Goal: Task Accomplishment & Management: Use online tool/utility

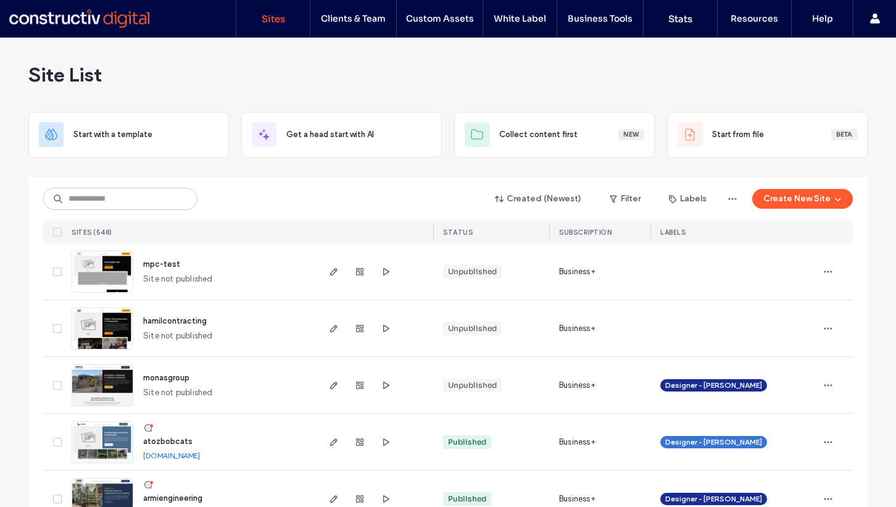
click at [824, 269] on icon "button" at bounding box center [829, 272] width 10 height 10
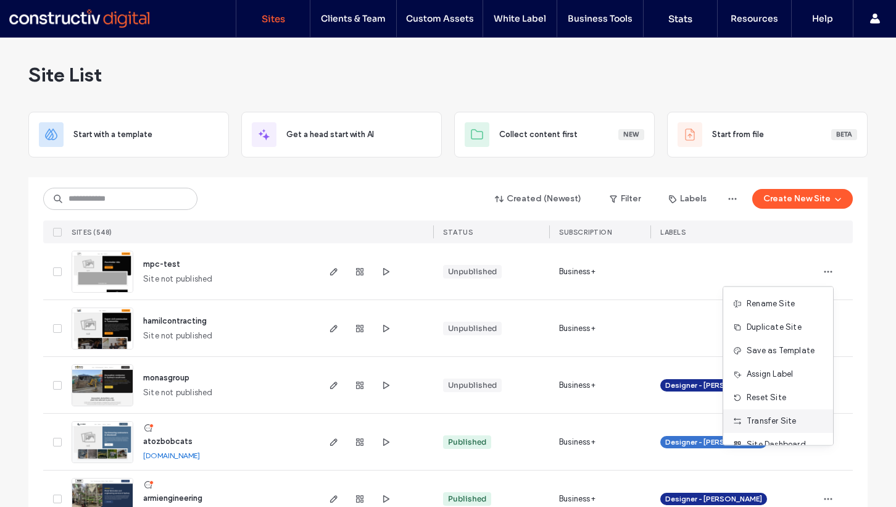
scroll to position [40, 0]
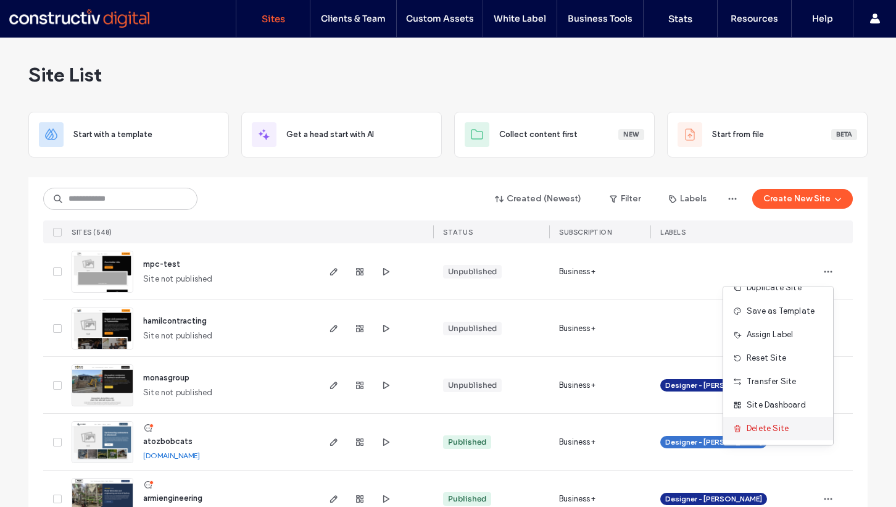
click at [767, 430] on span "Delete Site" at bounding box center [768, 428] width 42 height 12
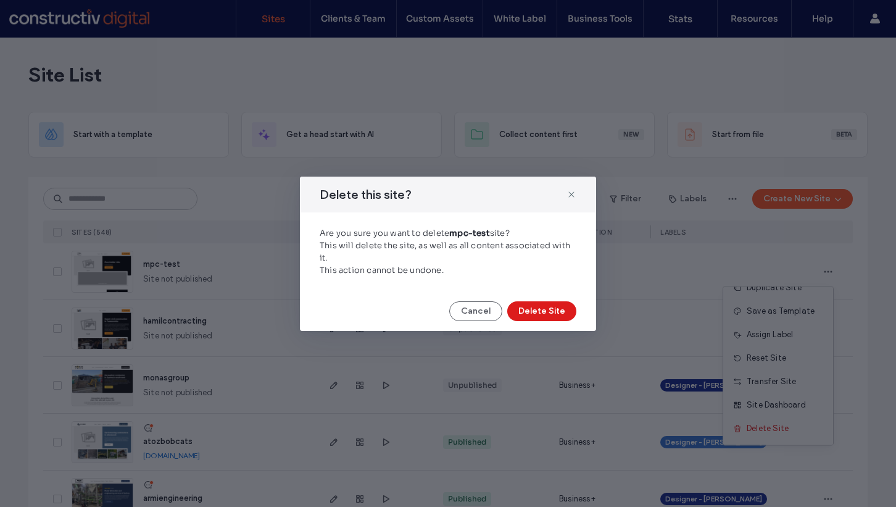
click at [527, 300] on div "Delete this site? Are you sure you want to delete mpc-test site? This will dele…" at bounding box center [448, 254] width 296 height 154
click at [527, 311] on button "Delete Site" at bounding box center [541, 311] width 69 height 20
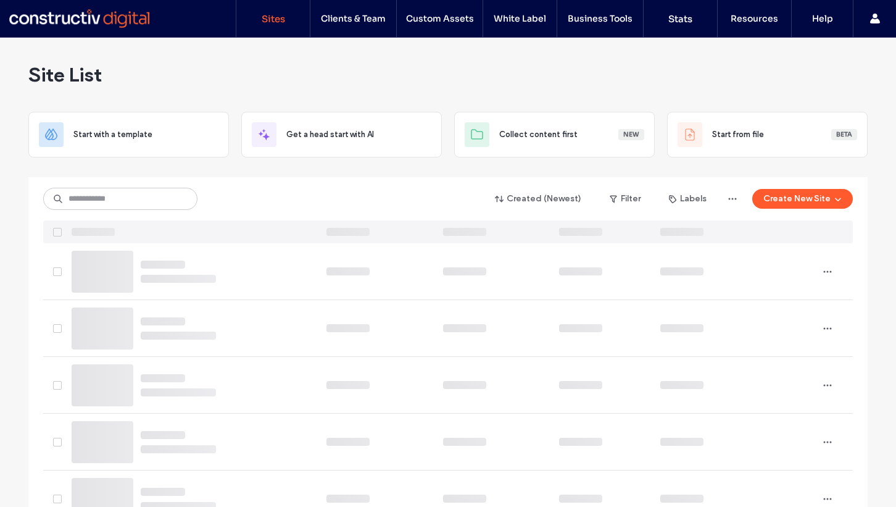
click at [568, 81] on div "Site List" at bounding box center [448, 75] width 840 height 74
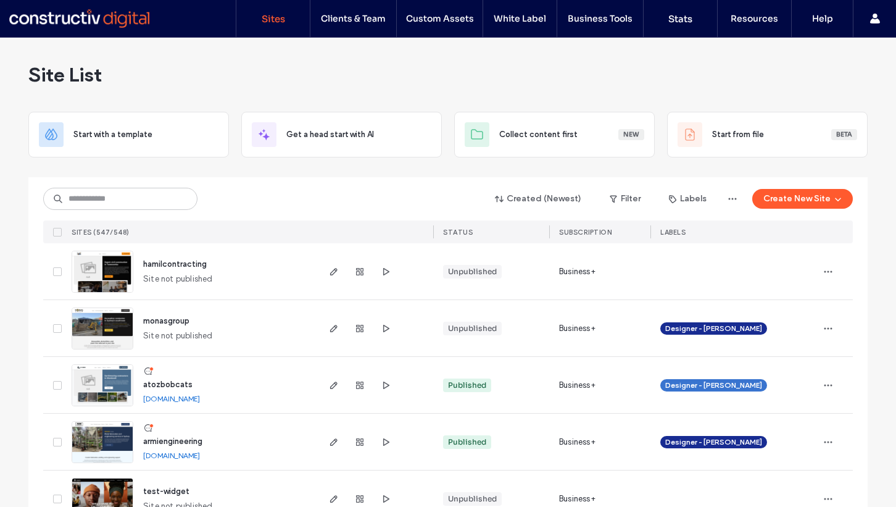
click at [568, 81] on div "Site List" at bounding box center [448, 75] width 840 height 74
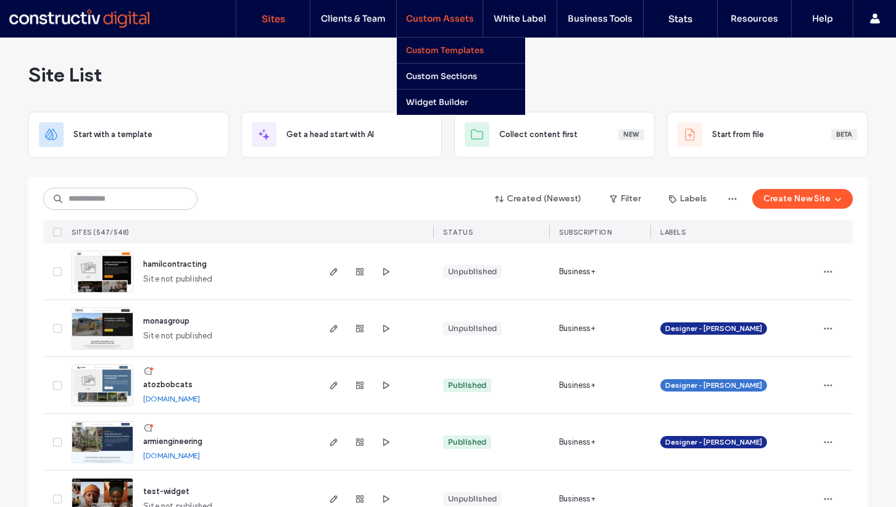
click at [448, 48] on label "Custom Templates" at bounding box center [445, 50] width 78 height 10
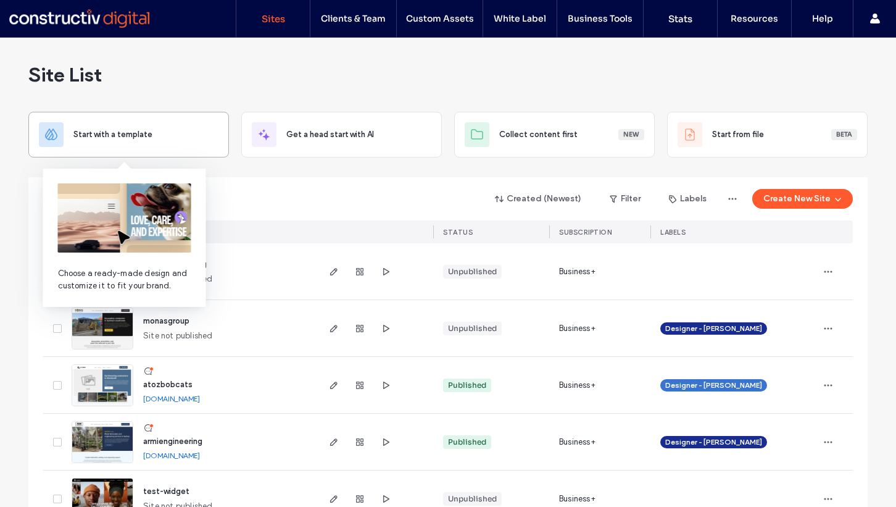
click at [173, 136] on div "Start with a template" at bounding box center [145, 134] width 145 height 12
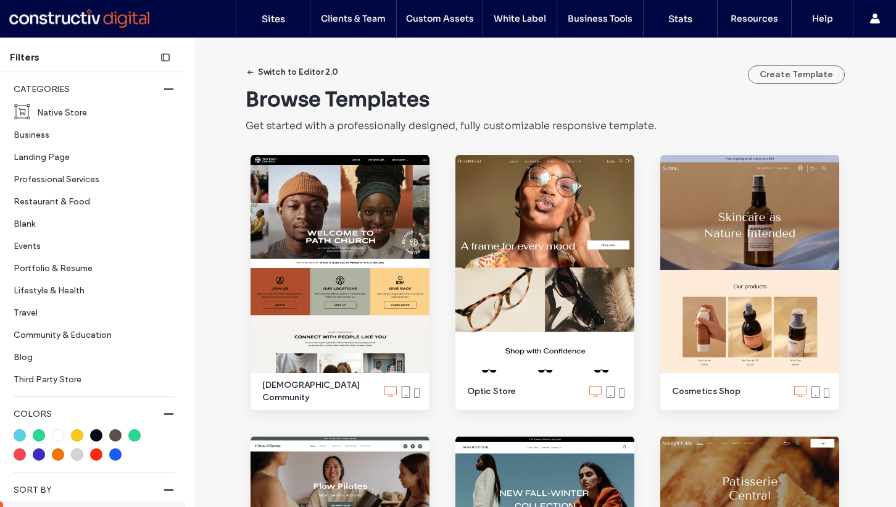
scroll to position [405, 0]
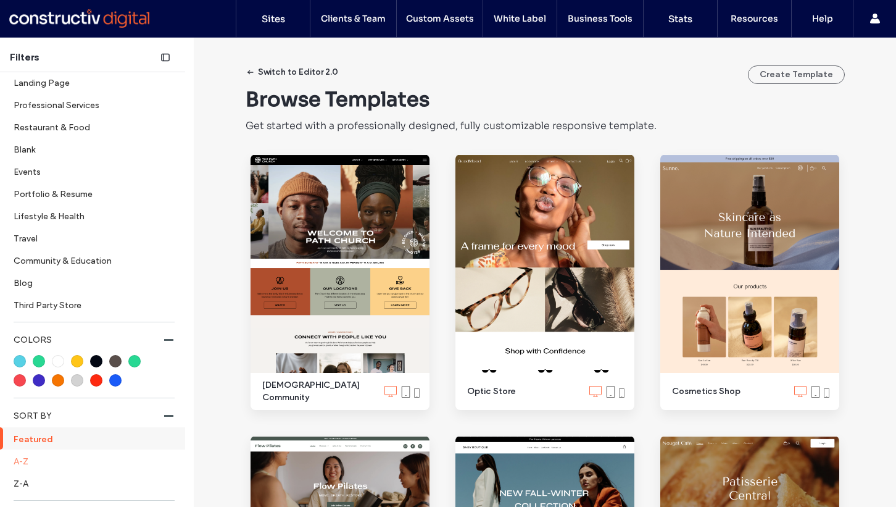
click at [48, 459] on label "A-Z" at bounding box center [94, 461] width 160 height 22
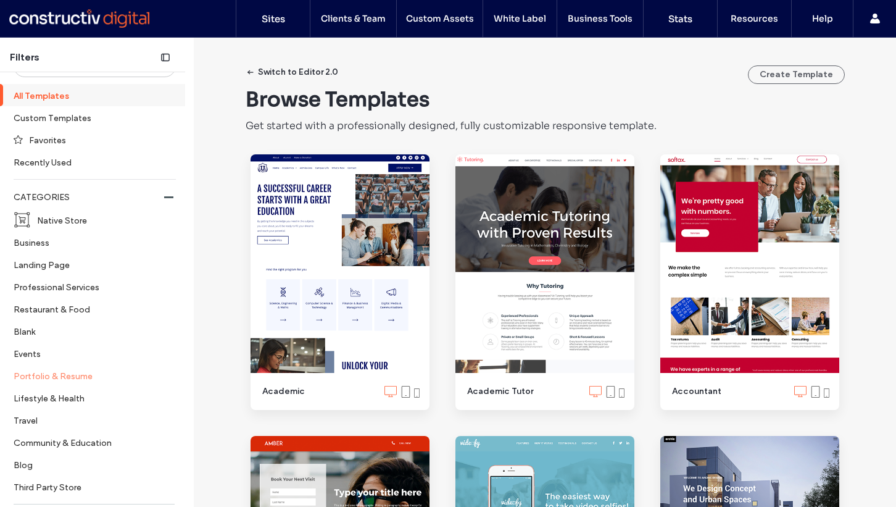
scroll to position [0, 0]
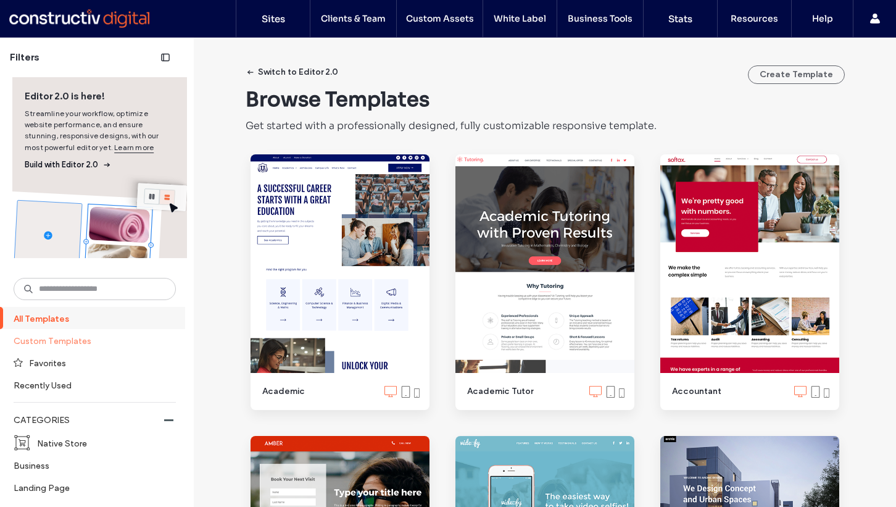
click at [64, 345] on label "Custom Templates" at bounding box center [90, 341] width 152 height 22
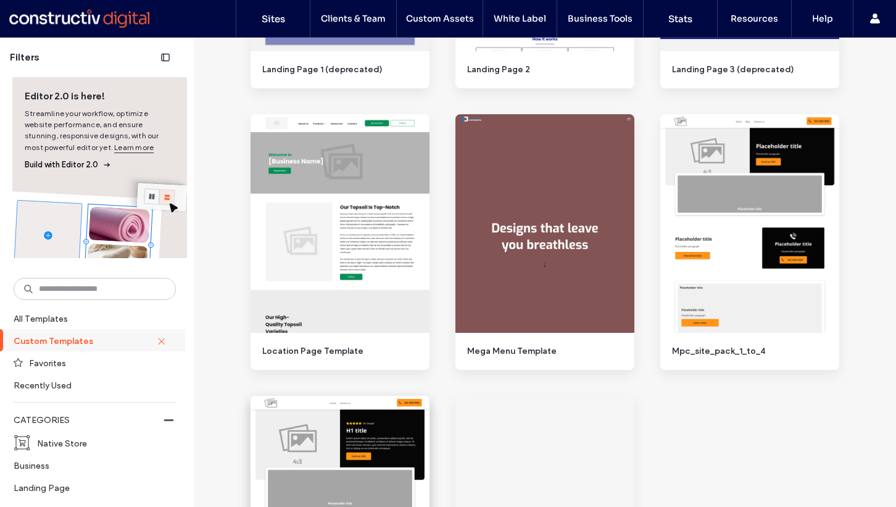
scroll to position [1424, 0]
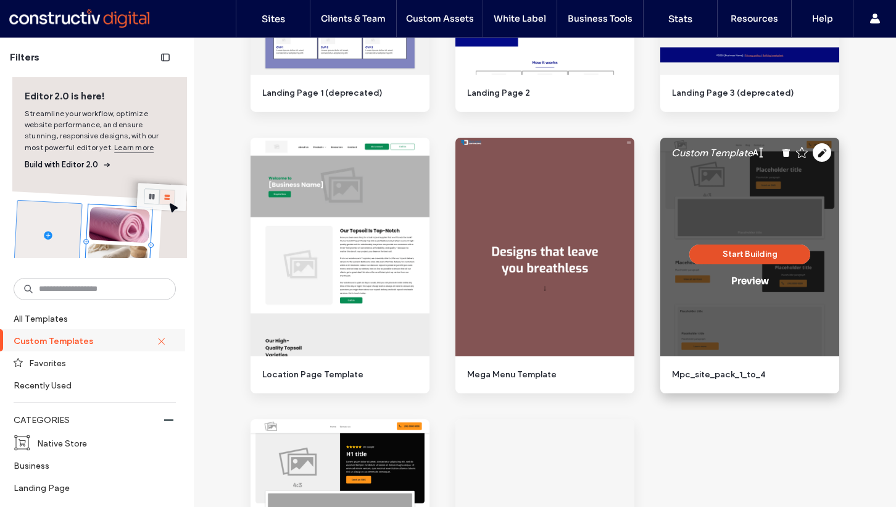
click at [756, 255] on button "Start Building" at bounding box center [750, 254] width 121 height 20
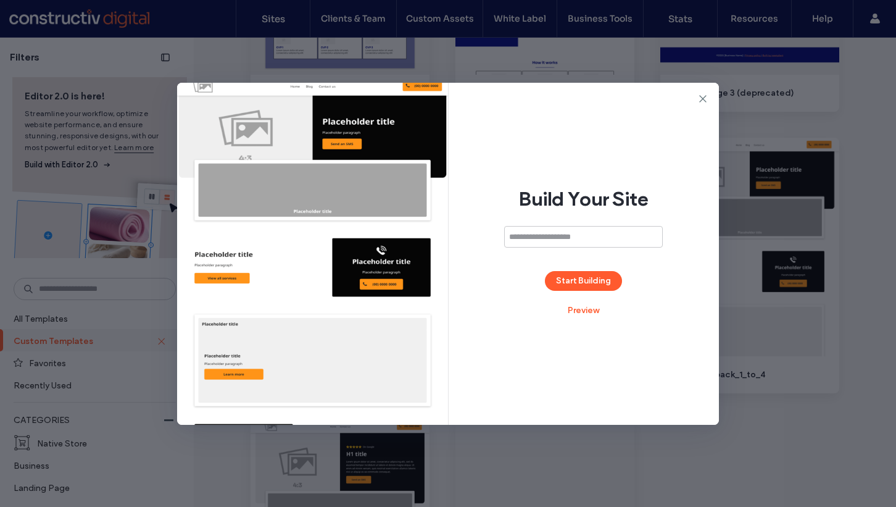
click at [524, 240] on input at bounding box center [583, 237] width 159 height 22
type input "********"
click at [588, 275] on button "Start Building" at bounding box center [583, 281] width 77 height 20
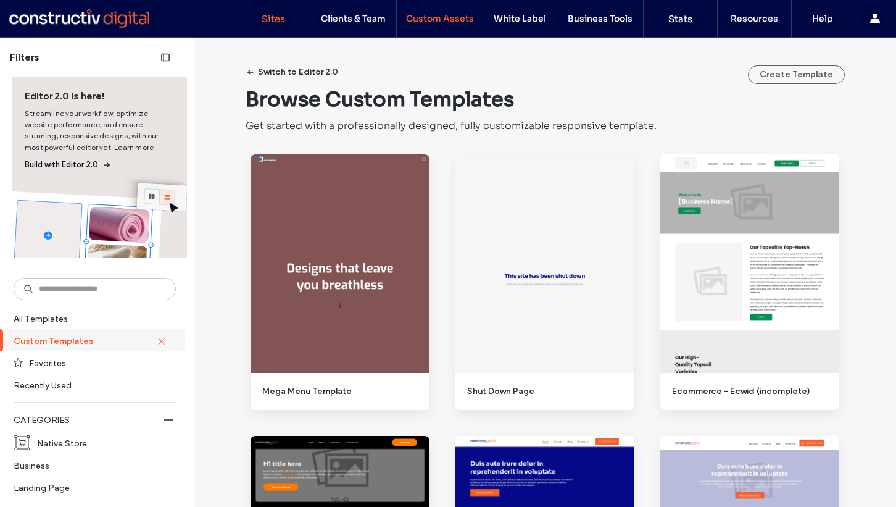
scroll to position [7, 0]
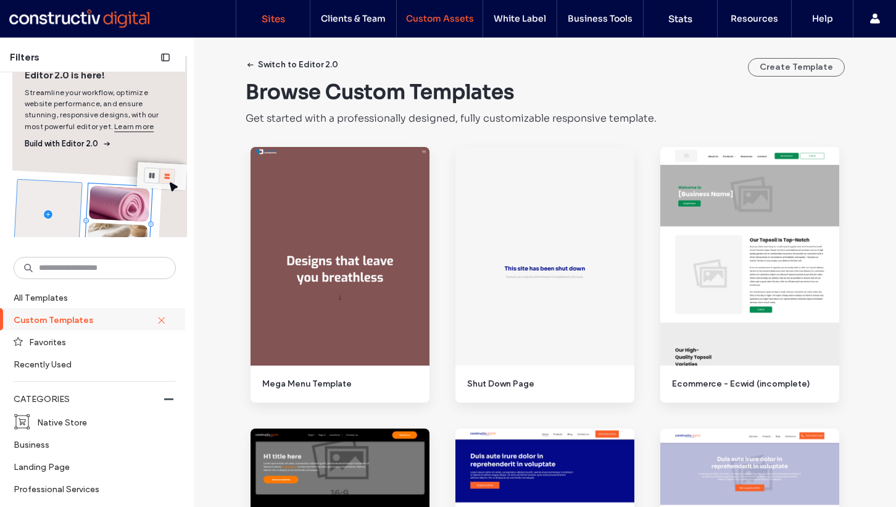
click at [280, 21] on label "Sites" at bounding box center [273, 19] width 23 height 12
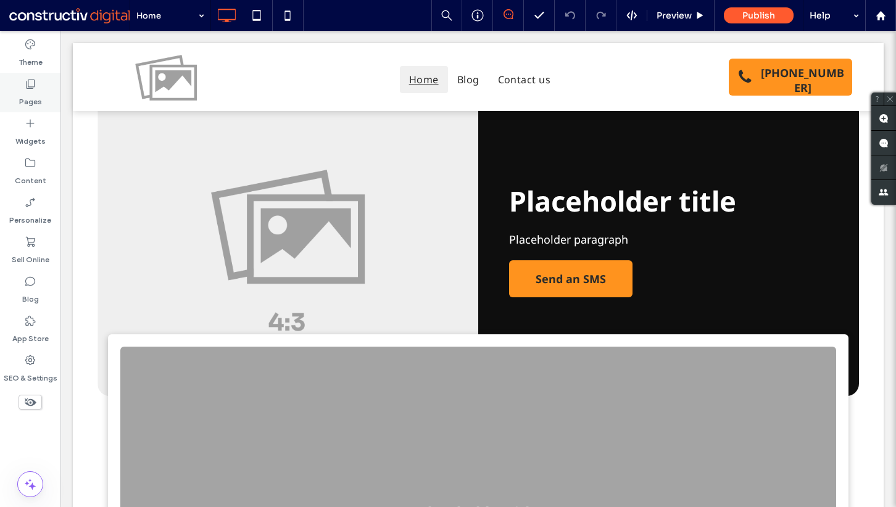
click at [27, 84] on use at bounding box center [31, 84] width 9 height 9
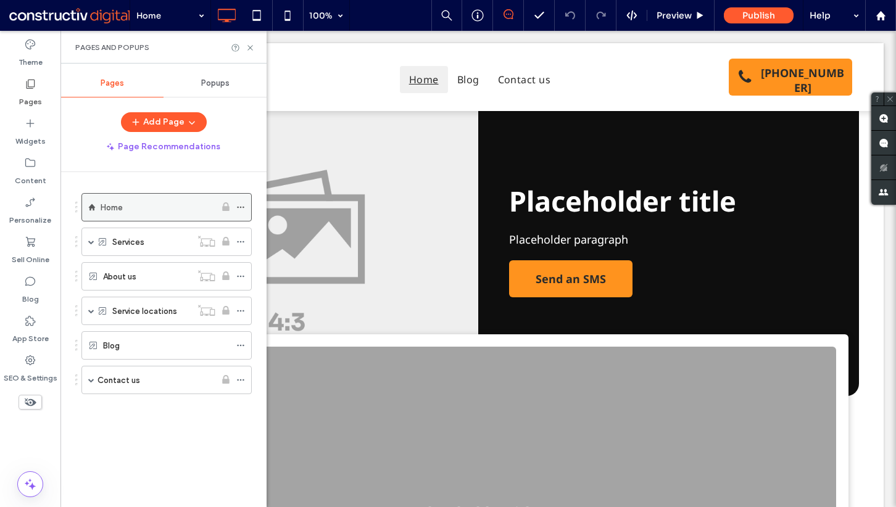
click at [133, 213] on div "Home" at bounding box center [158, 208] width 115 height 14
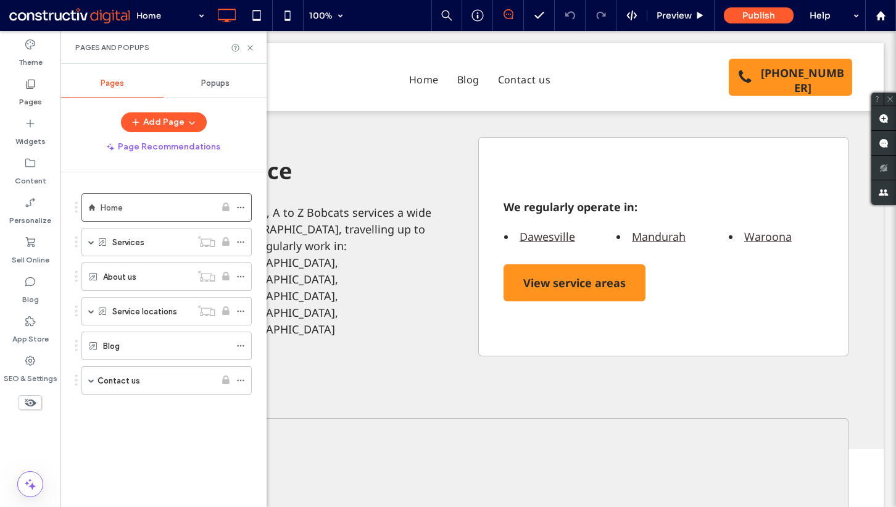
scroll to position [2126, 0]
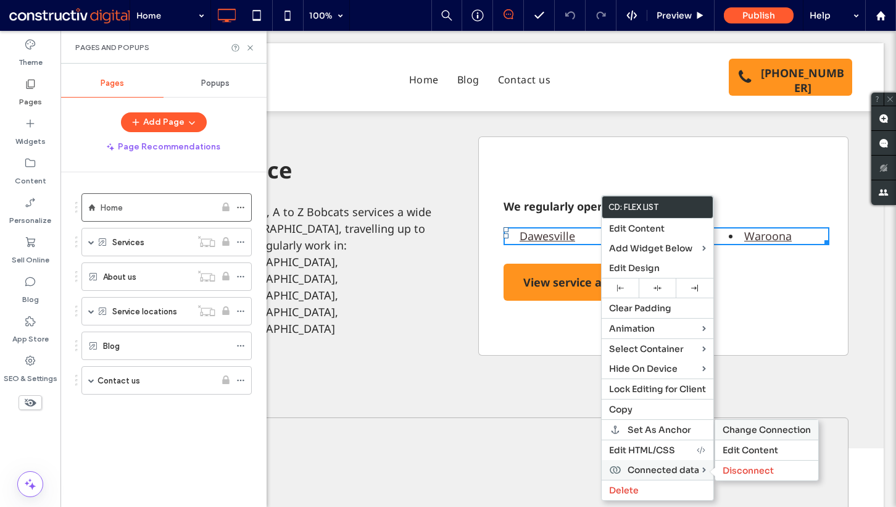
click at [759, 428] on span "Change Connection" at bounding box center [767, 429] width 88 height 11
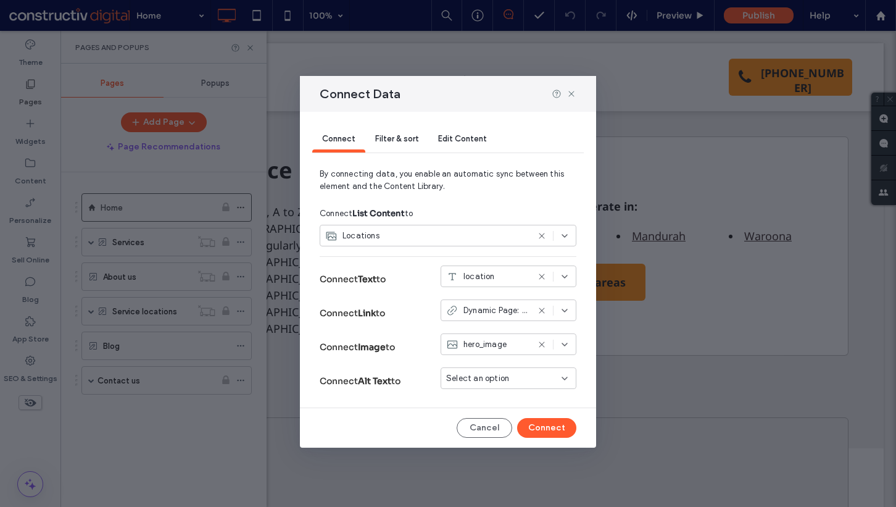
click at [388, 134] on span "Filter & sort" at bounding box center [396, 138] width 43 height 9
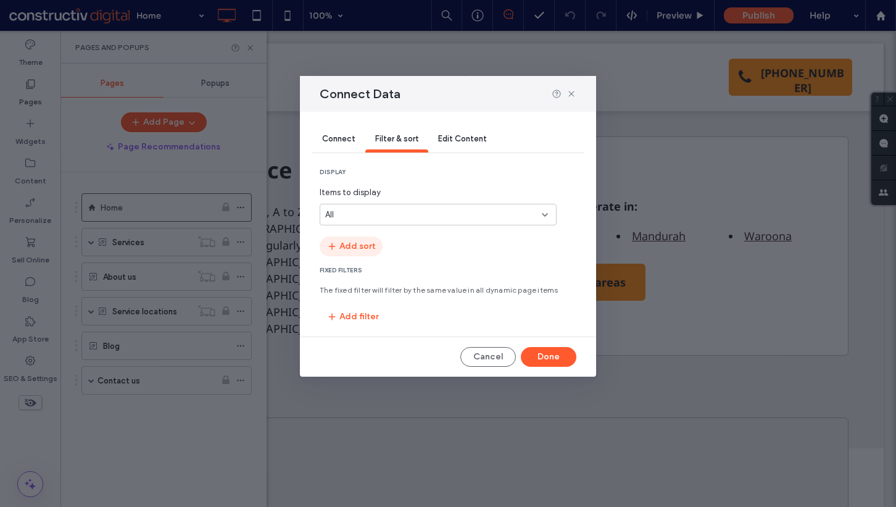
click at [340, 236] on button "Add sort" at bounding box center [351, 246] width 63 height 20
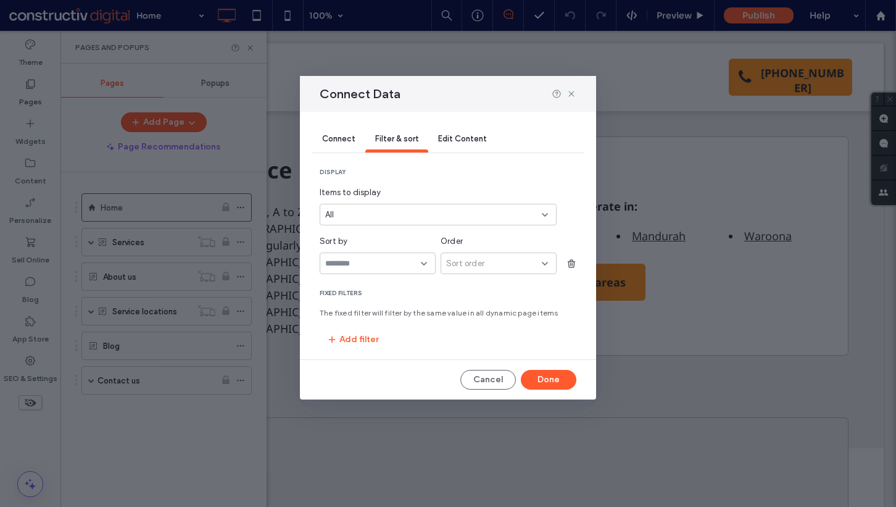
click at [354, 264] on input "sort-field-dropdown" at bounding box center [373, 264] width 96 height 10
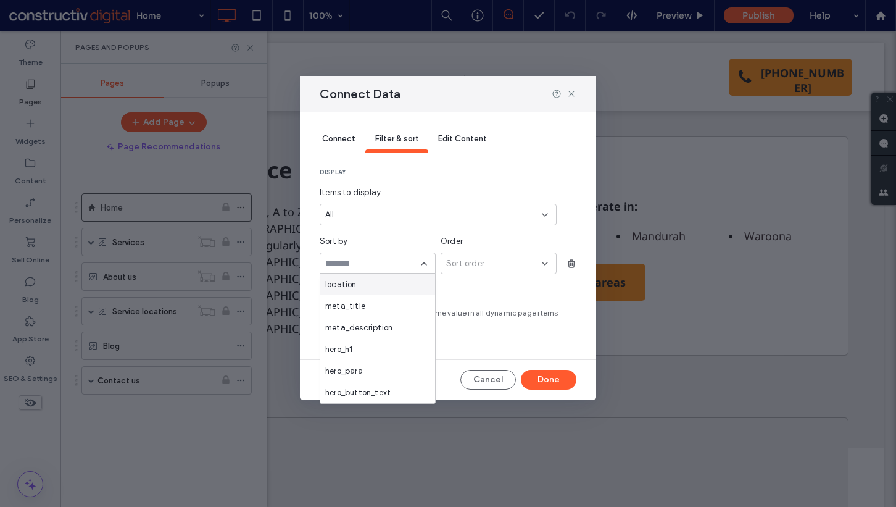
click at [379, 280] on div "location" at bounding box center [377, 284] width 115 height 22
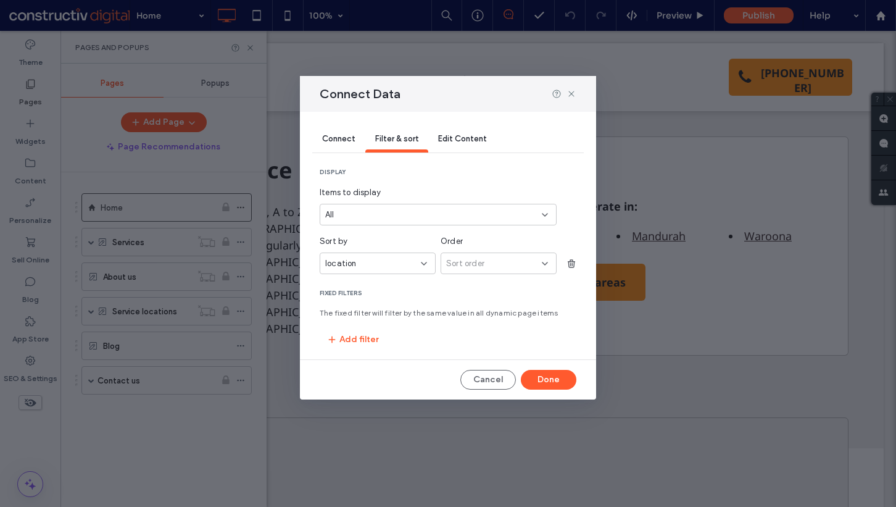
click at [472, 265] on span "Sort order" at bounding box center [465, 263] width 38 height 12
click at [482, 283] on span "Ascending" at bounding box center [466, 284] width 40 height 12
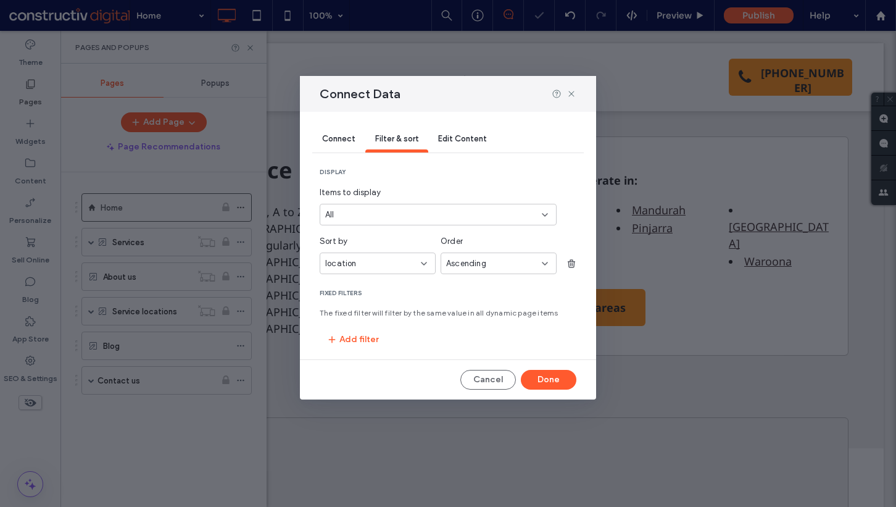
click at [338, 139] on span "Connect" at bounding box center [338, 138] width 33 height 9
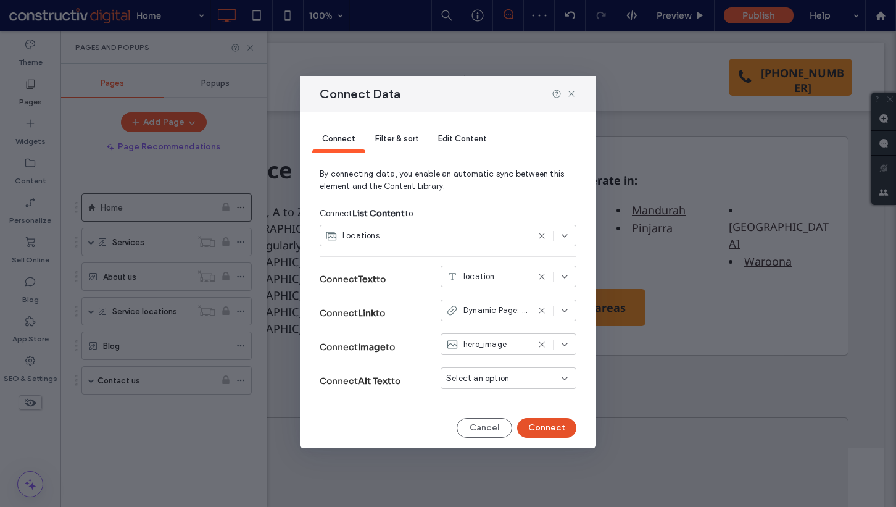
click at [560, 421] on button "Connect" at bounding box center [546, 428] width 59 height 20
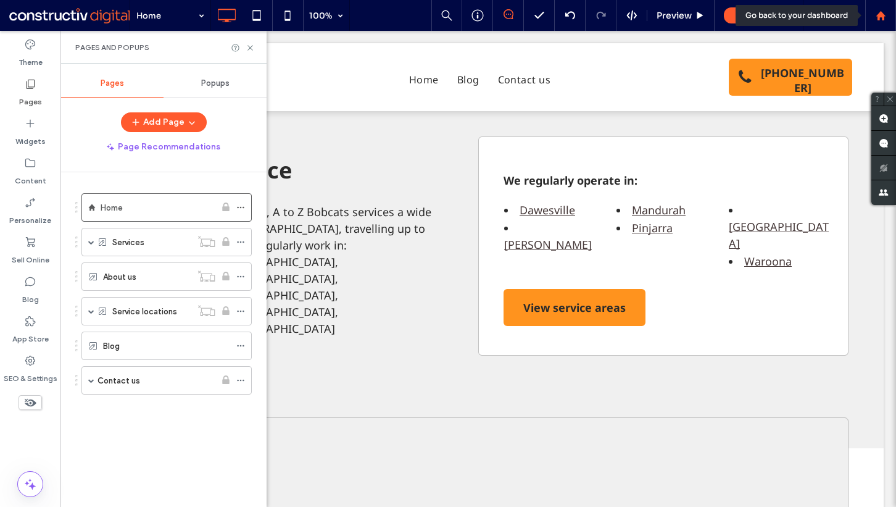
click at [877, 18] on icon at bounding box center [881, 15] width 10 height 10
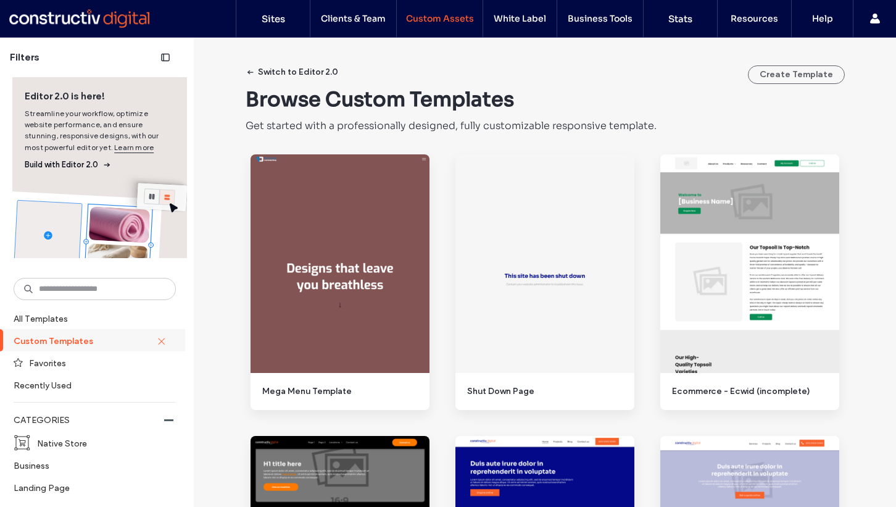
scroll to position [405, 0]
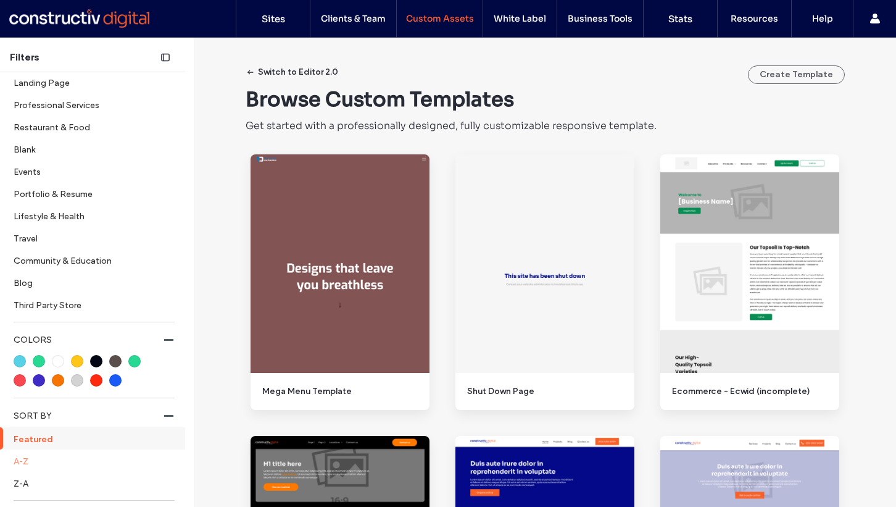
click at [43, 465] on label "A-Z" at bounding box center [94, 461] width 160 height 22
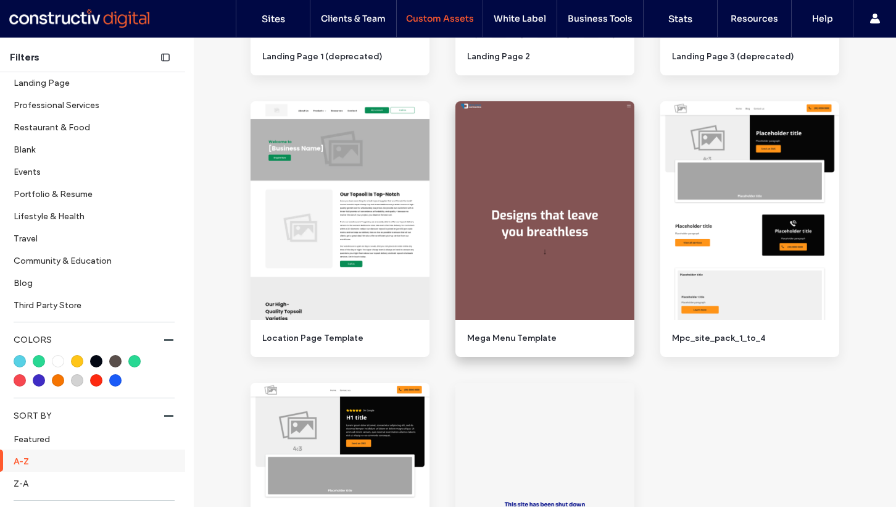
scroll to position [1446, 0]
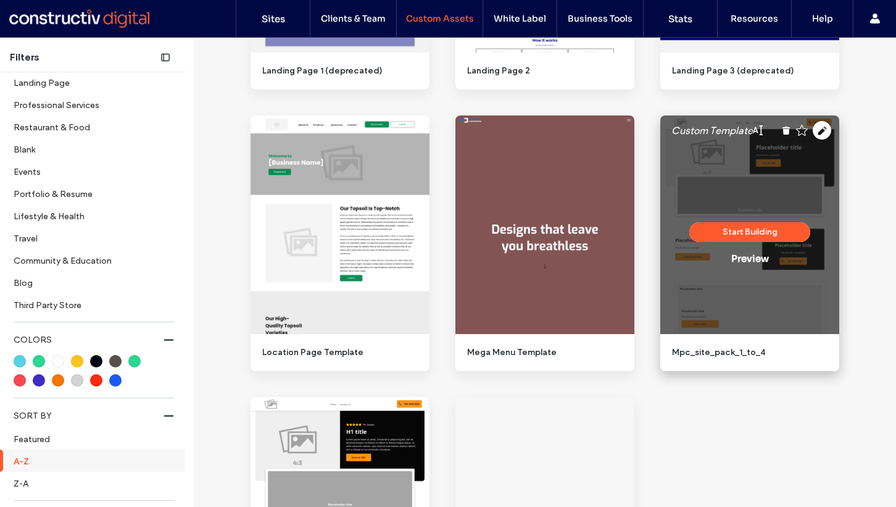
click at [821, 131] on div "Custom Template Start Building Preview" at bounding box center [750, 224] width 179 height 219
click at [815, 133] on icon at bounding box center [822, 130] width 19 height 19
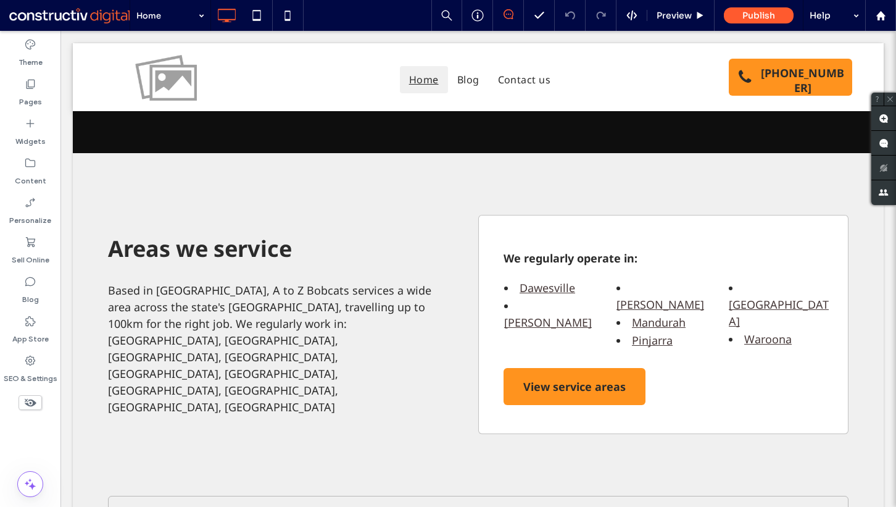
scroll to position [2049, 0]
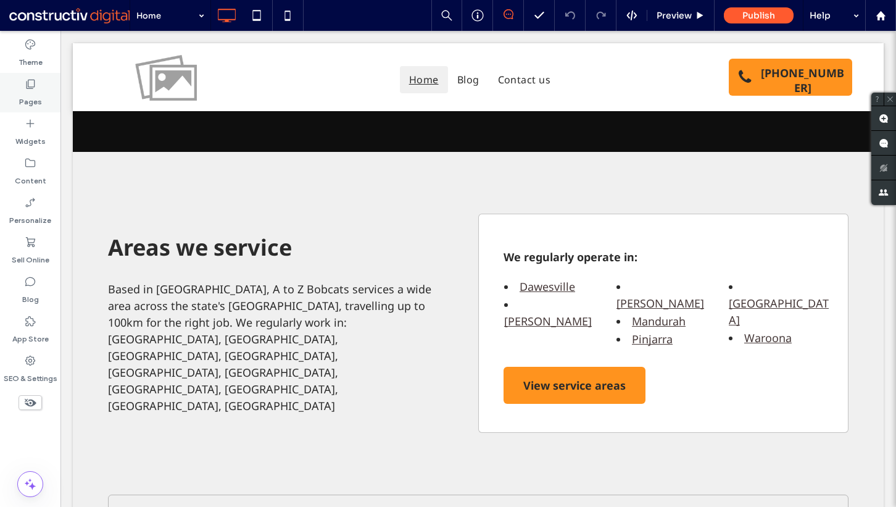
click at [31, 101] on label "Pages" at bounding box center [30, 98] width 23 height 17
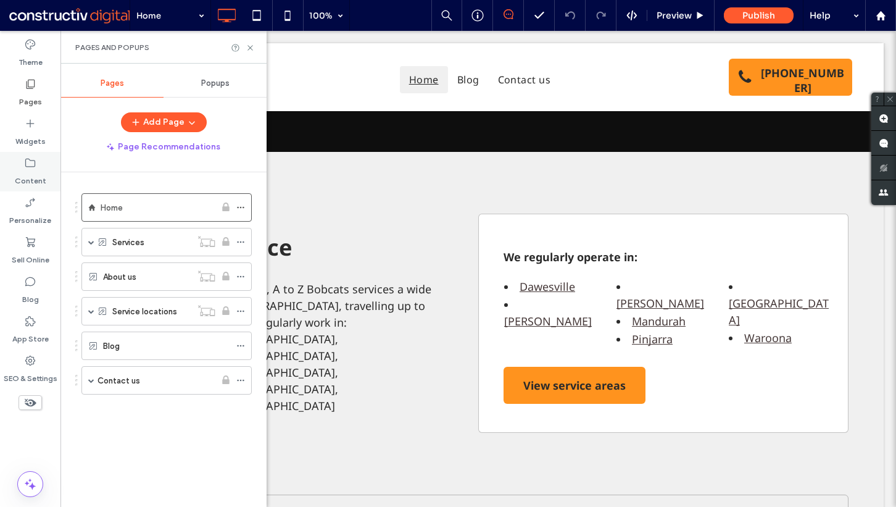
click at [30, 157] on icon at bounding box center [30, 163] width 12 height 12
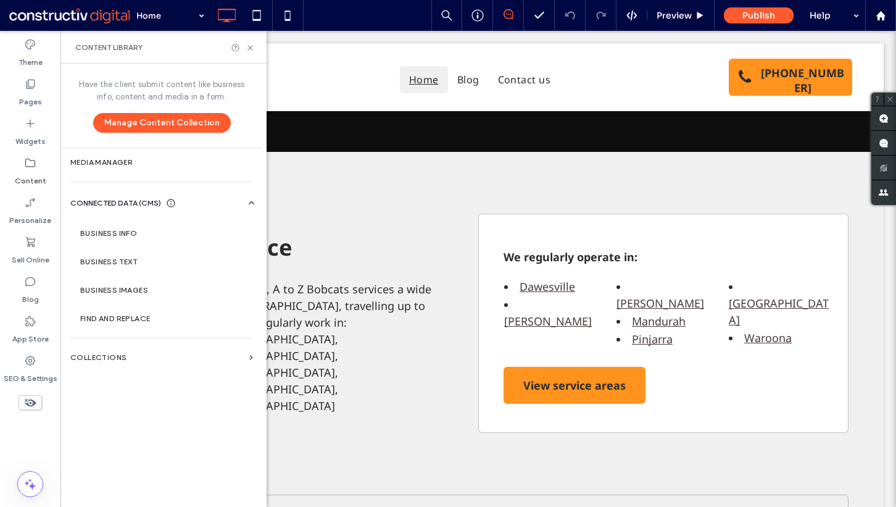
click at [111, 355] on label "Collections" at bounding box center [157, 357] width 174 height 9
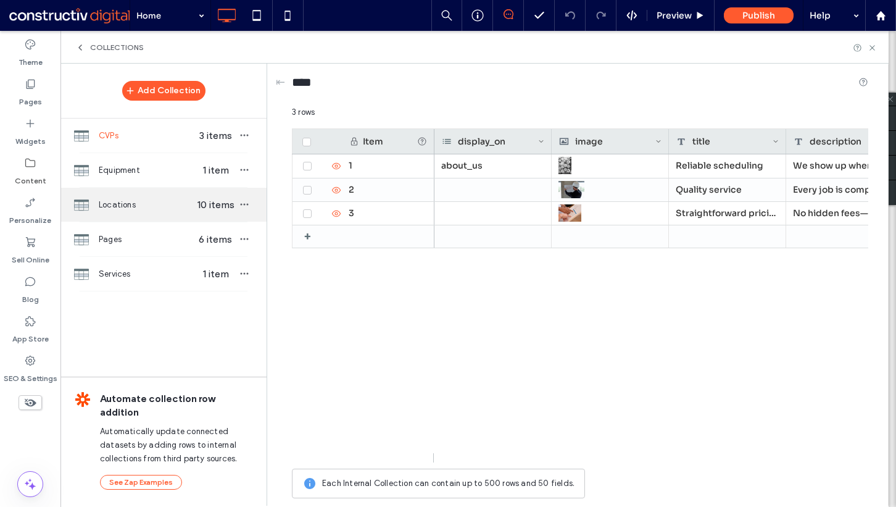
click at [149, 204] on span "Locations" at bounding box center [146, 205] width 95 height 12
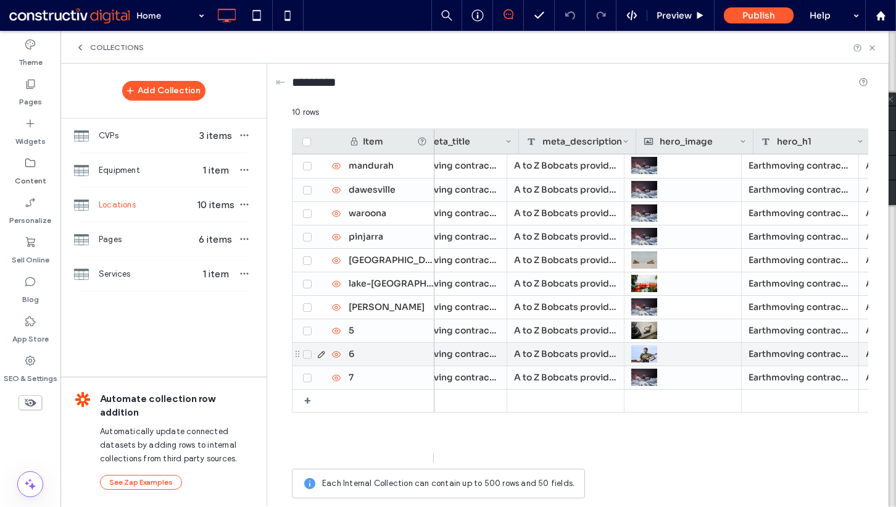
scroll to position [0, 0]
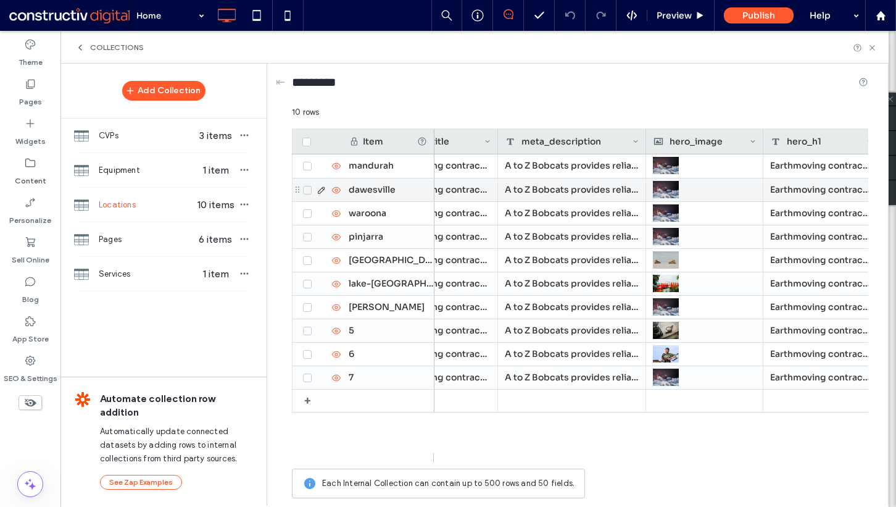
drag, startPoint x: 614, startPoint y: 138, endPoint x: 630, endPoint y: 192, distance: 55.9
click at [630, 193] on div "Item meta_description hero_image meta_title location hero_h1 hero_para mandurah…" at bounding box center [580, 295] width 577 height 334
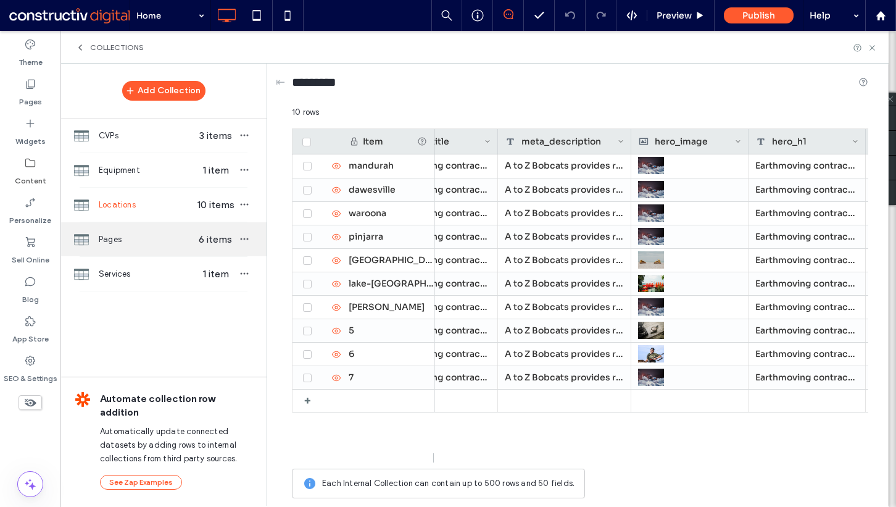
click at [156, 239] on span "Pages" at bounding box center [146, 239] width 95 height 12
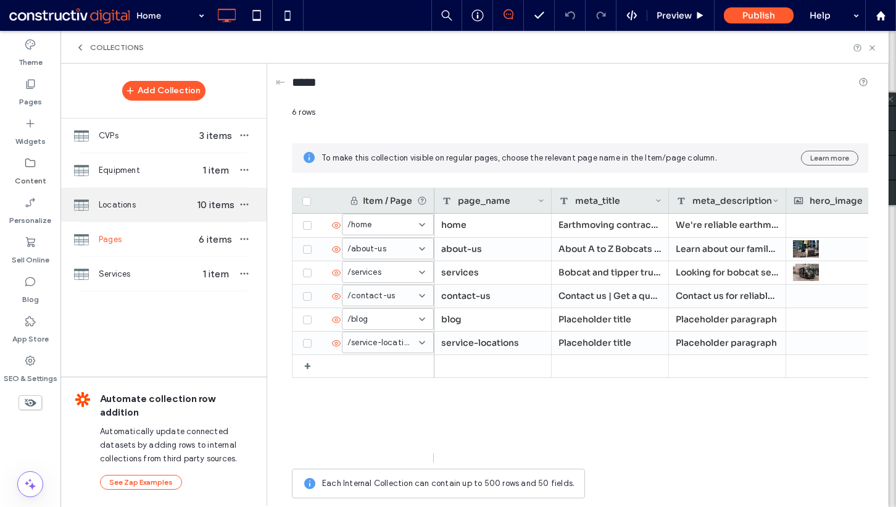
click at [163, 199] on span "Locations" at bounding box center [146, 205] width 95 height 12
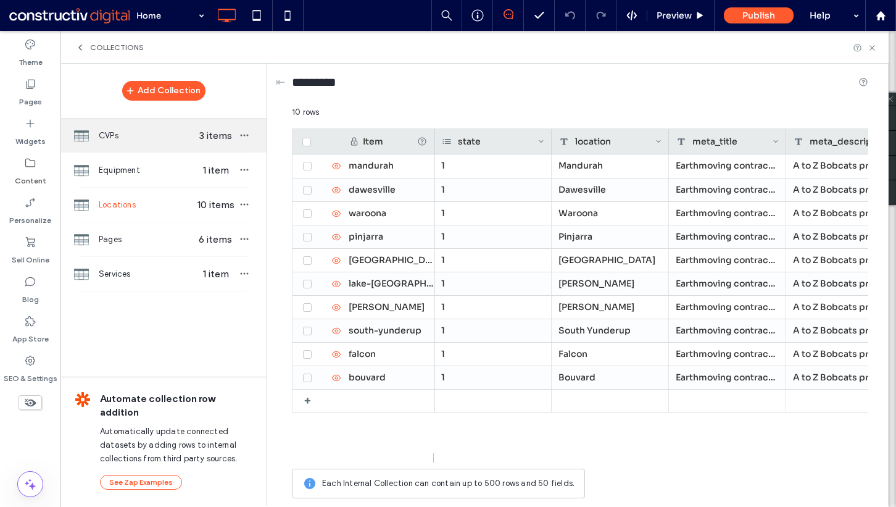
click at [159, 148] on div "CVPs 3 items" at bounding box center [164, 136] width 206 height 34
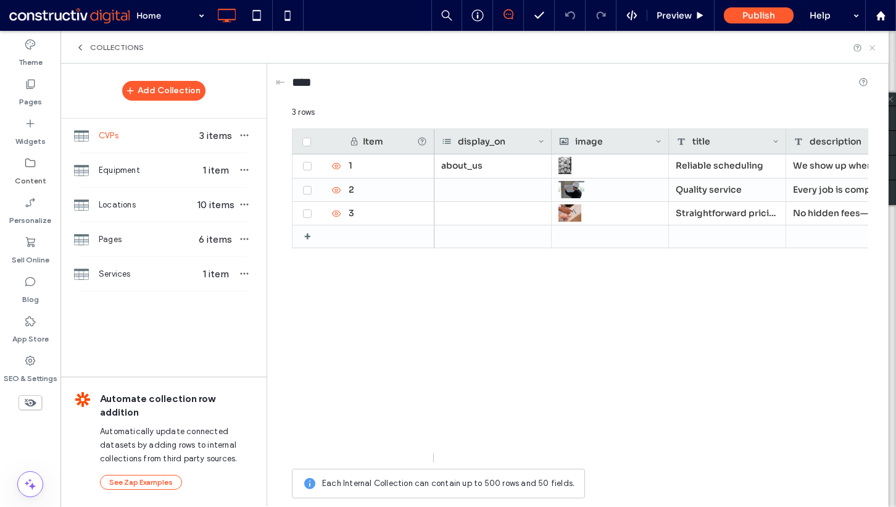
click at [872, 48] on use at bounding box center [872, 47] width 5 height 5
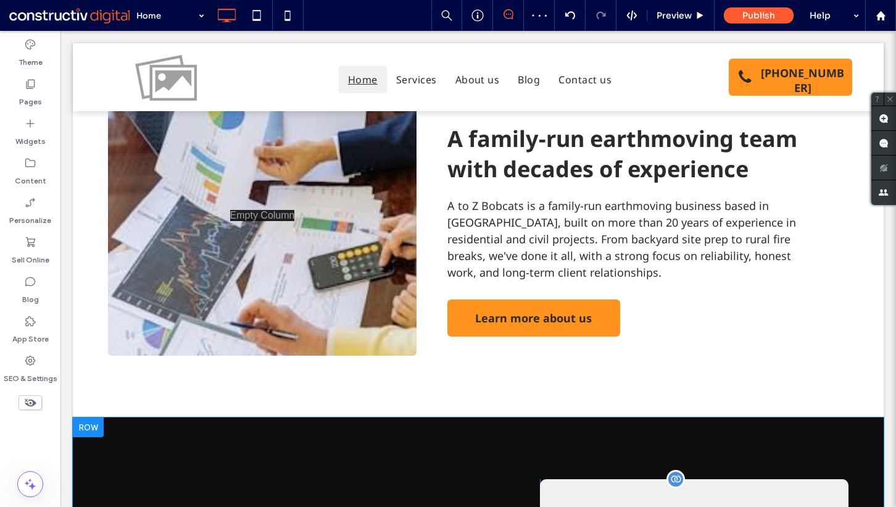
scroll to position [1577, 0]
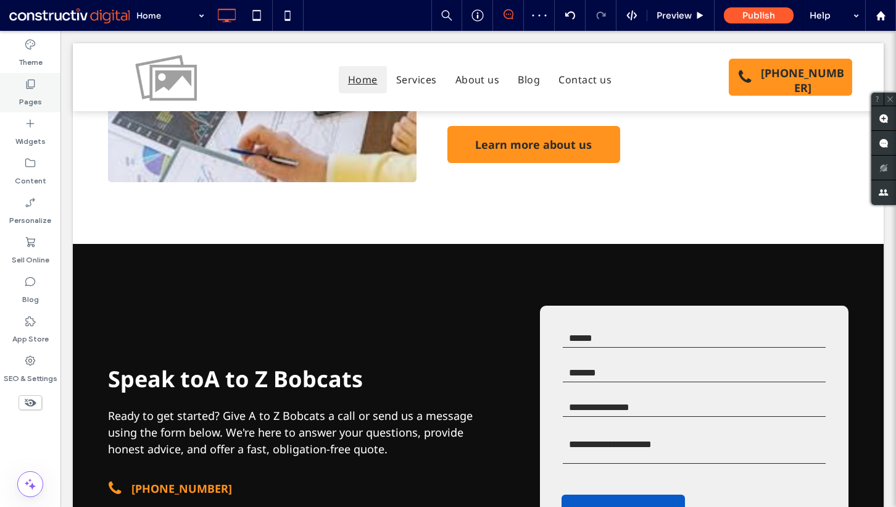
click at [48, 96] on div "Pages" at bounding box center [30, 93] width 61 height 40
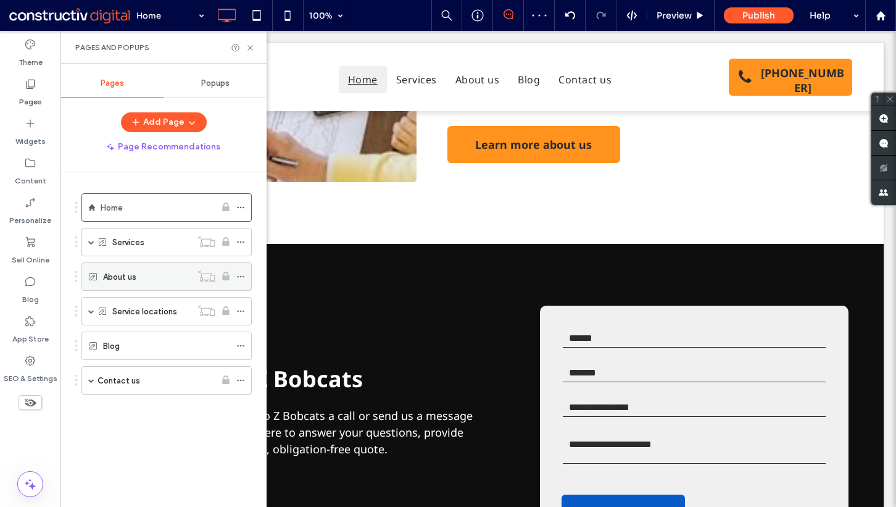
click at [127, 274] on label "About us" at bounding box center [119, 277] width 33 height 22
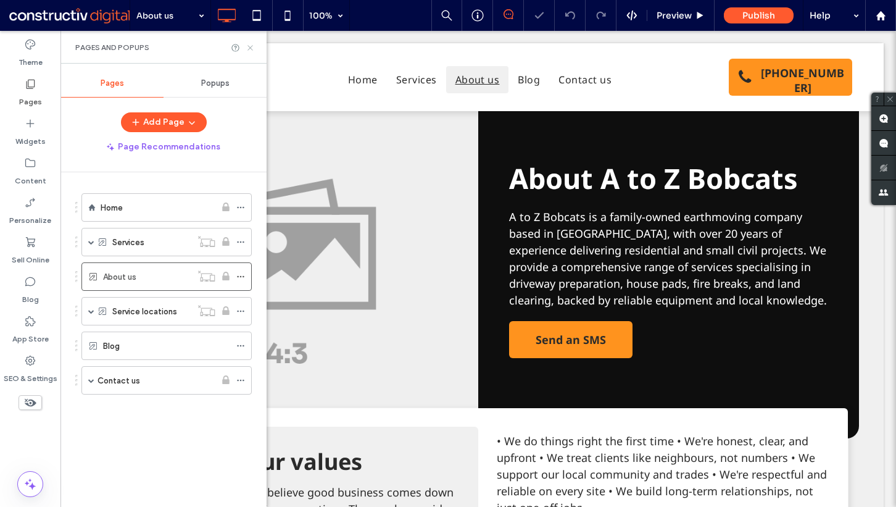
click at [252, 47] on icon at bounding box center [250, 47] width 9 height 9
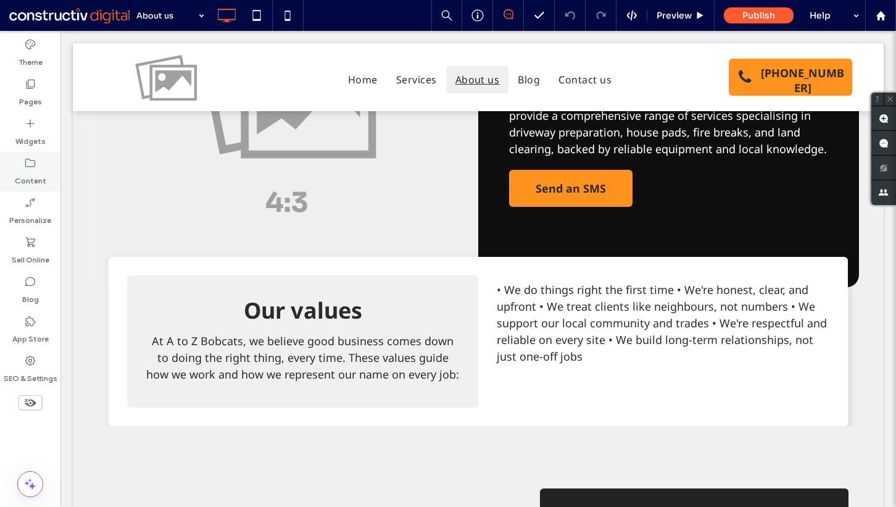
click at [36, 172] on label "Content" at bounding box center [30, 177] width 31 height 17
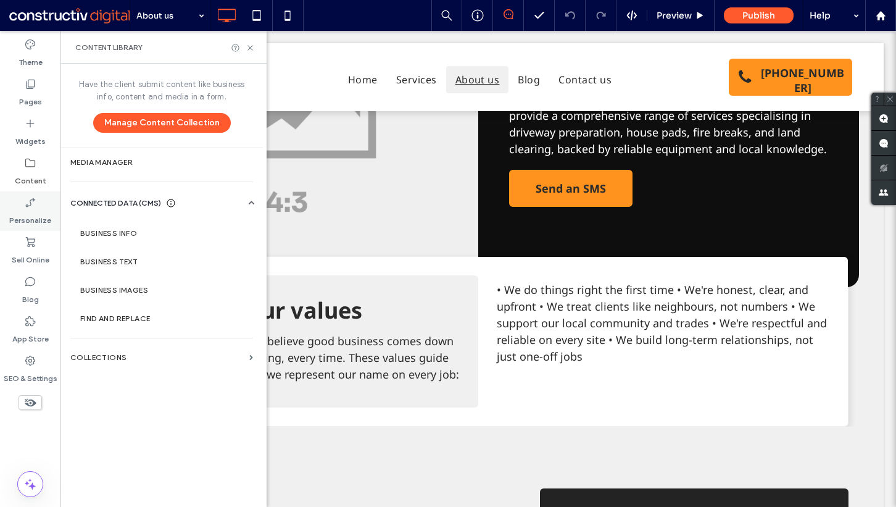
click at [31, 191] on div "Personalize" at bounding box center [30, 211] width 61 height 40
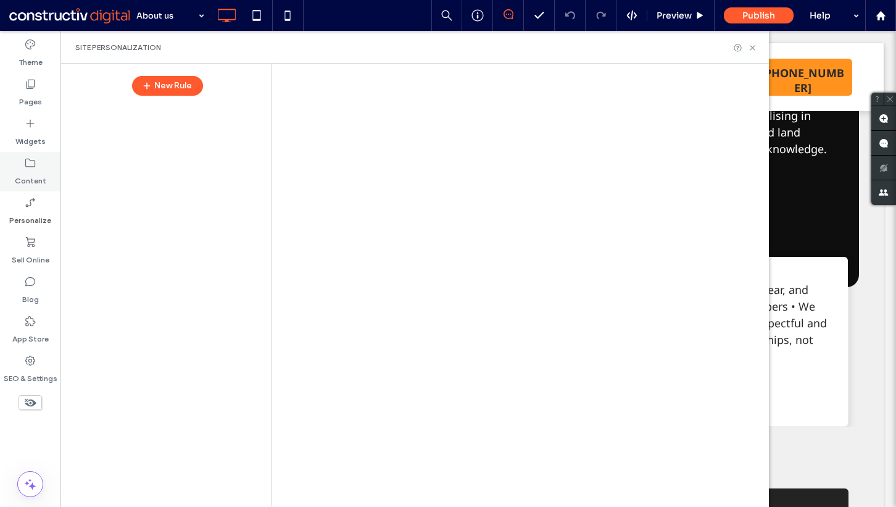
click at [40, 164] on div "Content" at bounding box center [30, 172] width 61 height 40
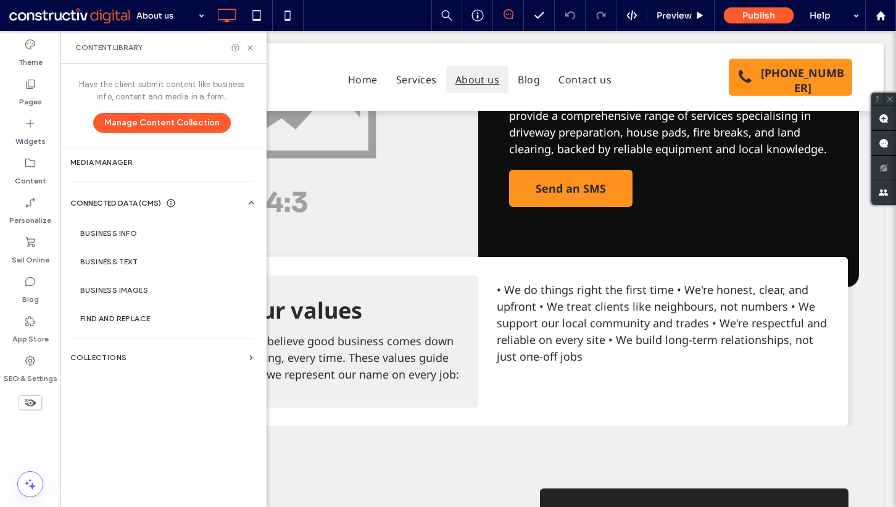
click at [35, 170] on label "Content" at bounding box center [30, 177] width 31 height 17
click at [125, 346] on section "Collections" at bounding box center [162, 357] width 202 height 28
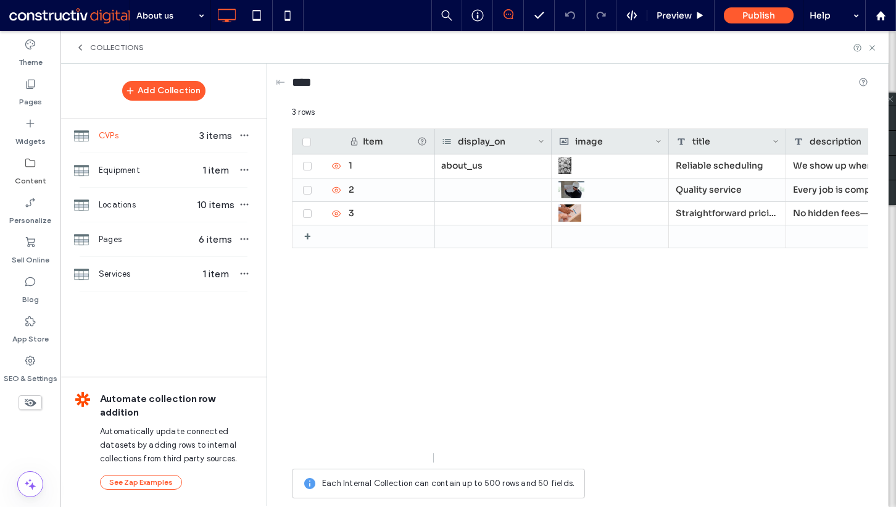
click at [420, 301] on div "1 2 3 + about_us Reliable scheduling We show up when promised and keep your pro…" at bounding box center [580, 303] width 577 height 299
click at [874, 46] on icon at bounding box center [872, 47] width 9 height 9
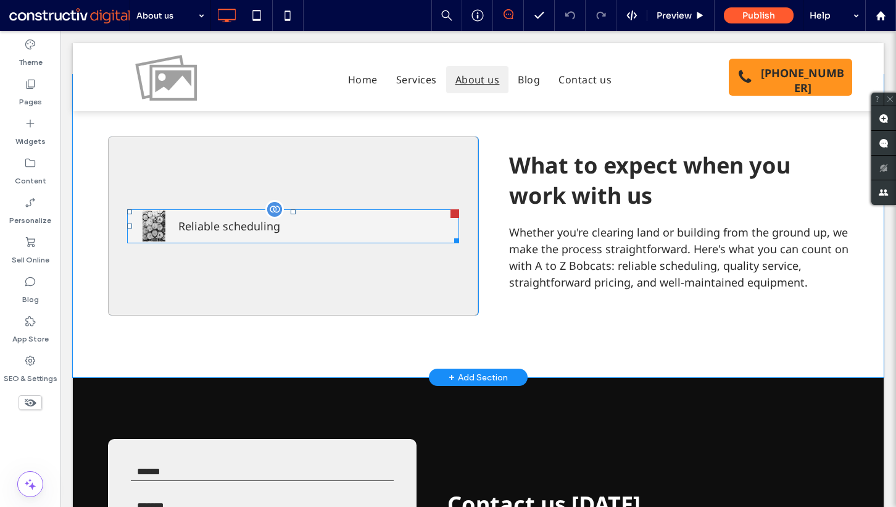
scroll to position [911, 0]
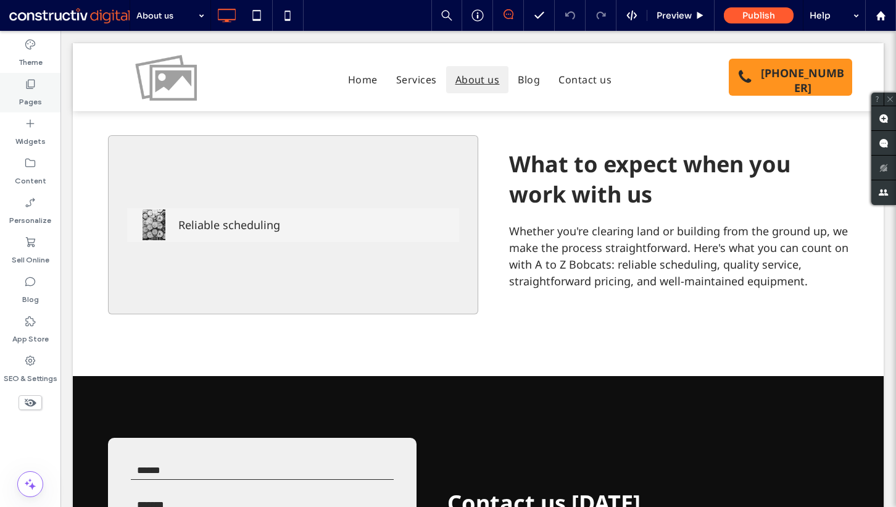
click at [34, 96] on label "Pages" at bounding box center [30, 98] width 23 height 17
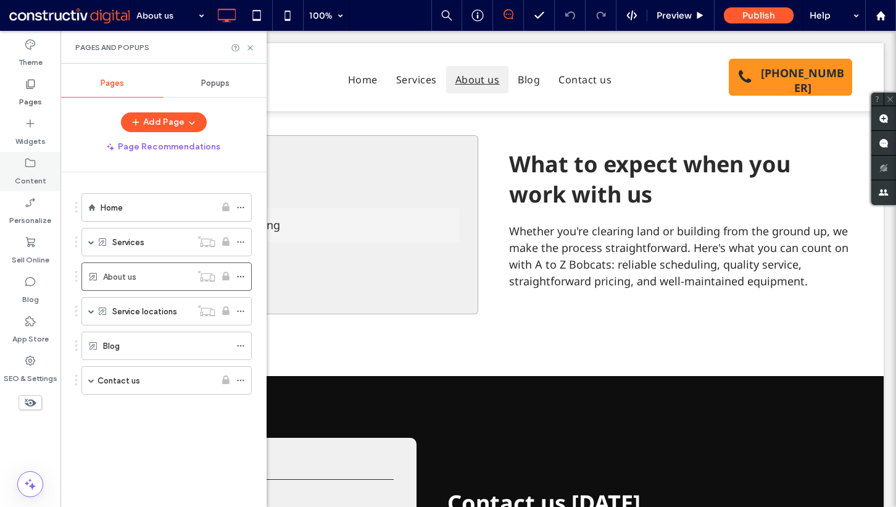
click at [34, 160] on icon at bounding box center [30, 163] width 12 height 12
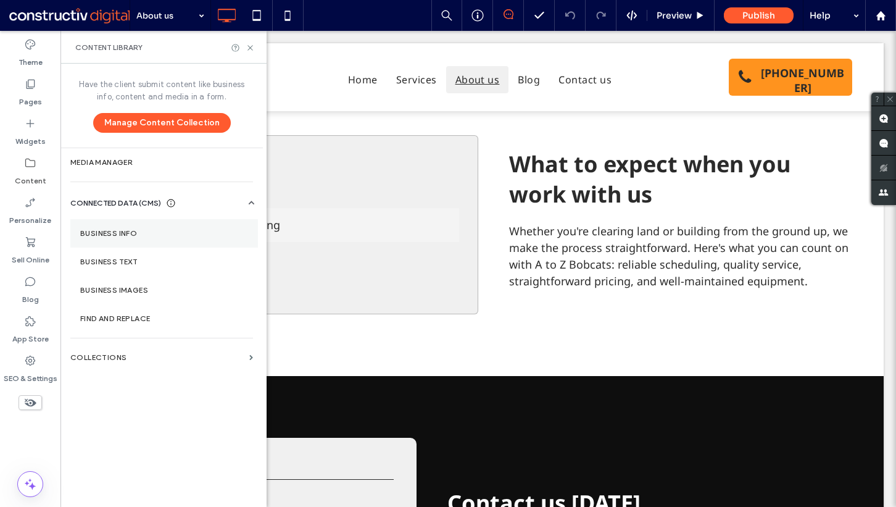
click at [143, 232] on label "Business Info" at bounding box center [164, 233] width 168 height 9
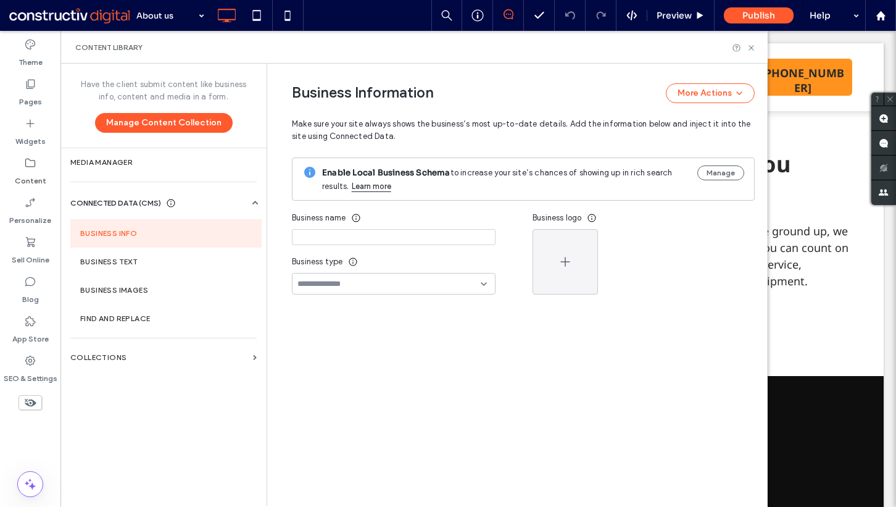
type input "**********"
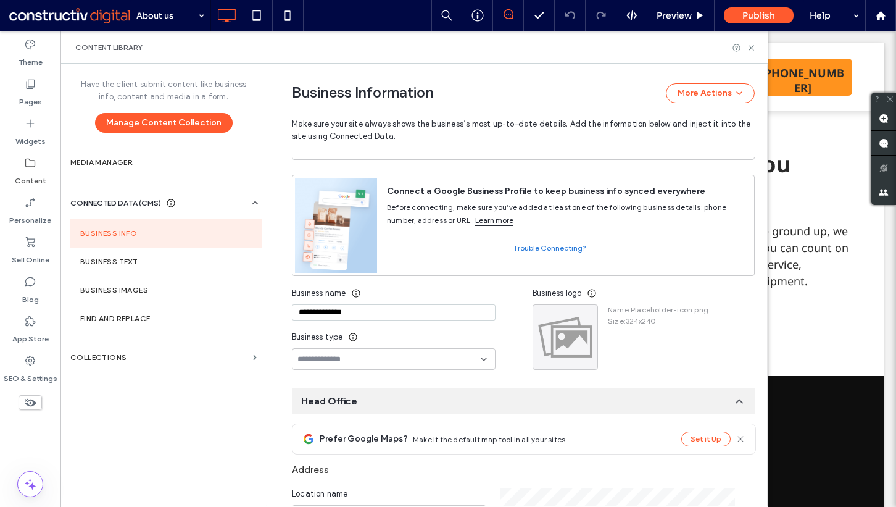
scroll to position [0, 0]
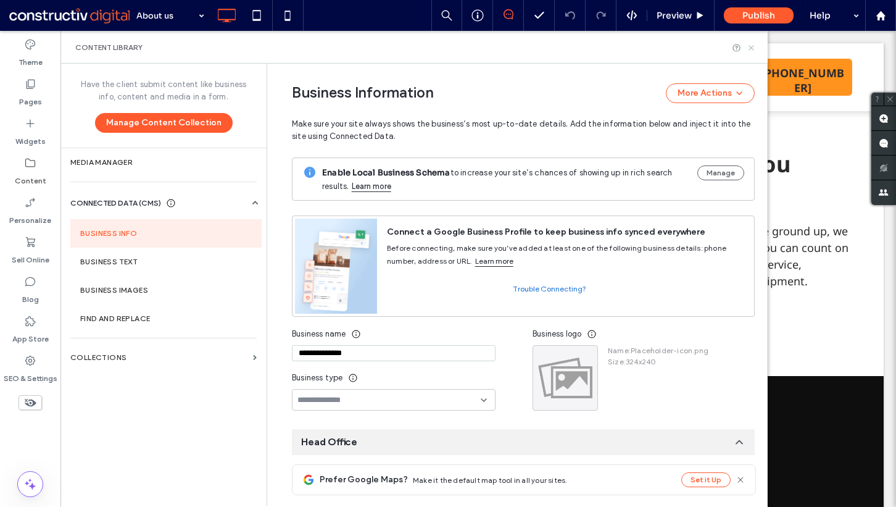
drag, startPoint x: 753, startPoint y: 45, endPoint x: 435, endPoint y: 173, distance: 343.2
click at [753, 45] on use at bounding box center [751, 47] width 5 height 5
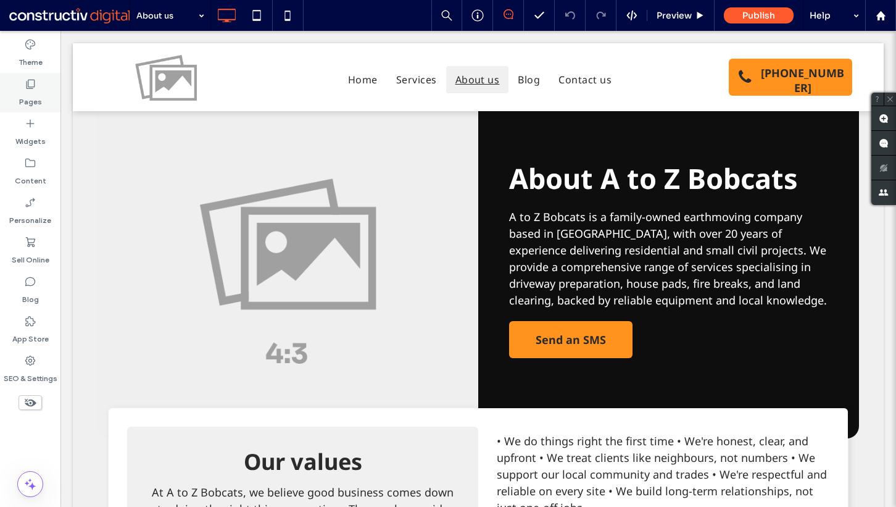
click at [40, 99] on label "Pages" at bounding box center [30, 98] width 23 height 17
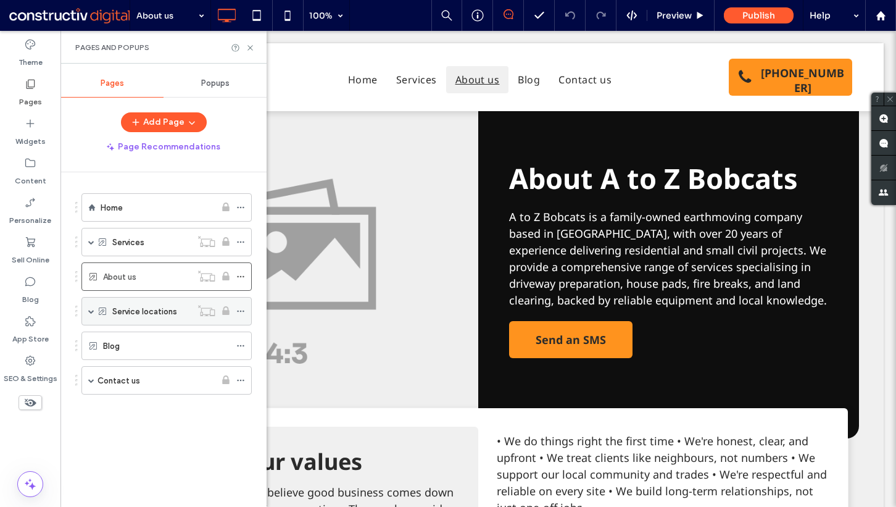
click at [90, 309] on span at bounding box center [91, 311] width 6 height 6
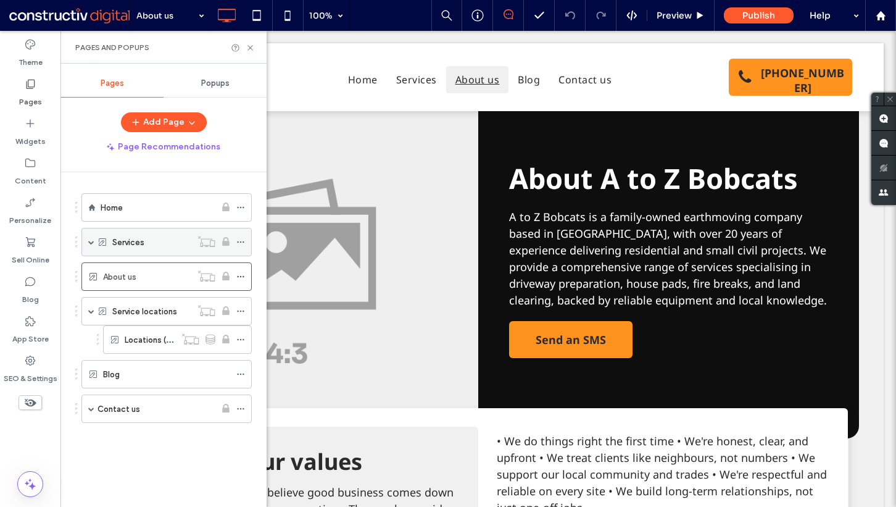
click at [90, 243] on span at bounding box center [91, 242] width 6 height 6
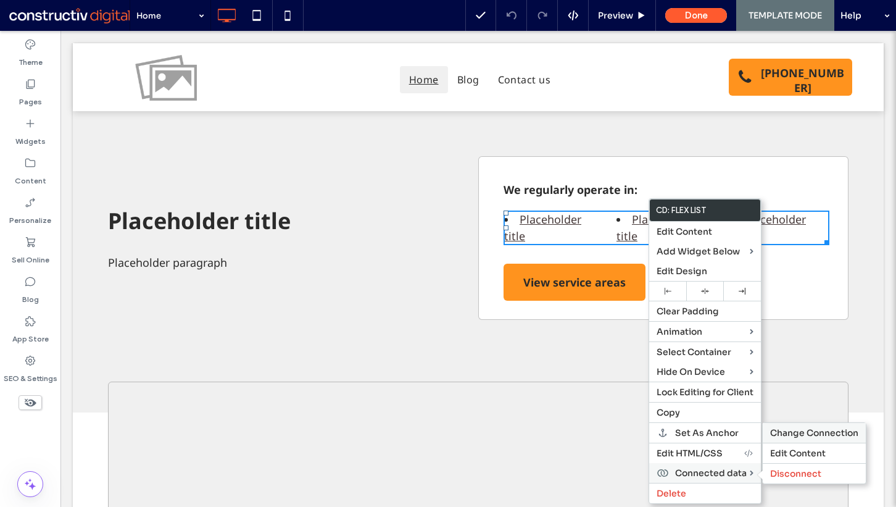
click at [809, 427] on span "Change Connection" at bounding box center [814, 432] width 88 height 11
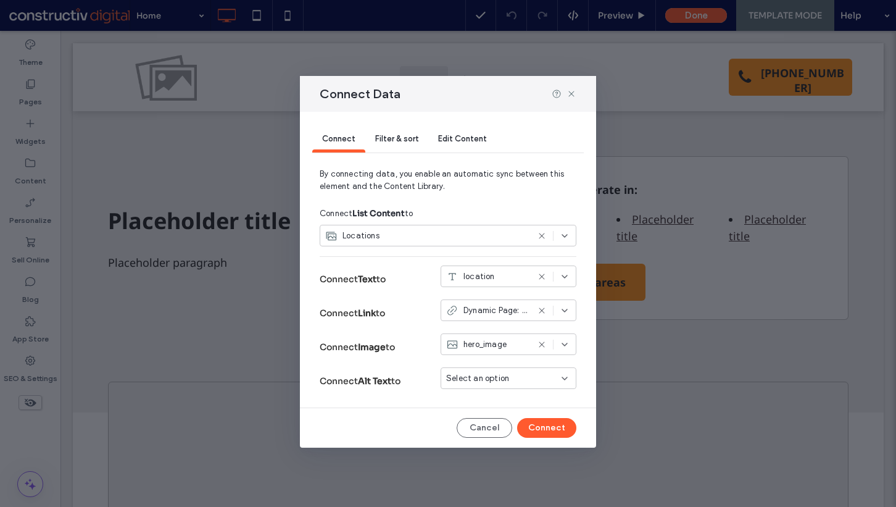
click at [404, 138] on span "Filter & sort" at bounding box center [396, 138] width 43 height 9
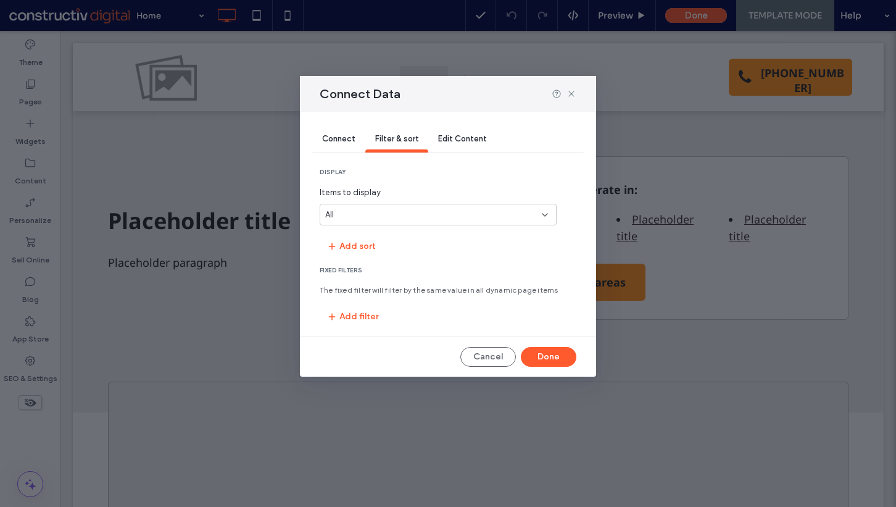
click at [380, 226] on div "display Items to display All Add sort Fixed Filters The fixed filter will filte…" at bounding box center [448, 247] width 257 height 159
click at [364, 243] on button "Add sort" at bounding box center [351, 246] width 63 height 20
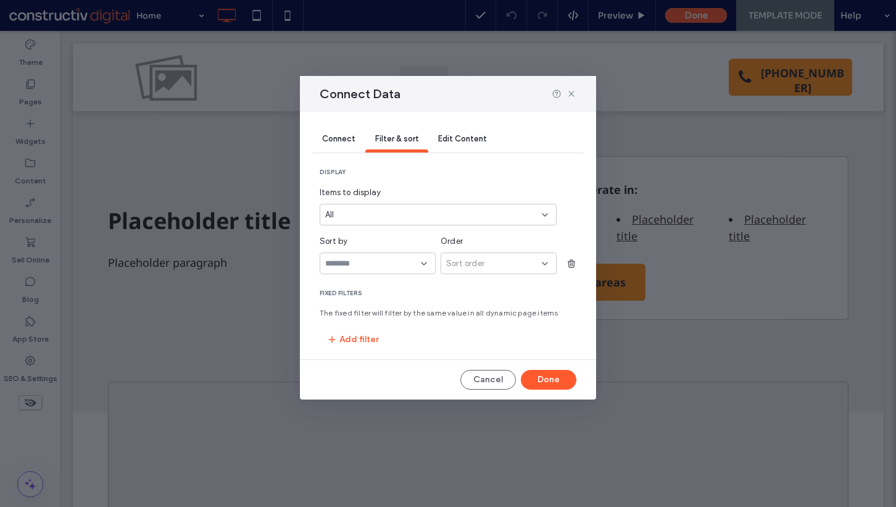
click at [358, 257] on div at bounding box center [378, 263] width 116 height 22
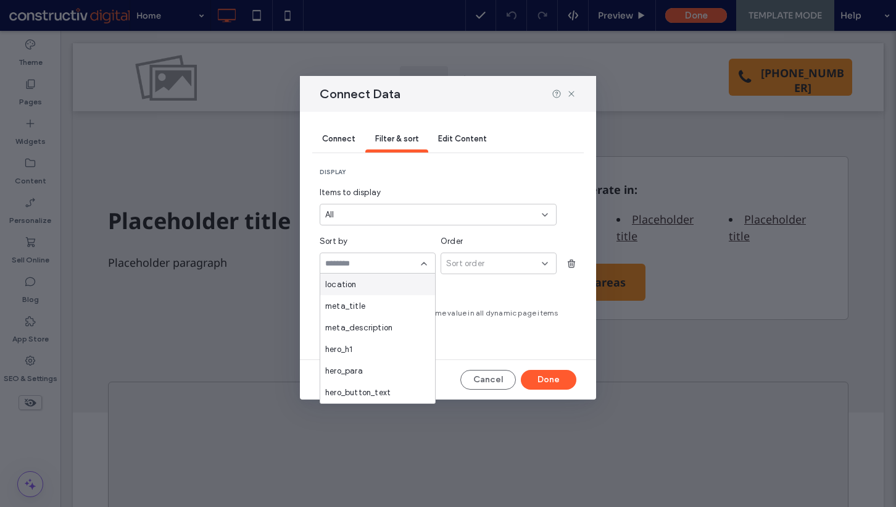
click at [364, 275] on div "location" at bounding box center [377, 284] width 115 height 22
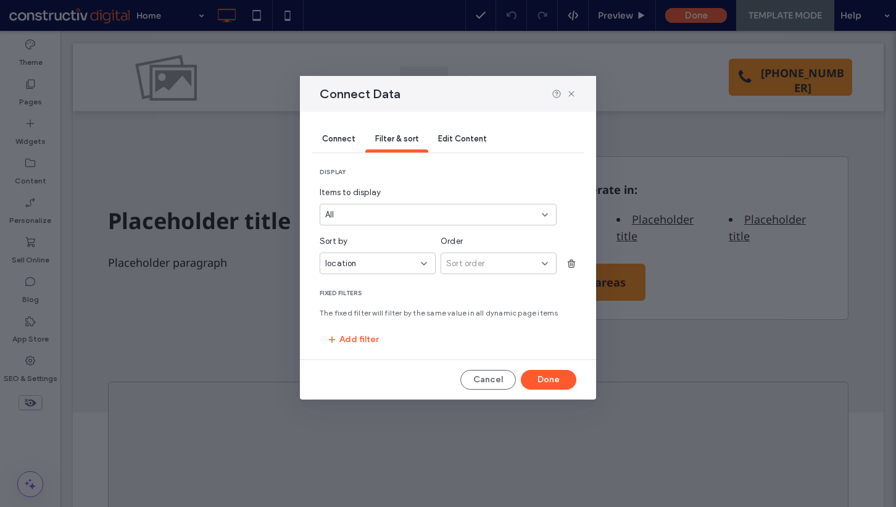
click at [485, 257] on div "Sort order" at bounding box center [494, 263] width 96 height 12
click at [475, 285] on span "Ascending" at bounding box center [466, 284] width 40 height 12
drag, startPoint x: 550, startPoint y: 377, endPoint x: 204, endPoint y: 226, distance: 377.9
click at [550, 377] on button "Done" at bounding box center [549, 380] width 56 height 20
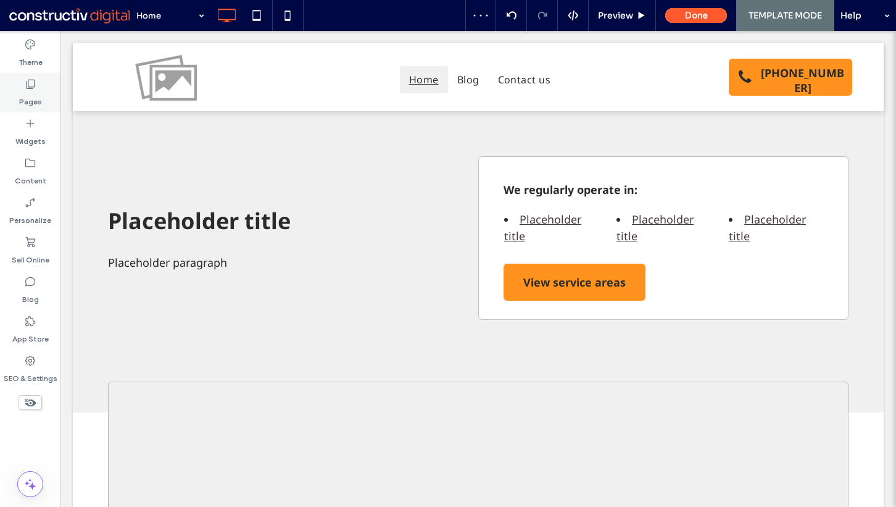
click at [44, 101] on div "Pages" at bounding box center [30, 93] width 61 height 40
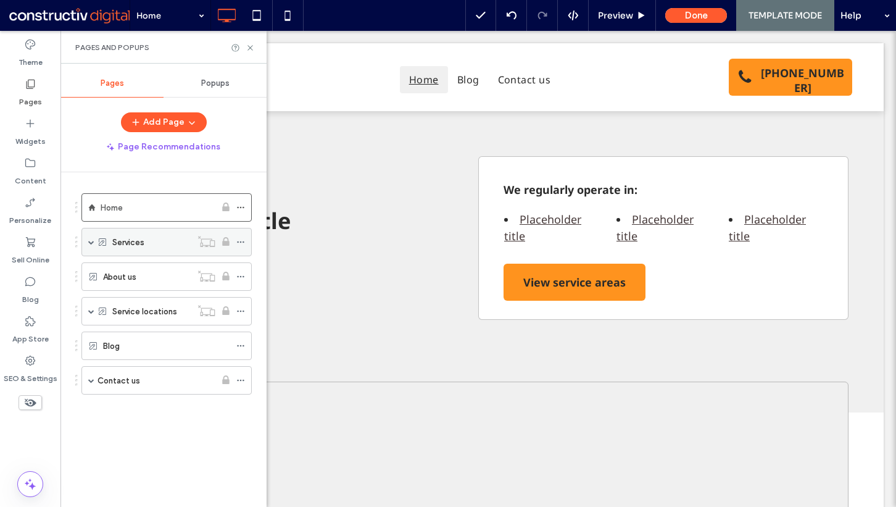
click at [138, 249] on div "Services" at bounding box center [151, 241] width 79 height 27
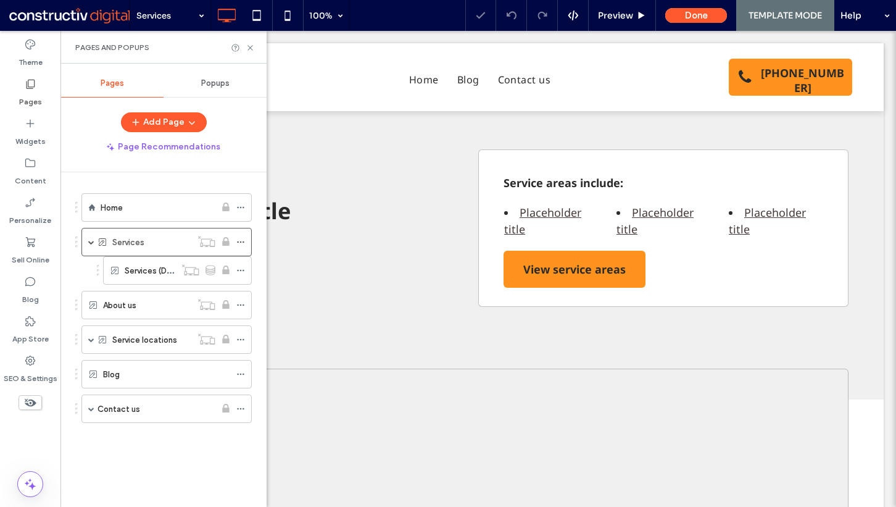
scroll to position [1531, 0]
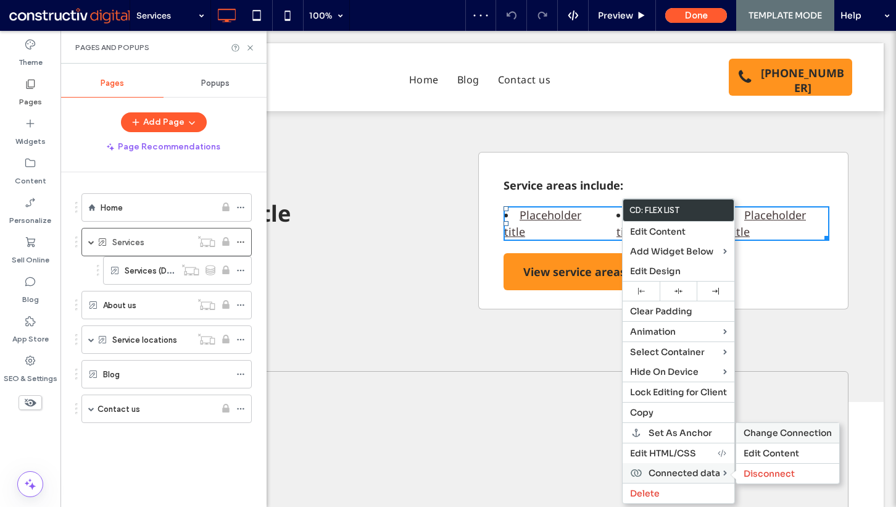
click at [765, 424] on div "Change Connection" at bounding box center [788, 433] width 103 height 20
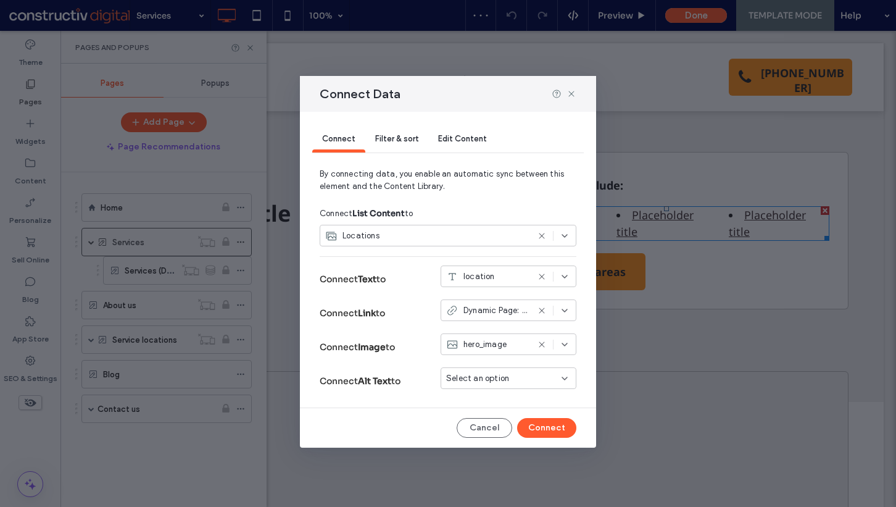
click at [404, 134] on span "Filter & sort" at bounding box center [396, 138] width 43 height 9
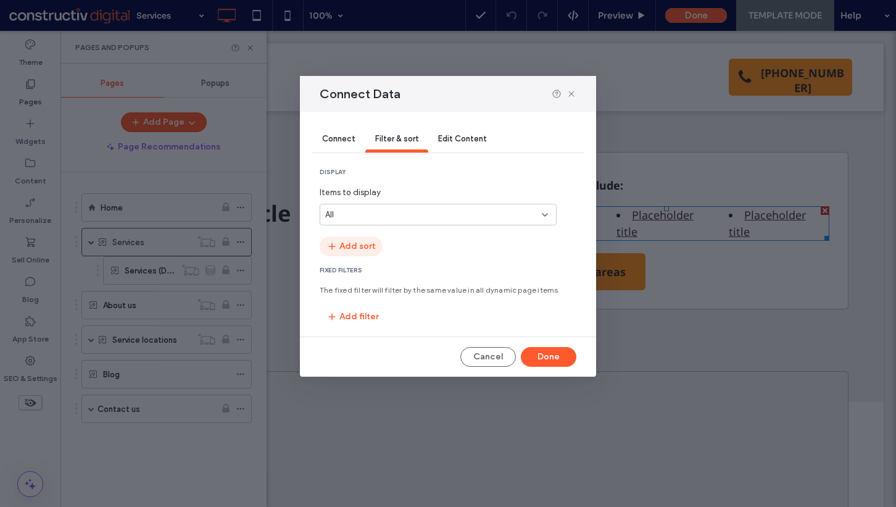
click at [364, 241] on button "Add sort" at bounding box center [351, 246] width 63 height 20
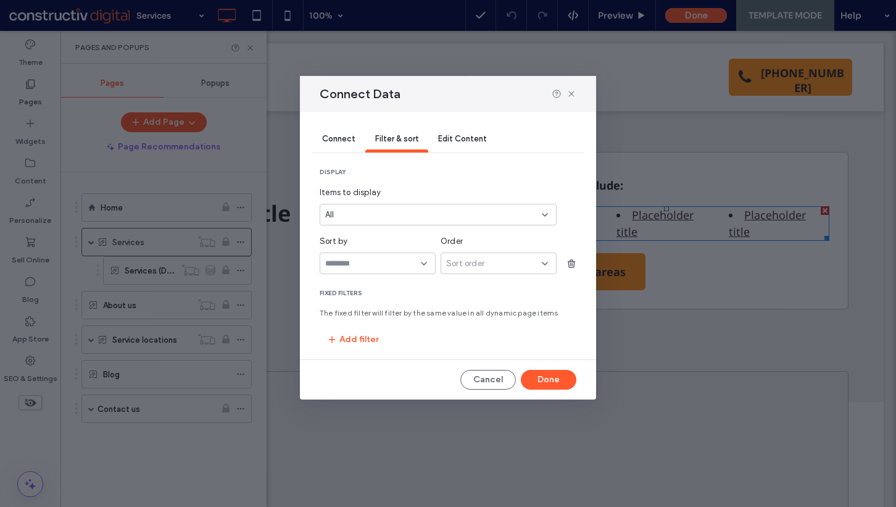
click at [372, 251] on div "Sort by" at bounding box center [378, 254] width 116 height 39
click at [373, 259] on input "sort-field-dropdown" at bounding box center [373, 264] width 96 height 10
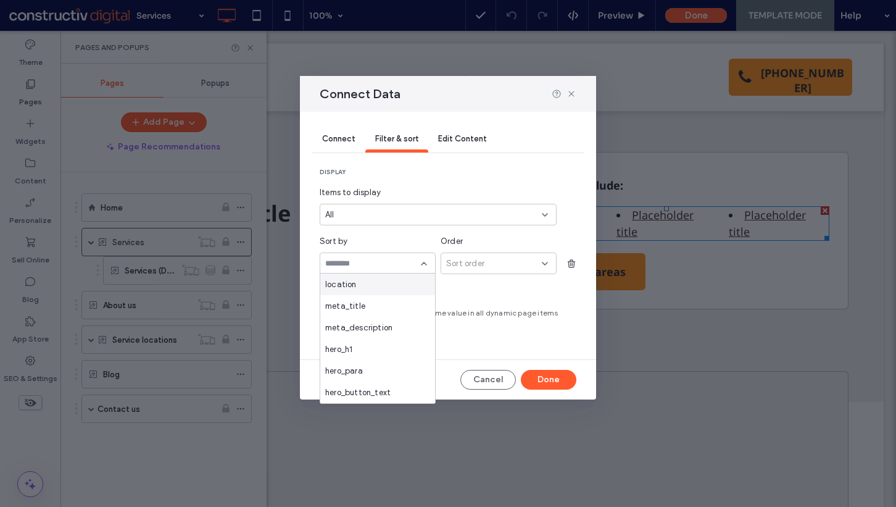
click at [383, 271] on div at bounding box center [378, 263] width 116 height 22
click at [402, 282] on div "location" at bounding box center [377, 284] width 115 height 22
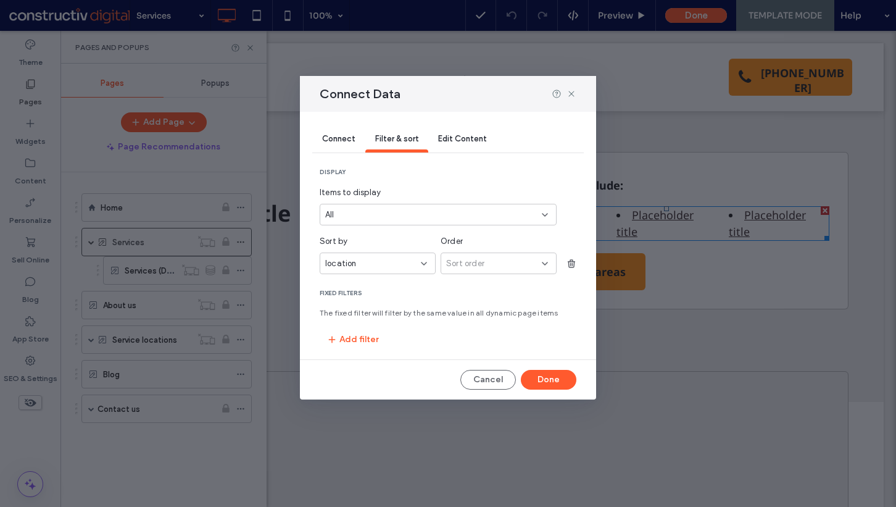
click at [470, 270] on div "Sort order" at bounding box center [499, 263] width 116 height 22
click at [470, 291] on div "Ascending" at bounding box center [498, 284] width 115 height 22
drag, startPoint x: 541, startPoint y: 383, endPoint x: 422, endPoint y: 346, distance: 124.4
click at [541, 383] on button "Done" at bounding box center [549, 380] width 56 height 20
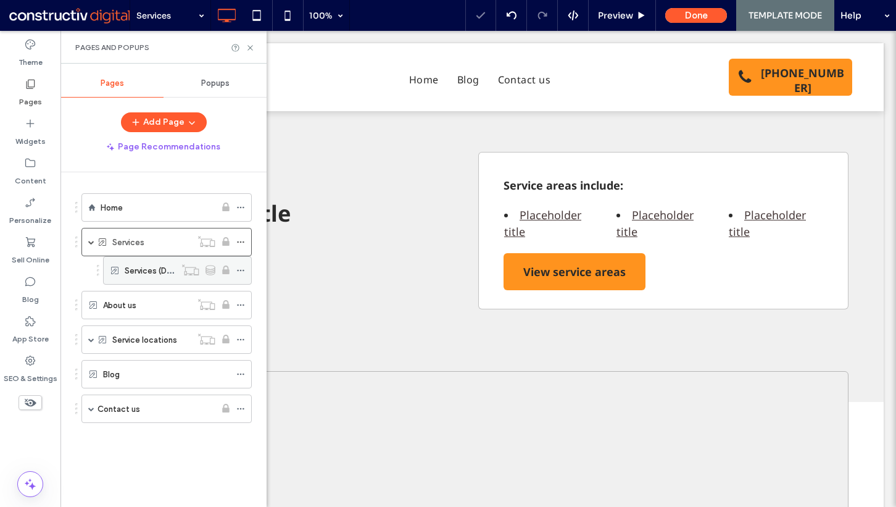
click at [154, 273] on label "Services (Dynamic)" at bounding box center [161, 271] width 72 height 22
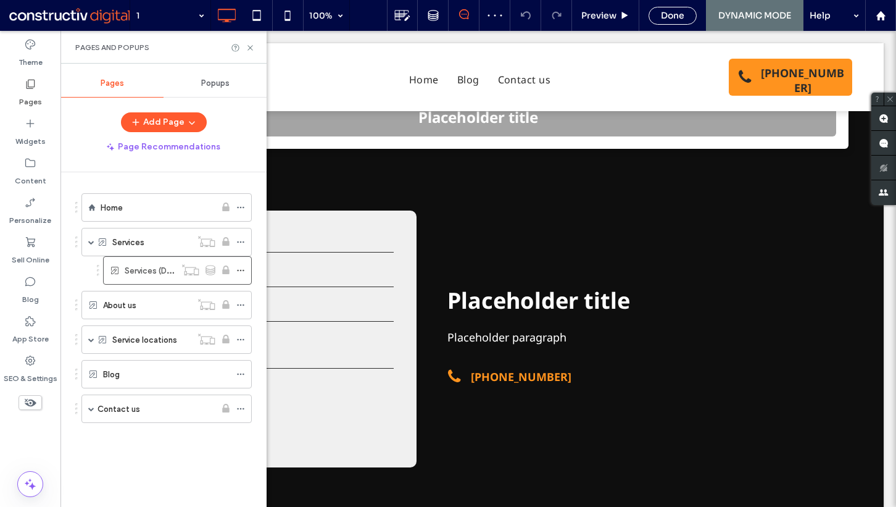
scroll to position [1065, 0]
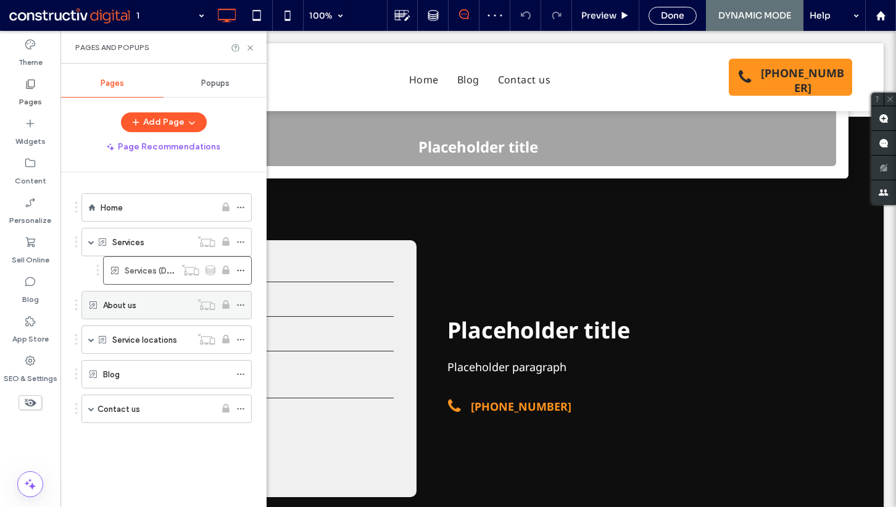
click at [152, 303] on div "About us" at bounding box center [147, 305] width 88 height 14
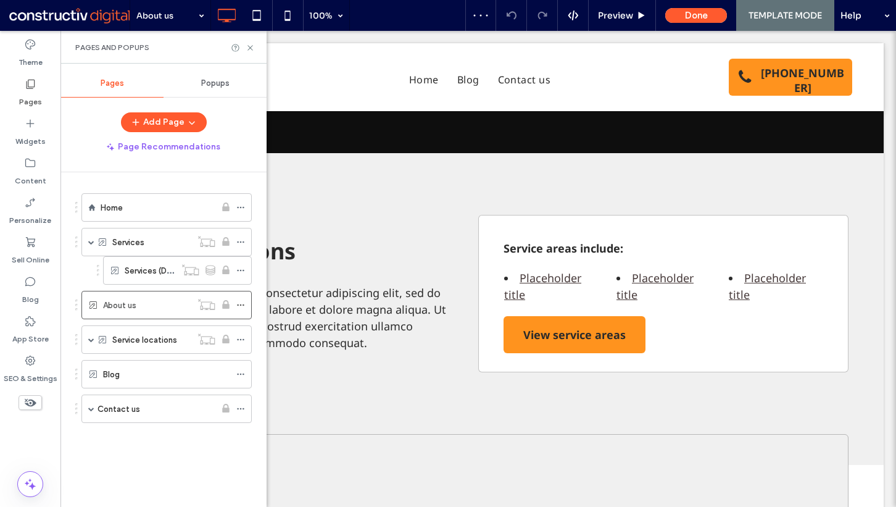
scroll to position [1303, 0]
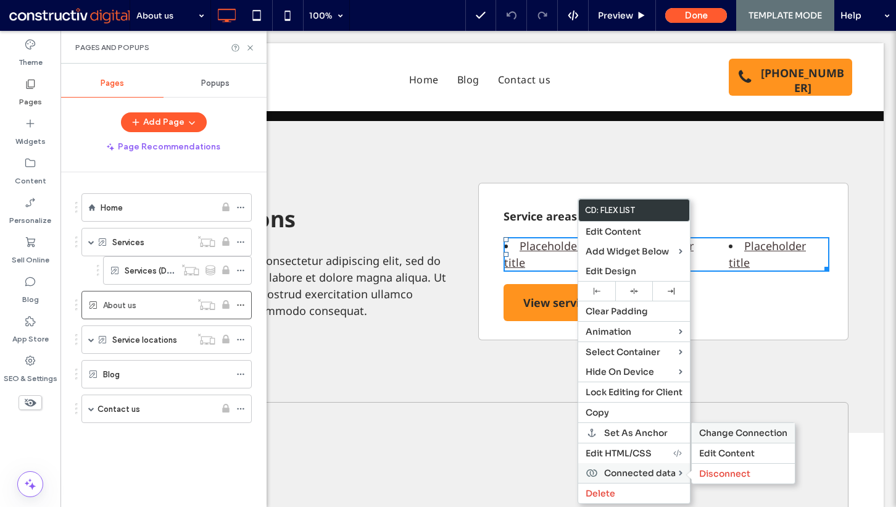
click at [719, 428] on span "Change Connection" at bounding box center [743, 432] width 88 height 11
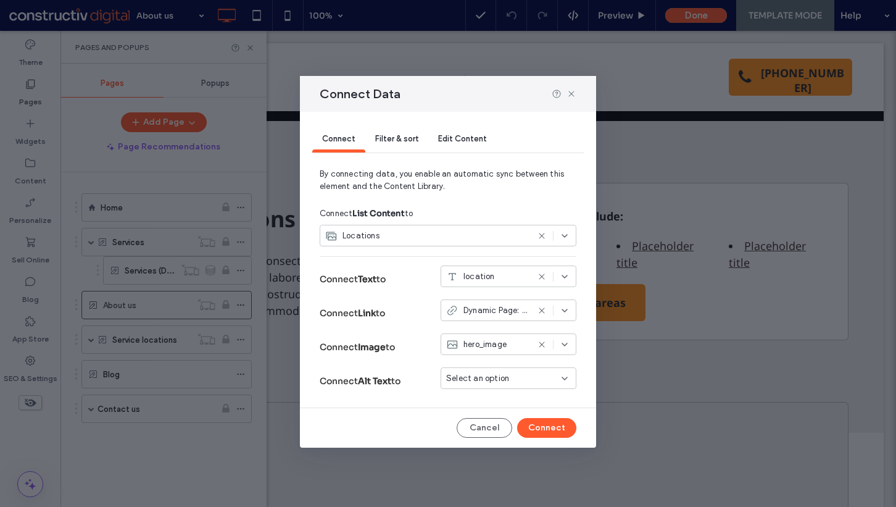
click at [396, 138] on span "Filter & sort" at bounding box center [396, 138] width 43 height 9
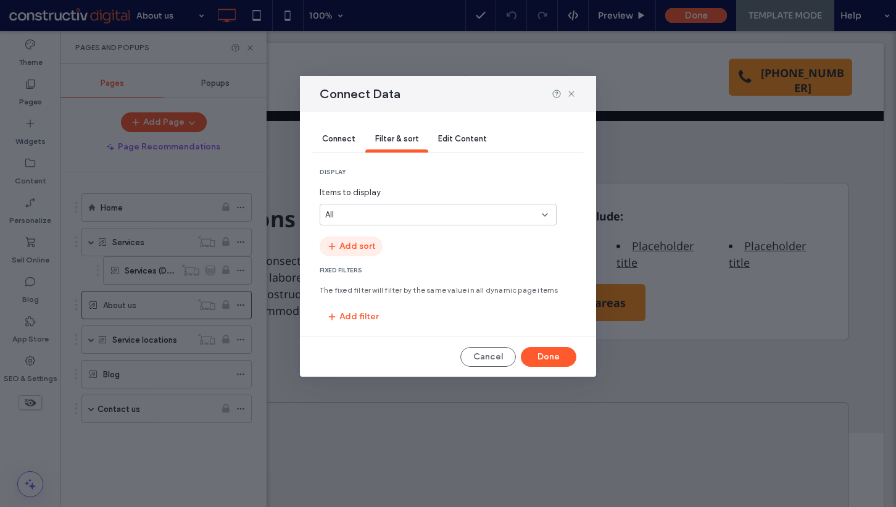
click at [362, 246] on button "Add sort" at bounding box center [351, 246] width 63 height 20
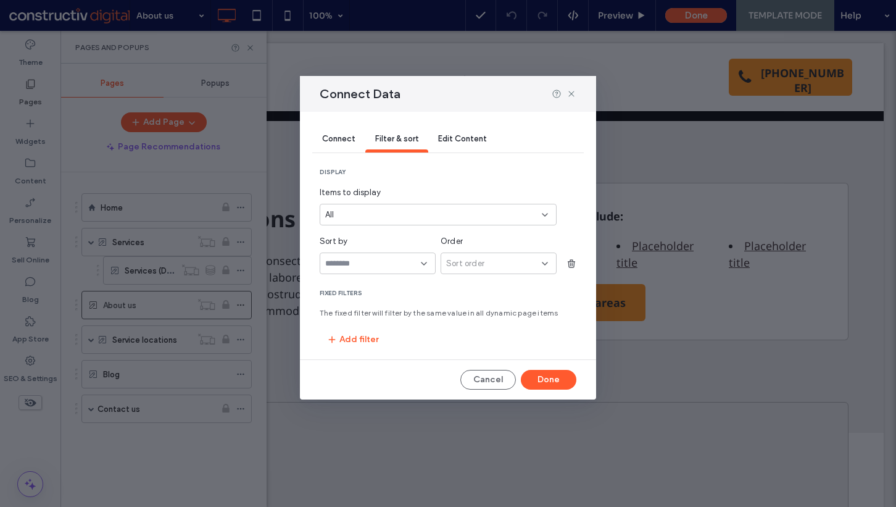
click at [375, 260] on input "sort-field-dropdown" at bounding box center [373, 264] width 96 height 10
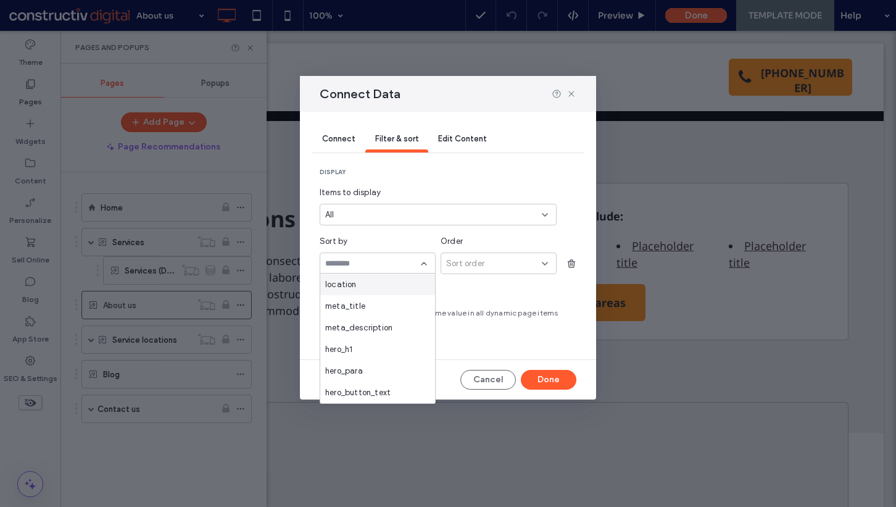
click at [375, 281] on div "location" at bounding box center [377, 284] width 115 height 22
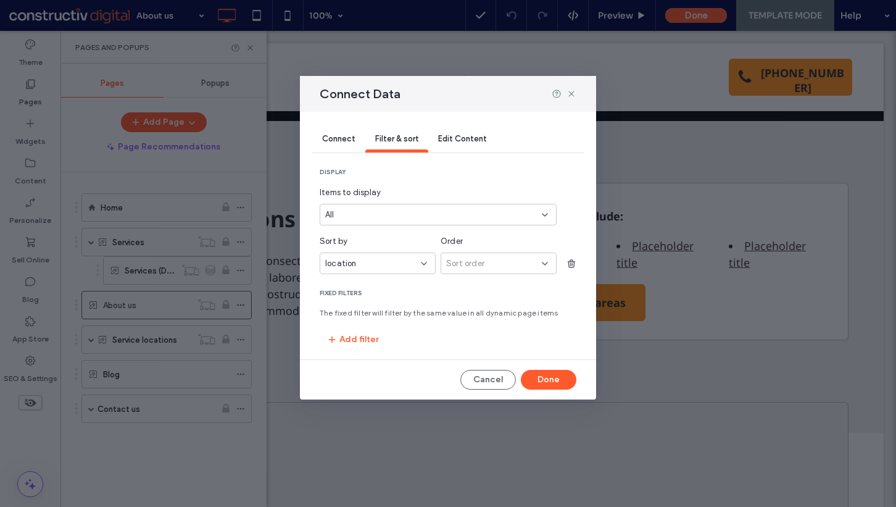
click at [479, 280] on div "display Items to display All Sort by location Order Sort order Fixed Filters Th…" at bounding box center [448, 259] width 257 height 182
click at [482, 273] on section "Sort by location Order Sort order" at bounding box center [448, 257] width 257 height 44
click at [487, 264] on div "Sort order" at bounding box center [494, 263] width 96 height 12
click at [477, 282] on span "Ascending" at bounding box center [466, 284] width 40 height 12
click at [543, 381] on button "Done" at bounding box center [549, 380] width 56 height 20
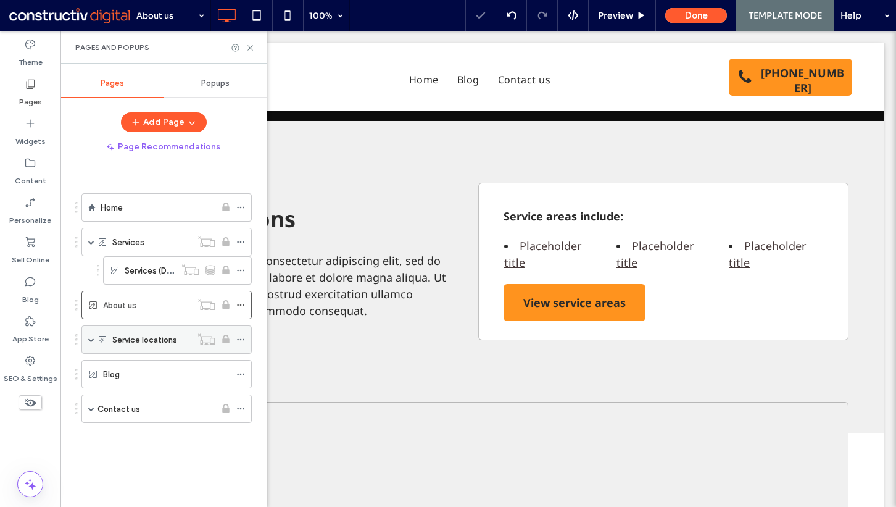
click at [164, 343] on label "Service locations" at bounding box center [144, 340] width 65 height 22
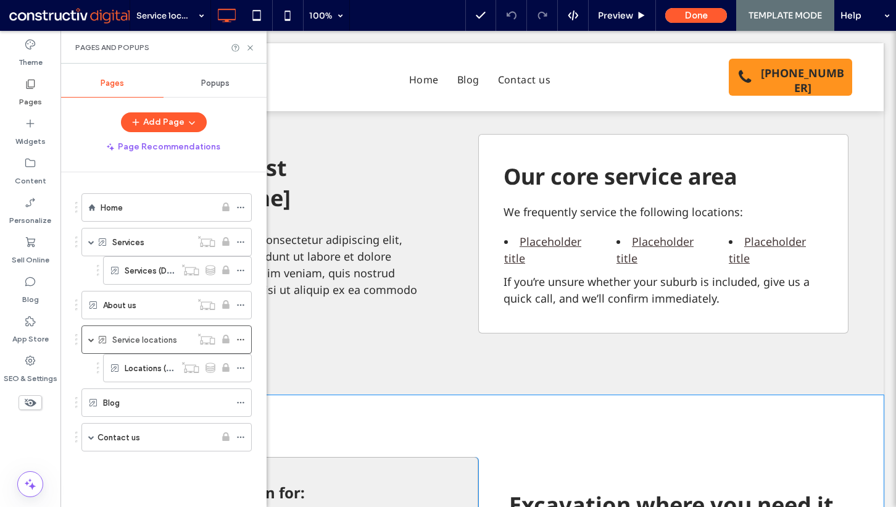
scroll to position [393, 0]
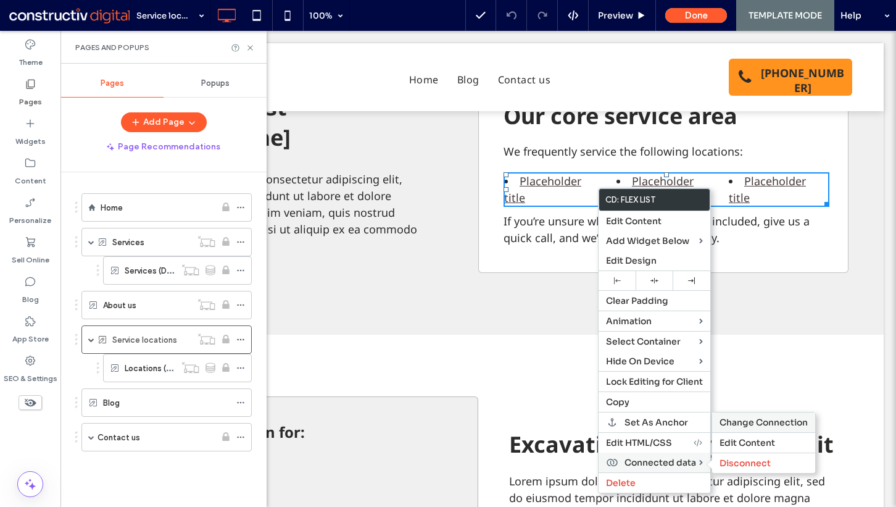
click at [746, 417] on span "Change Connection" at bounding box center [764, 422] width 88 height 11
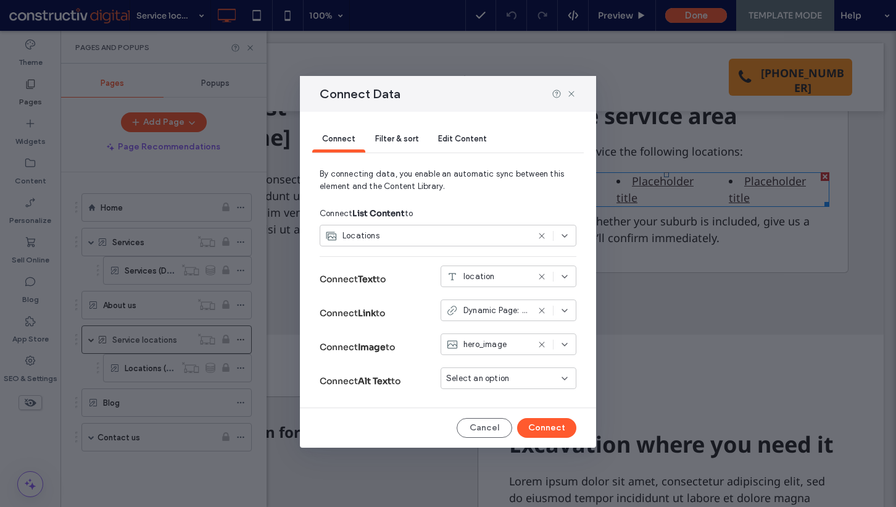
click at [379, 134] on span "Filter & sort" at bounding box center [396, 138] width 43 height 9
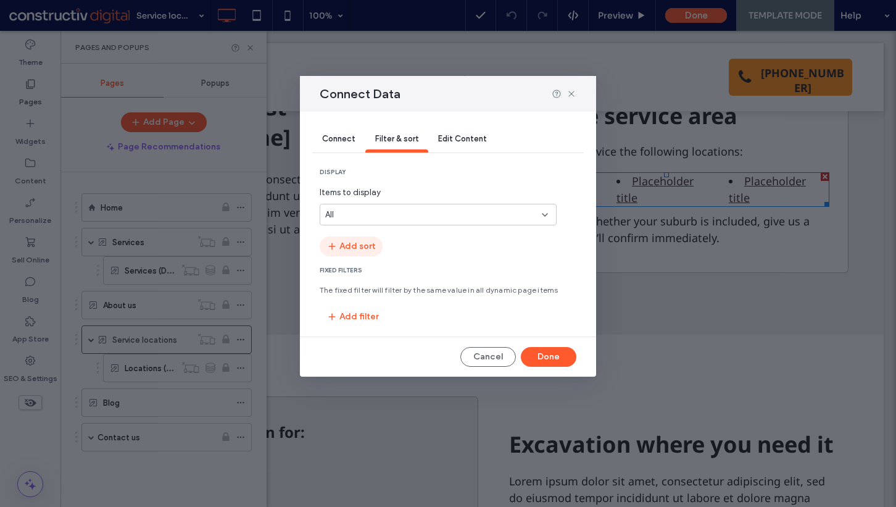
click at [359, 251] on button "Add sort" at bounding box center [351, 246] width 63 height 20
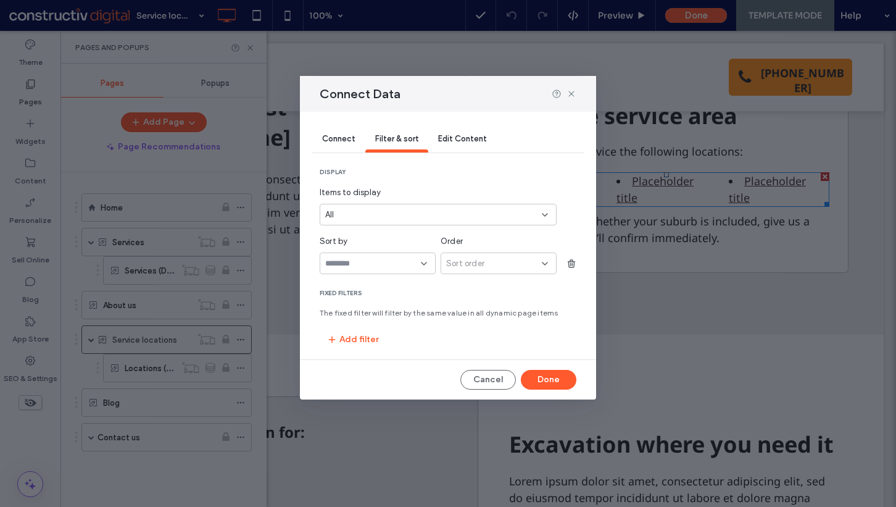
click at [367, 259] on input "sort-field-dropdown" at bounding box center [373, 264] width 96 height 10
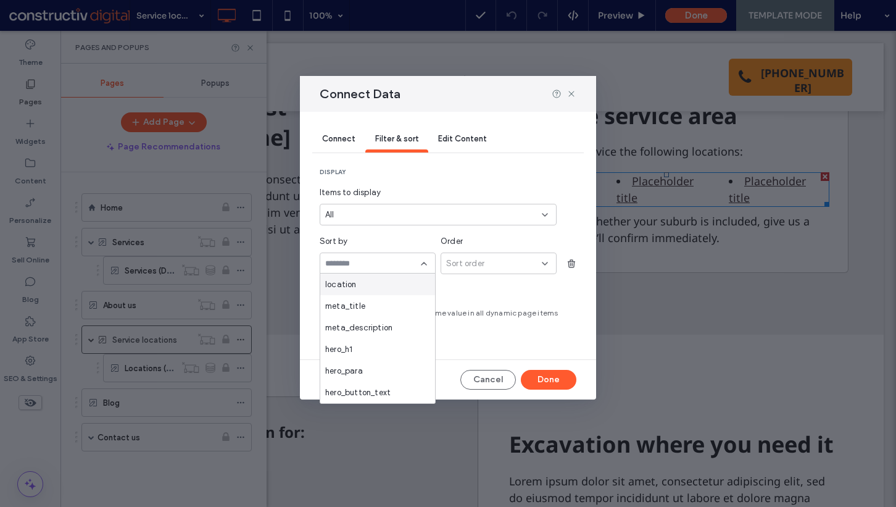
click at [377, 280] on div "location" at bounding box center [377, 284] width 115 height 22
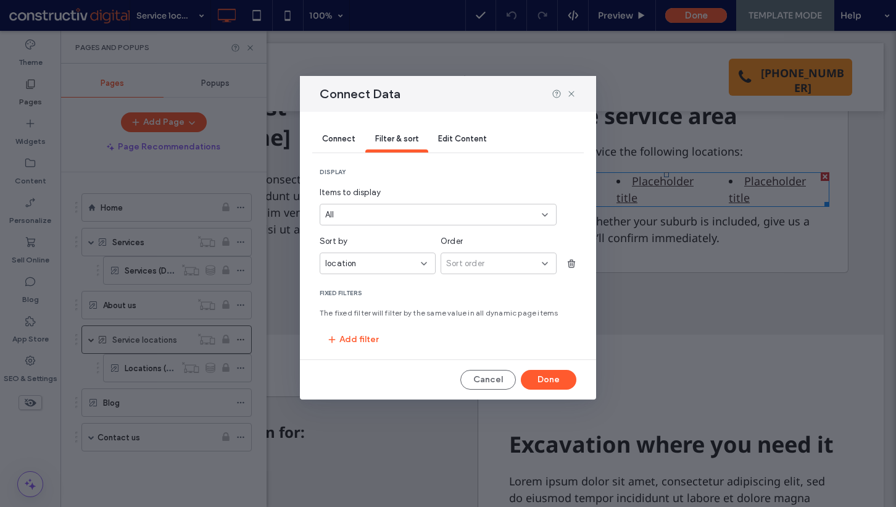
click at [475, 272] on div "Sort order" at bounding box center [499, 263] width 116 height 22
click at [472, 286] on span "Ascending" at bounding box center [466, 284] width 40 height 12
click at [557, 380] on button "Done" at bounding box center [549, 380] width 56 height 20
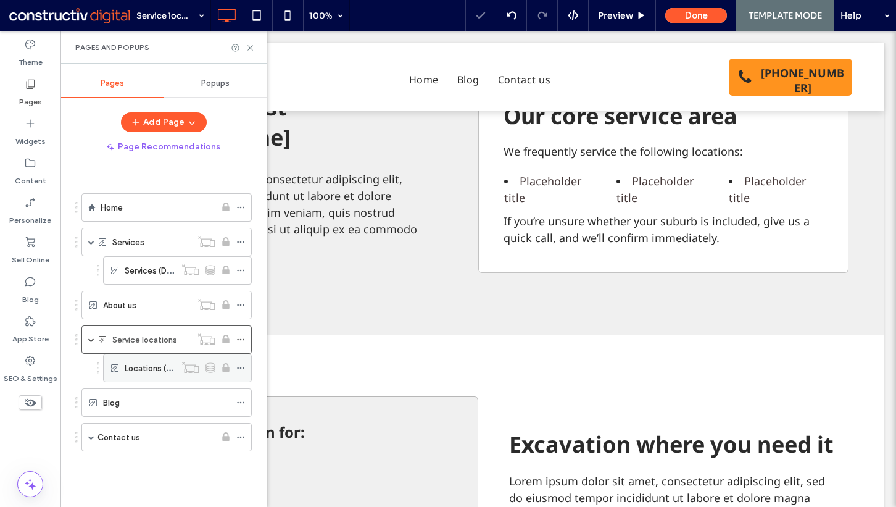
click at [149, 365] on label "Locations (Dynamic)" at bounding box center [163, 368] width 77 height 22
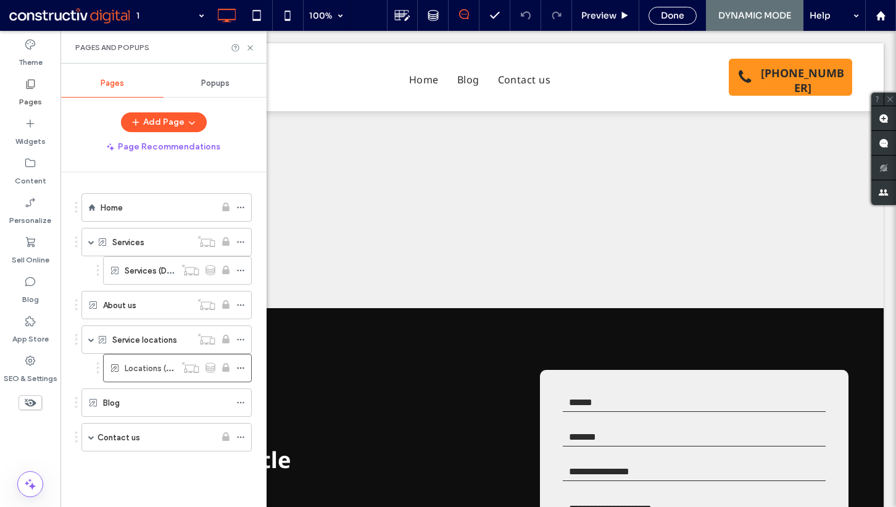
scroll to position [1734, 0]
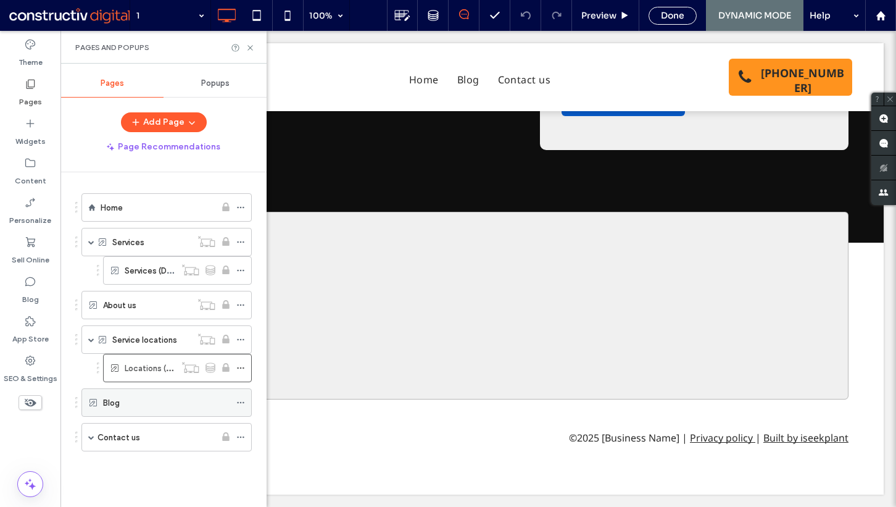
click at [141, 400] on div "Blog" at bounding box center [166, 403] width 127 height 14
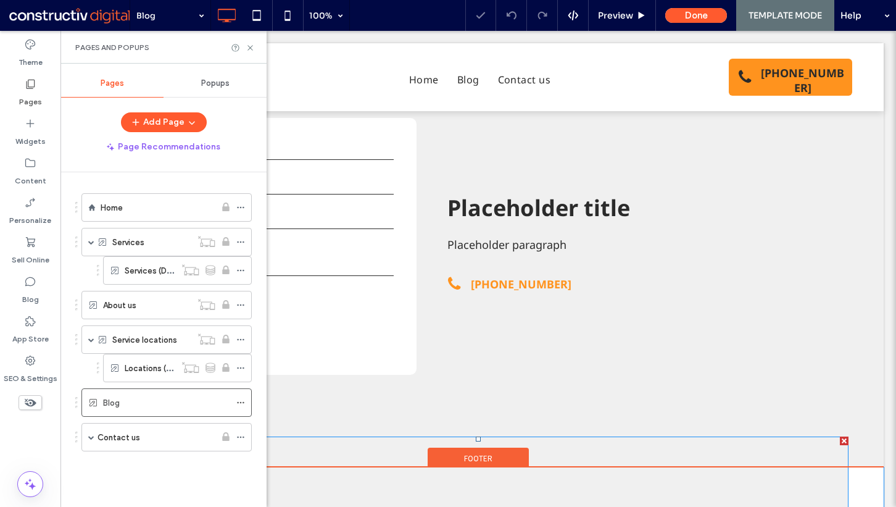
scroll to position [288, 0]
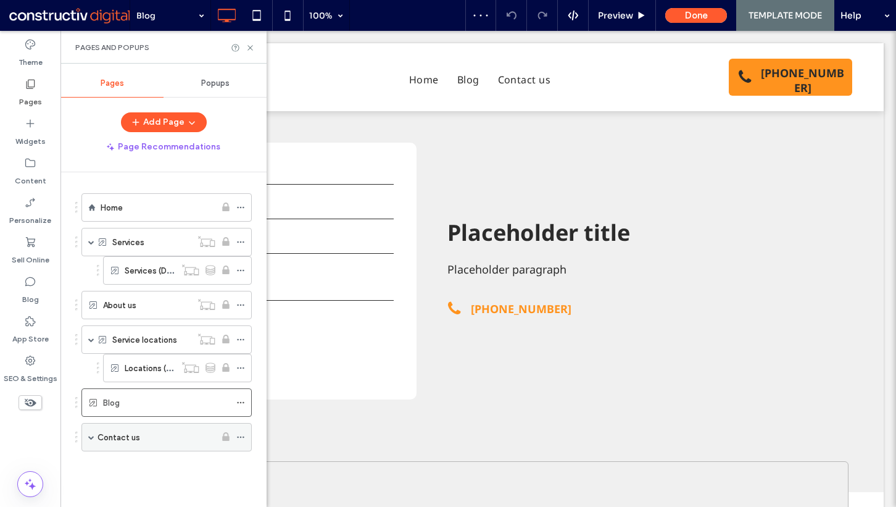
click at [136, 427] on div "Contact us" at bounding box center [157, 437] width 118 height 27
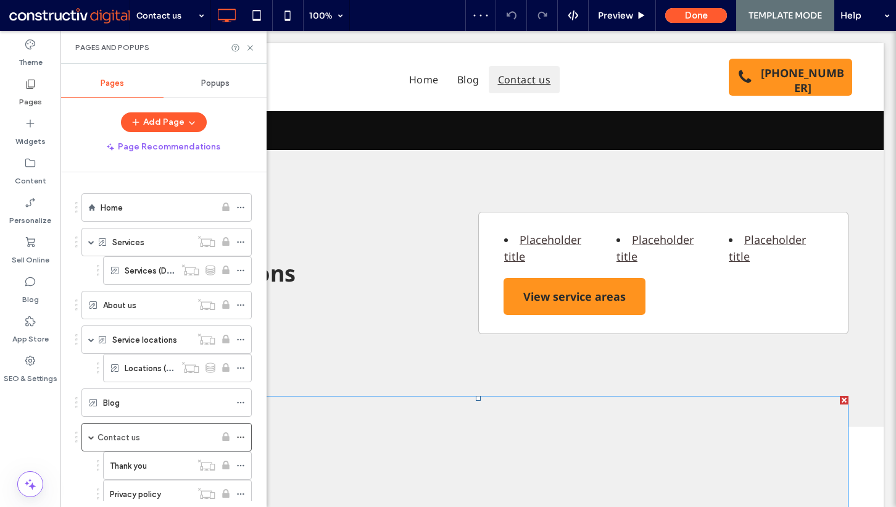
scroll to position [336, 0]
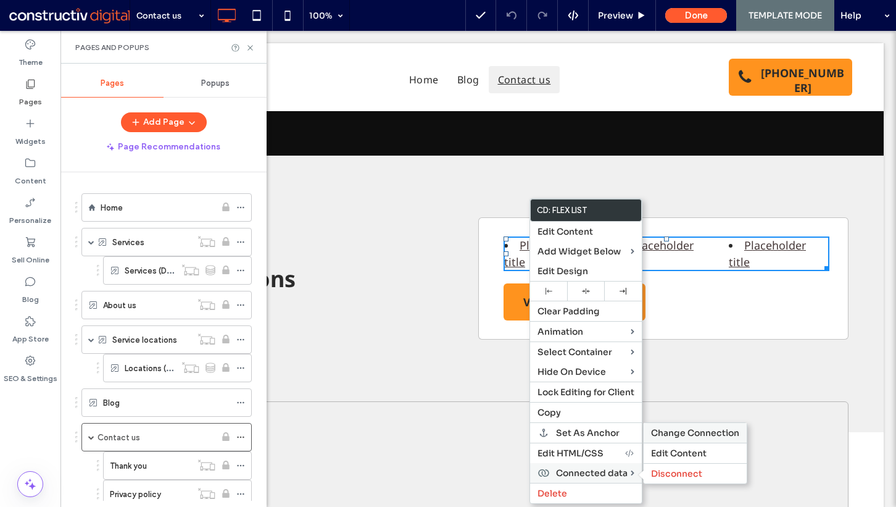
click at [678, 432] on span "Change Connection" at bounding box center [695, 432] width 88 height 11
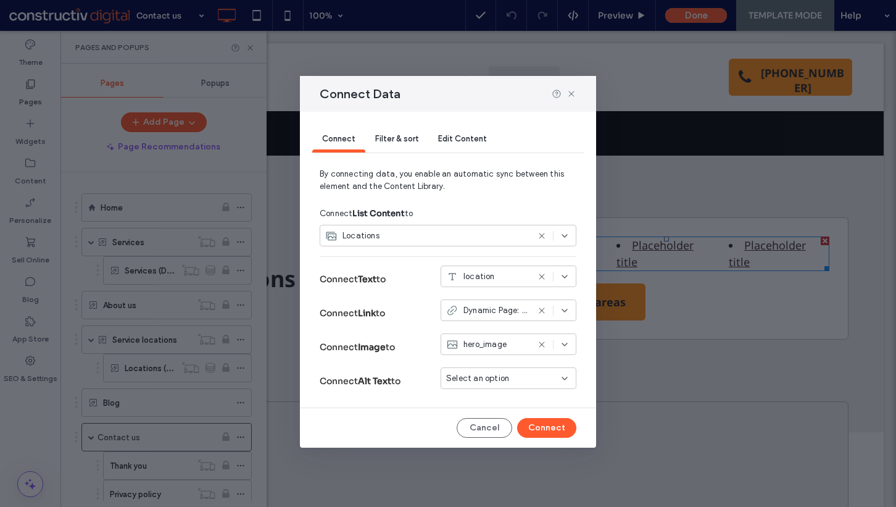
click at [388, 125] on div "Connect Filter & sort Edit Content" at bounding box center [448, 140] width 272 height 56
click at [388, 142] on span "Filter & sort" at bounding box center [396, 138] width 43 height 9
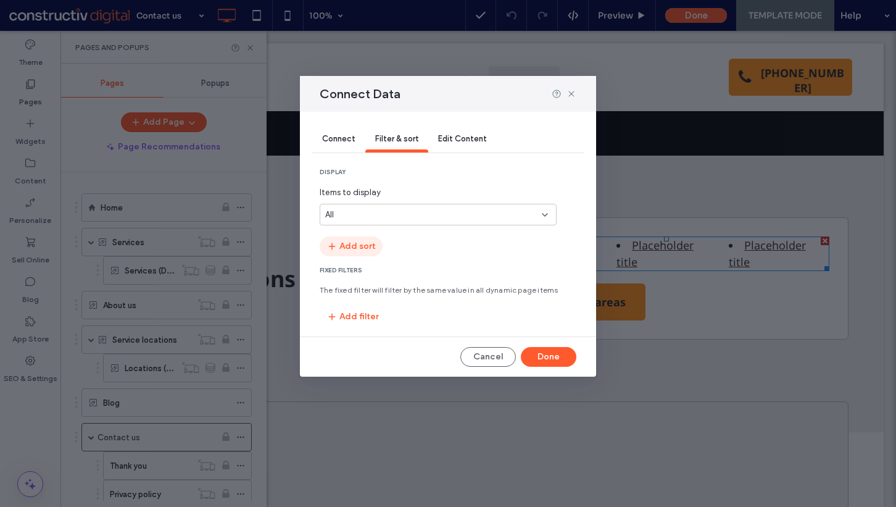
click at [351, 238] on button "Add sort" at bounding box center [351, 246] width 63 height 20
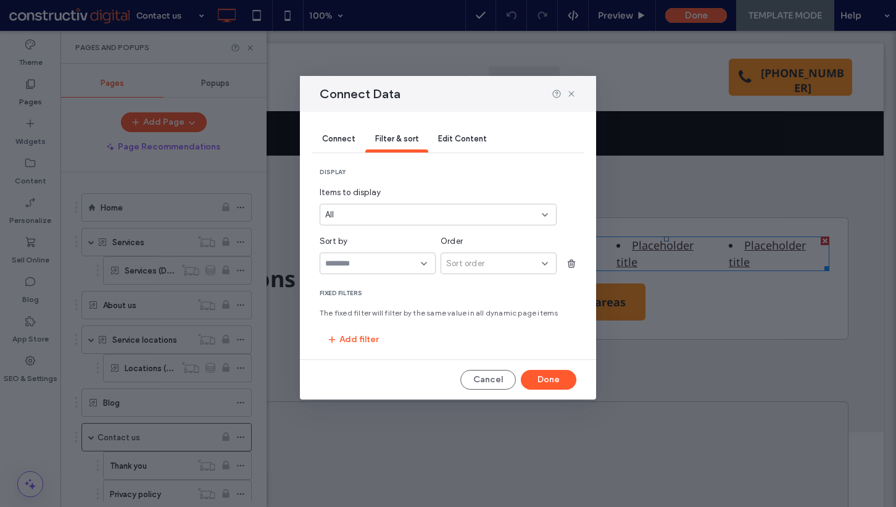
click at [362, 262] on input "sort-field-dropdown" at bounding box center [373, 264] width 96 height 10
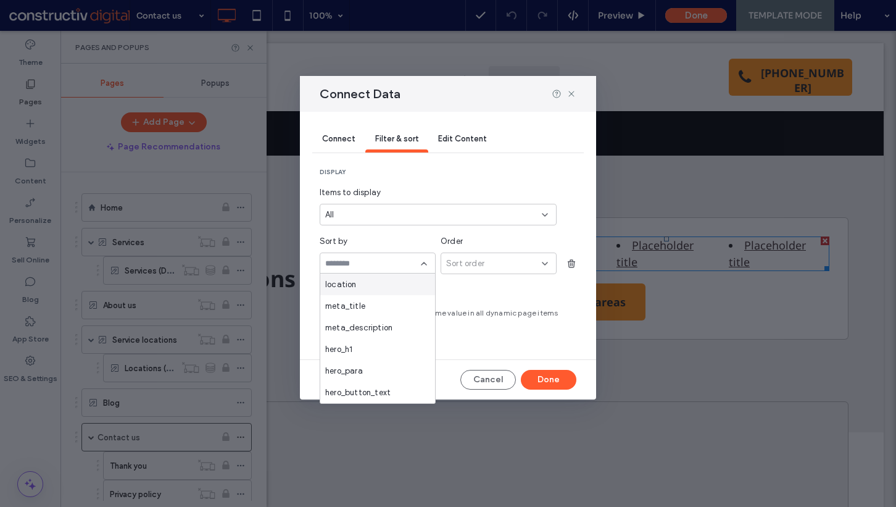
click at [369, 283] on div "location" at bounding box center [377, 284] width 115 height 22
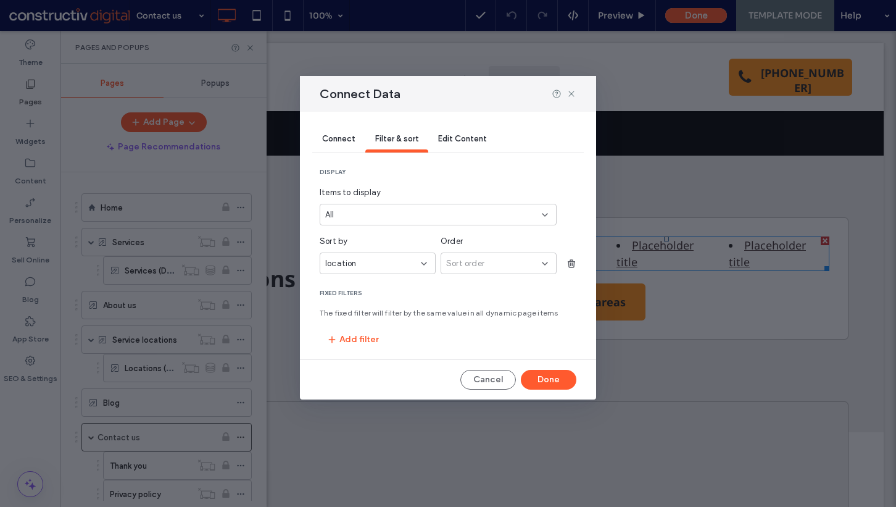
click at [479, 269] on span "Sort order" at bounding box center [465, 263] width 38 height 12
click at [474, 289] on span "Ascending" at bounding box center [466, 284] width 40 height 12
click at [549, 382] on button "Done" at bounding box center [549, 380] width 56 height 20
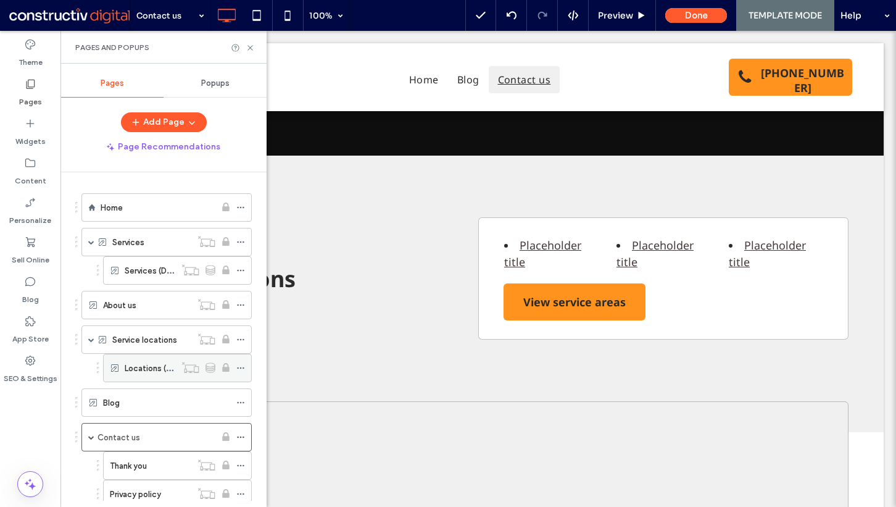
scroll to position [38, 0]
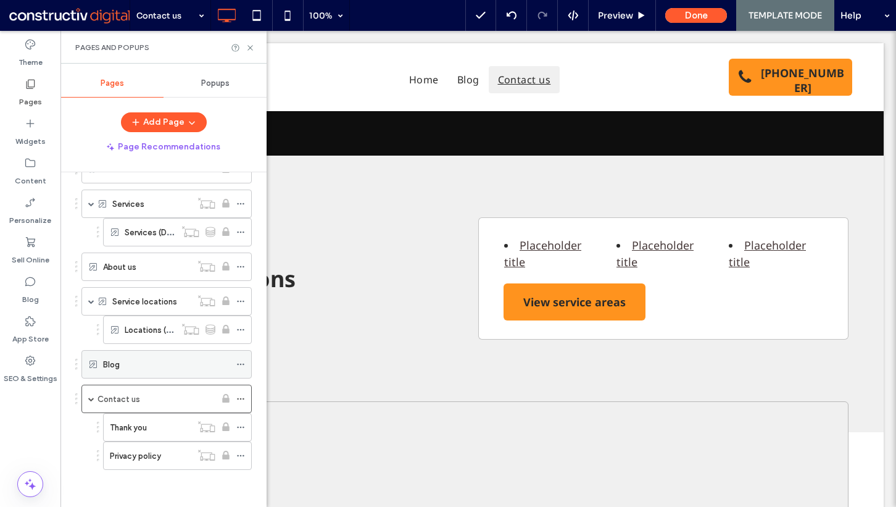
click at [240, 363] on icon at bounding box center [240, 364] width 9 height 9
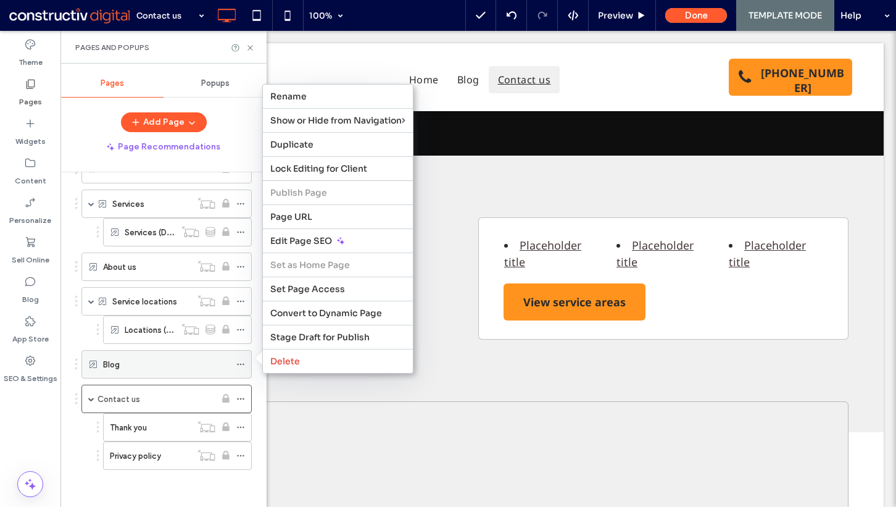
click at [191, 361] on div "Blog" at bounding box center [166, 364] width 127 height 14
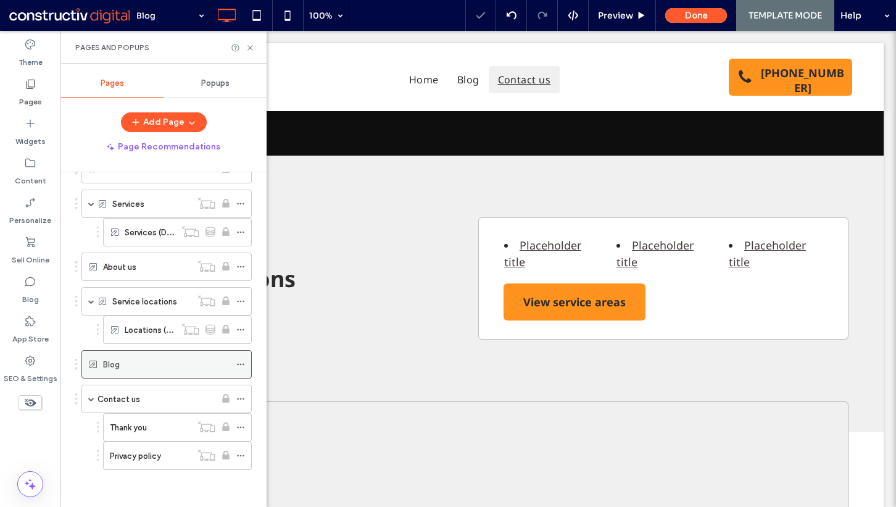
click at [240, 365] on icon at bounding box center [240, 364] width 9 height 9
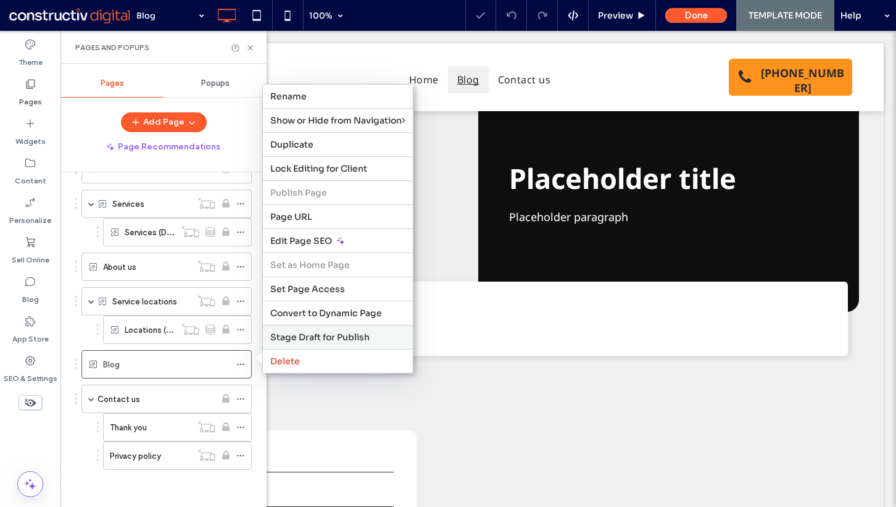
click at [301, 338] on span "Stage Draft for Publish" at bounding box center [319, 337] width 99 height 11
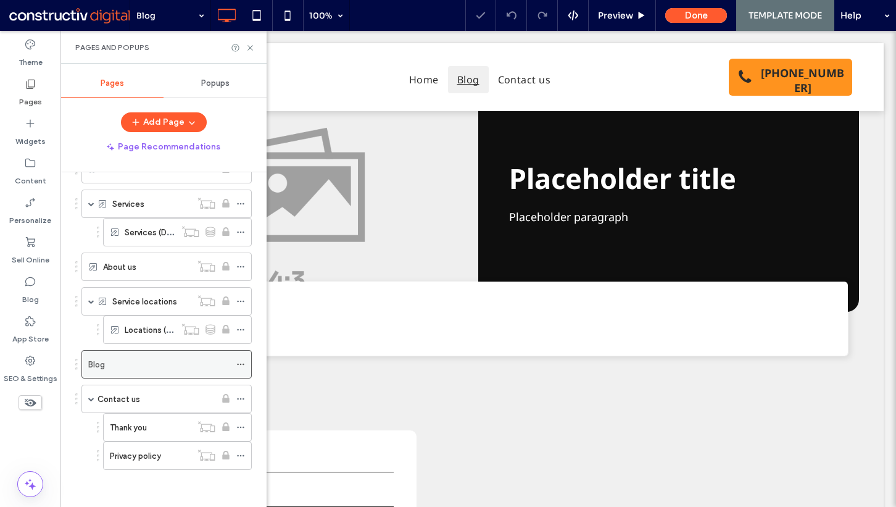
click at [243, 362] on icon at bounding box center [240, 364] width 9 height 9
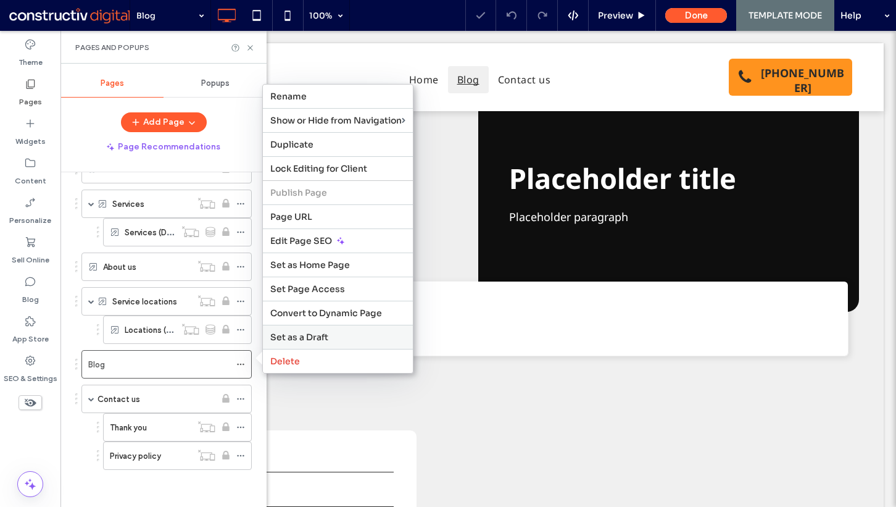
click at [312, 333] on span "Set as a Draft" at bounding box center [299, 337] width 58 height 11
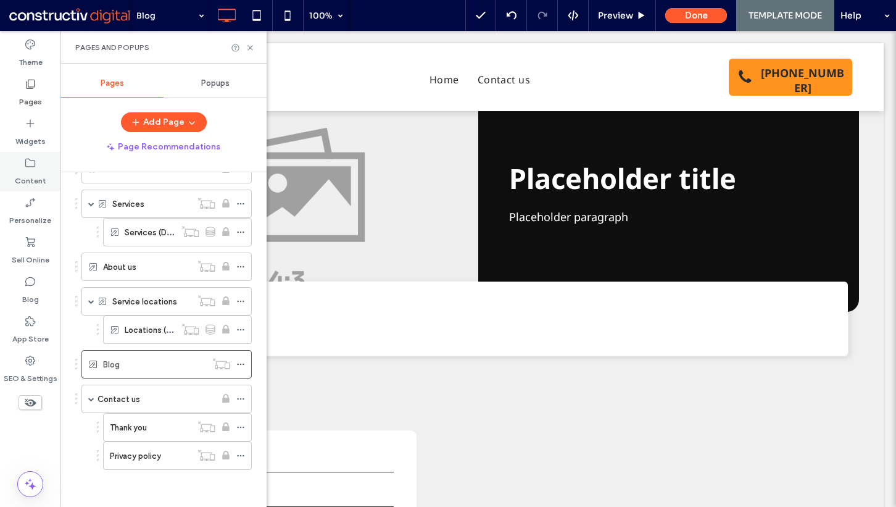
click at [42, 172] on label "Content" at bounding box center [30, 177] width 31 height 17
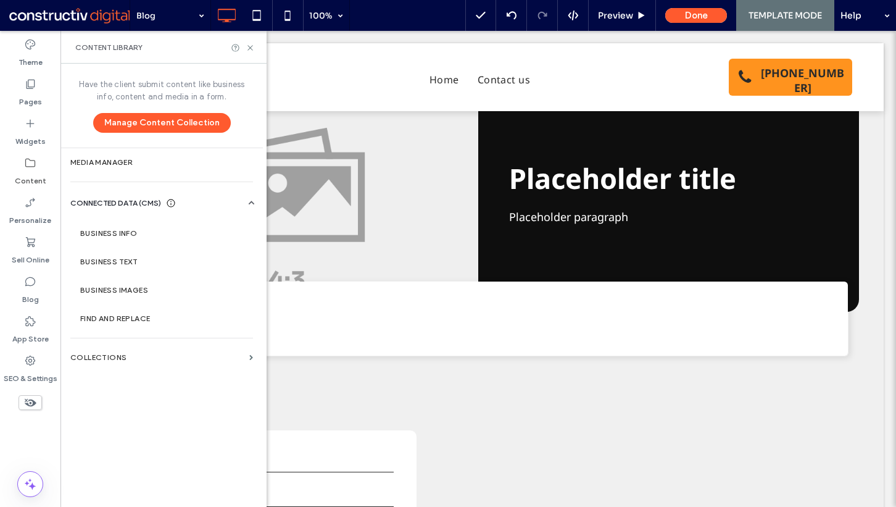
click at [170, 234] on label "Business Info" at bounding box center [164, 233] width 168 height 9
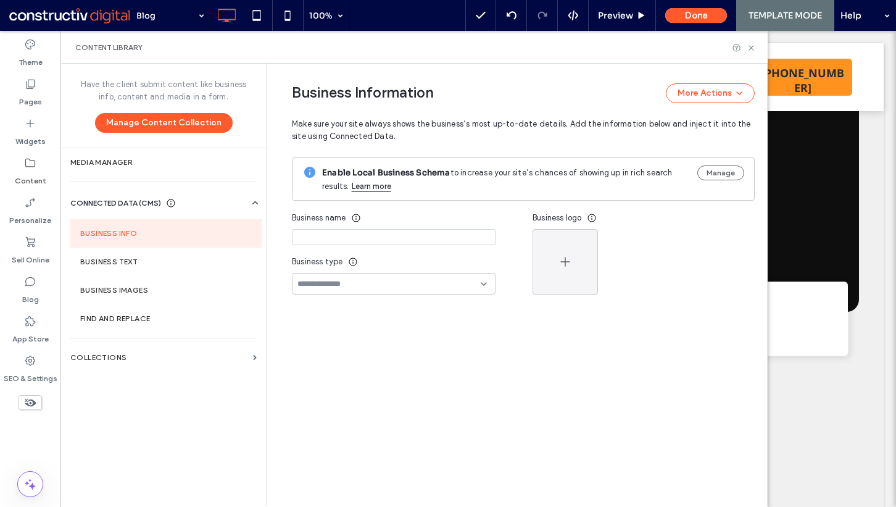
type input "**********"
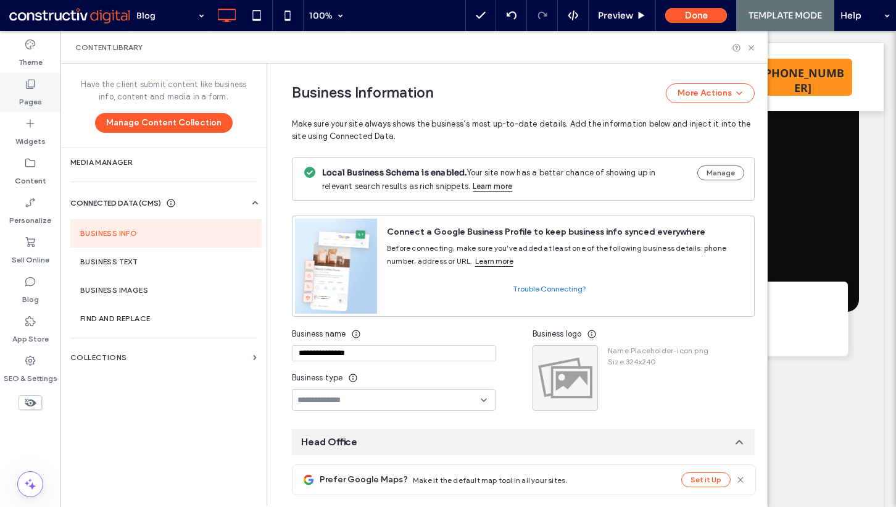
click at [27, 88] on use at bounding box center [31, 84] width 9 height 9
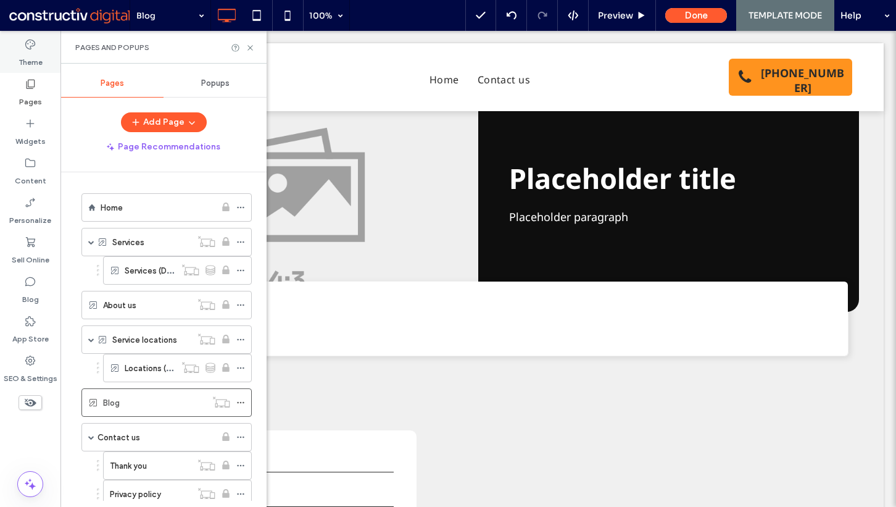
click at [30, 45] on icon at bounding box center [30, 44] width 12 height 12
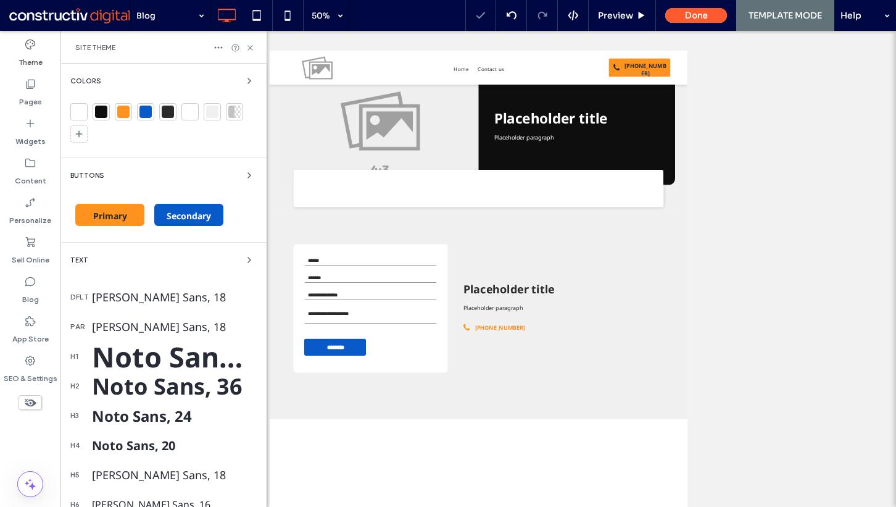
click at [122, 357] on div "Noto Sans, 45" at bounding box center [174, 357] width 165 height 38
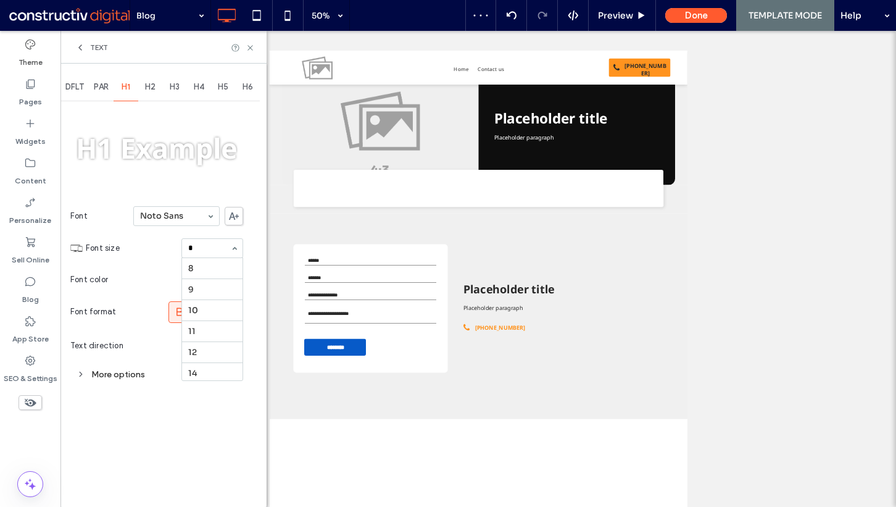
type input "**"
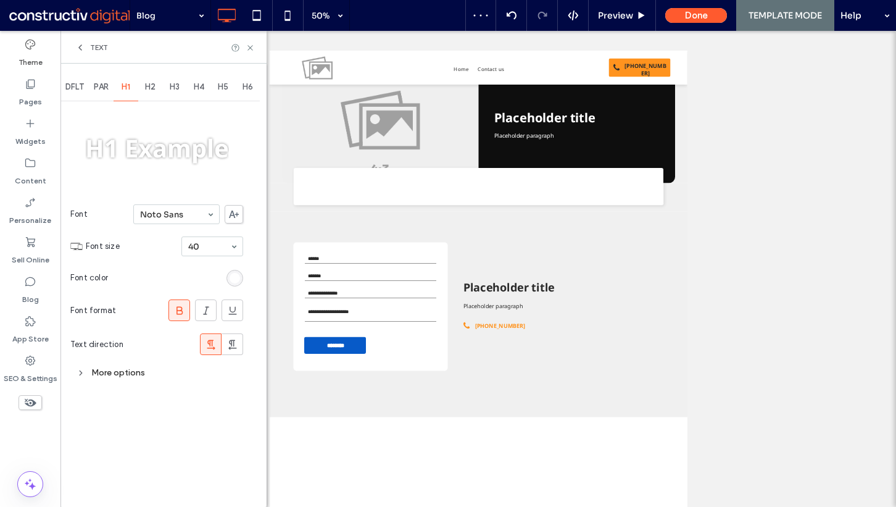
click at [150, 88] on span "H2" at bounding box center [150, 87] width 10 height 10
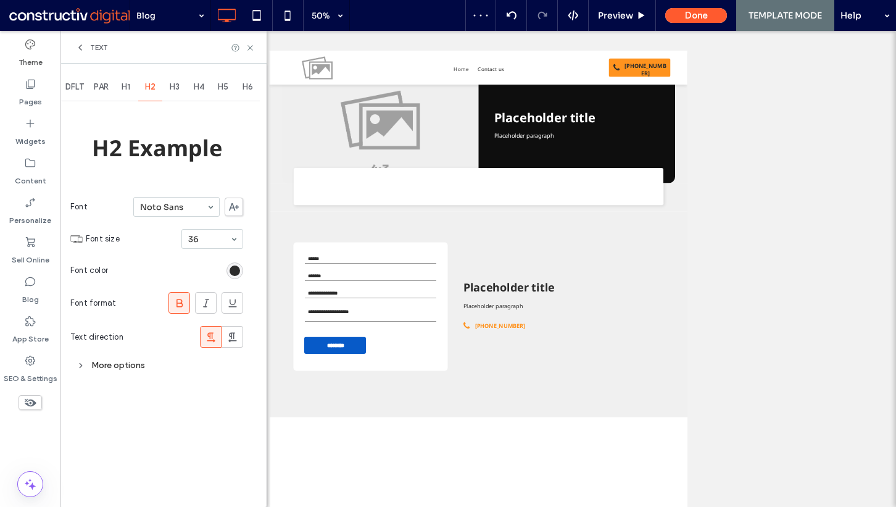
click at [172, 87] on span "H3" at bounding box center [175, 87] width 10 height 10
click at [146, 86] on div "H2" at bounding box center [150, 86] width 25 height 27
type input "**"
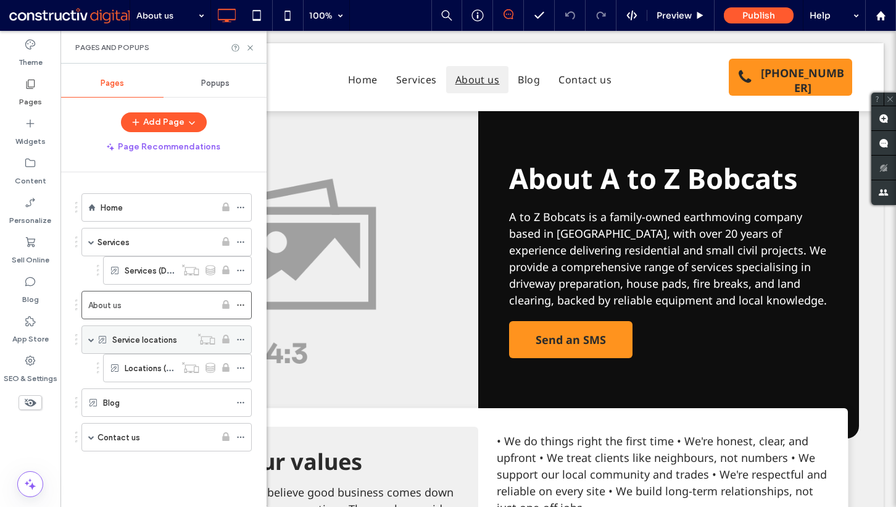
click at [90, 338] on span at bounding box center [91, 339] width 6 height 6
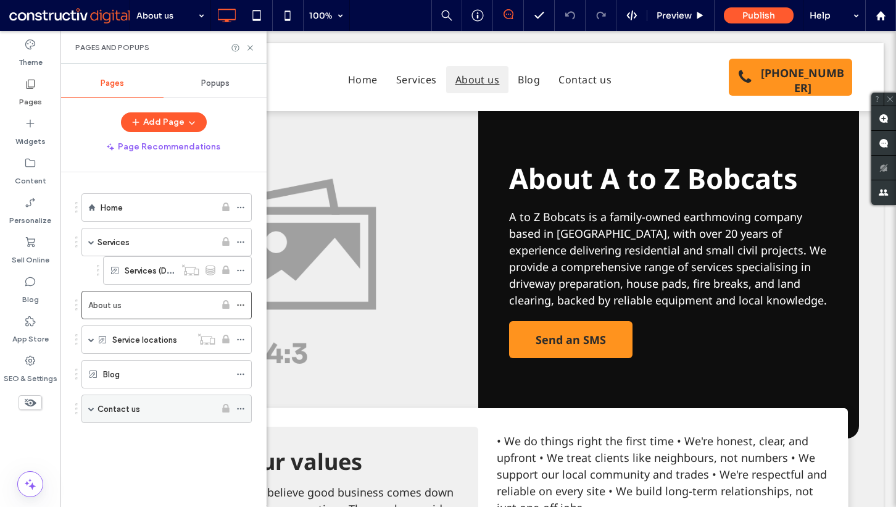
click at [93, 408] on span at bounding box center [91, 409] width 6 height 6
click at [248, 48] on icon at bounding box center [250, 47] width 9 height 9
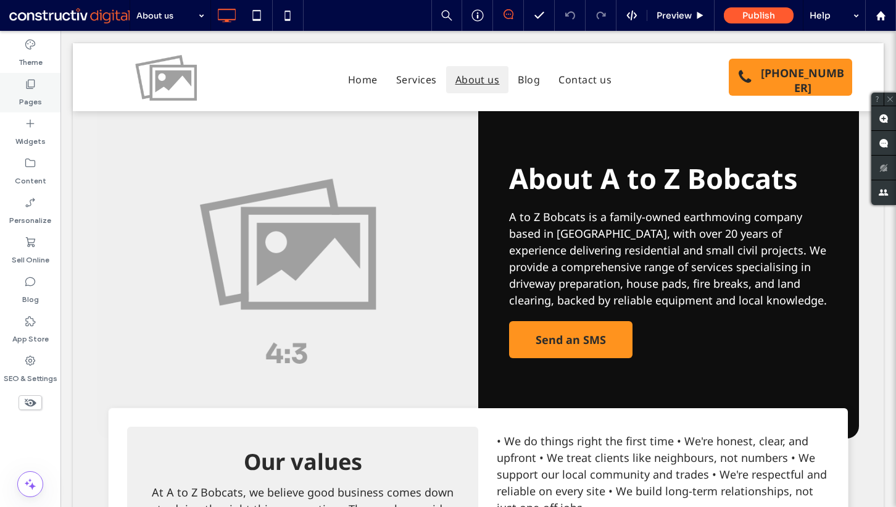
click at [40, 90] on div "Pages" at bounding box center [30, 93] width 61 height 40
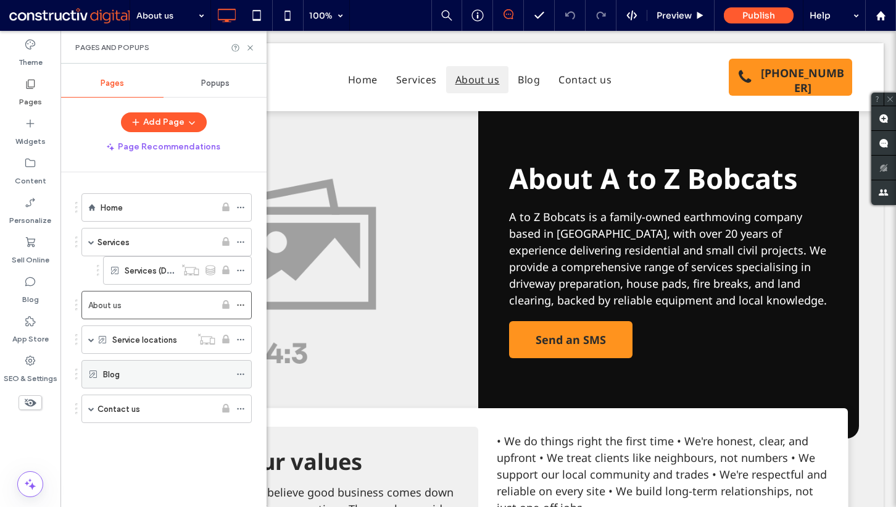
click at [128, 376] on div "Blog" at bounding box center [166, 374] width 127 height 14
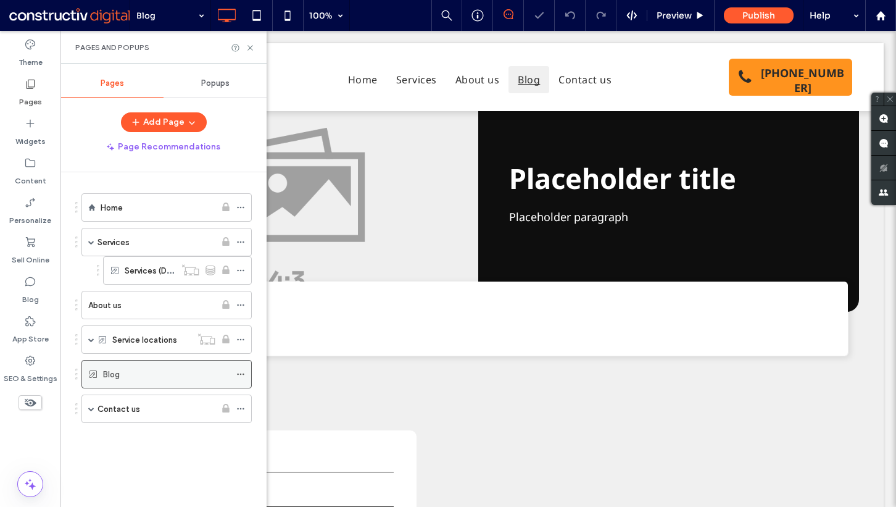
click at [240, 372] on icon at bounding box center [240, 374] width 9 height 9
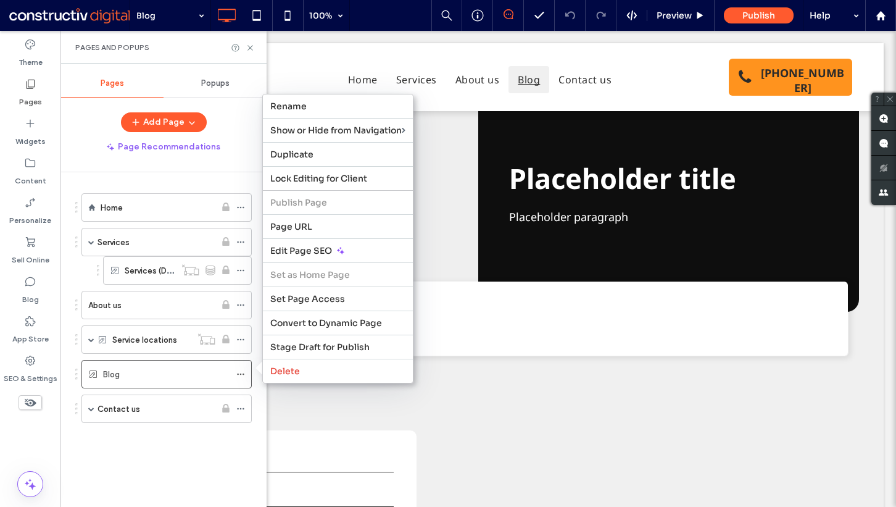
click at [170, 451] on div "Home Services Services (Dynamic) About us Service locations Locations (Dynamic)…" at bounding box center [163, 319] width 177 height 265
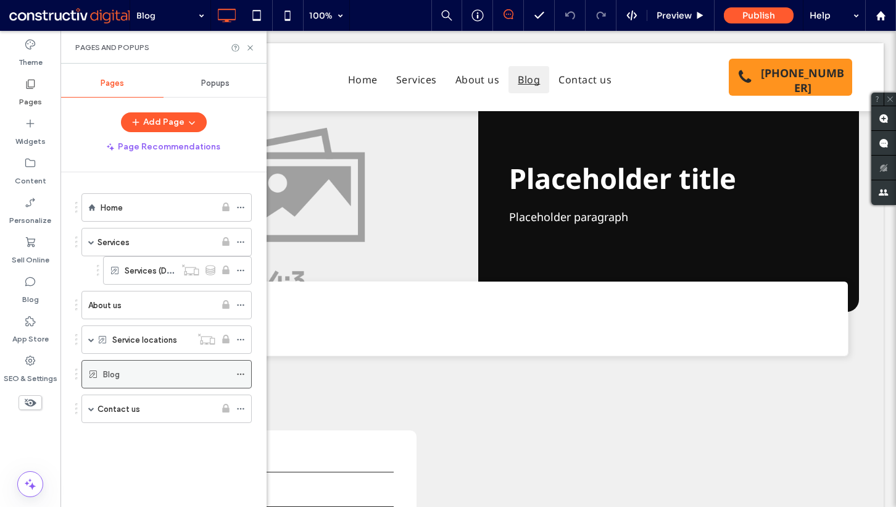
click at [180, 375] on div "Blog" at bounding box center [166, 374] width 127 height 14
click at [243, 373] on icon at bounding box center [240, 374] width 9 height 9
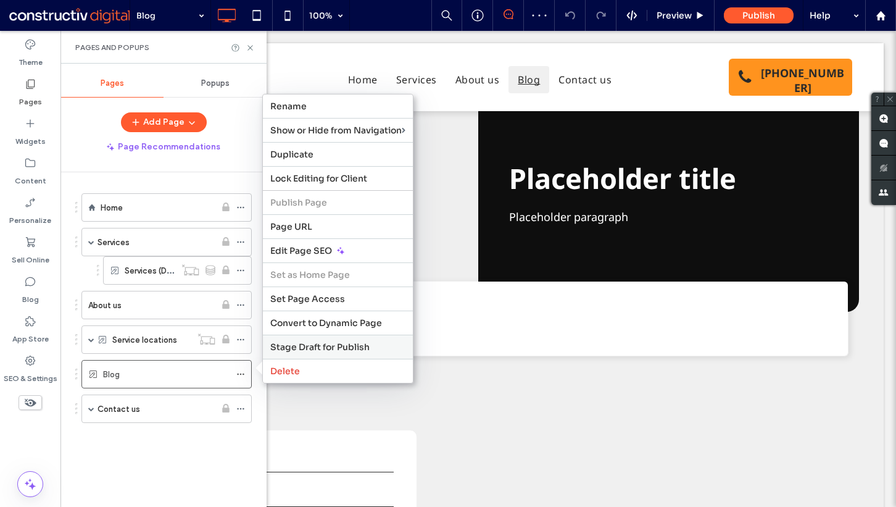
click at [298, 346] on span "Stage Draft for Publish" at bounding box center [319, 346] width 99 height 11
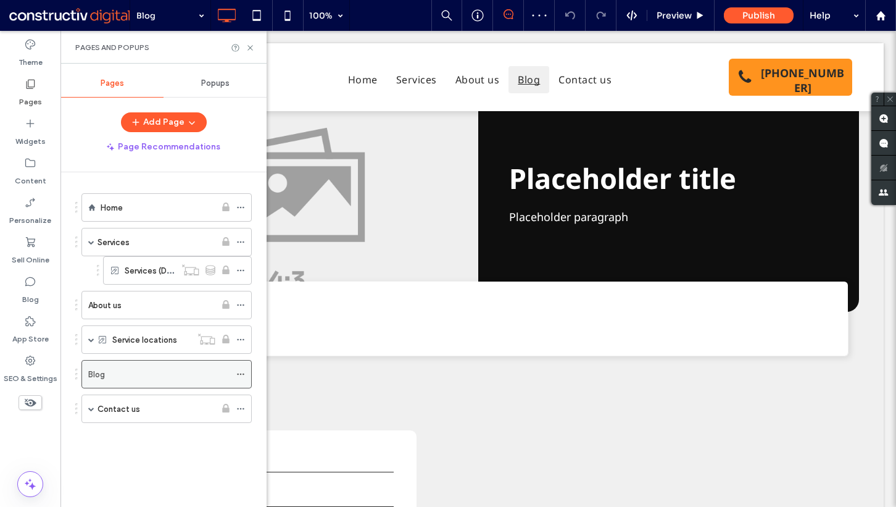
click at [241, 374] on use at bounding box center [240, 375] width 7 height 2
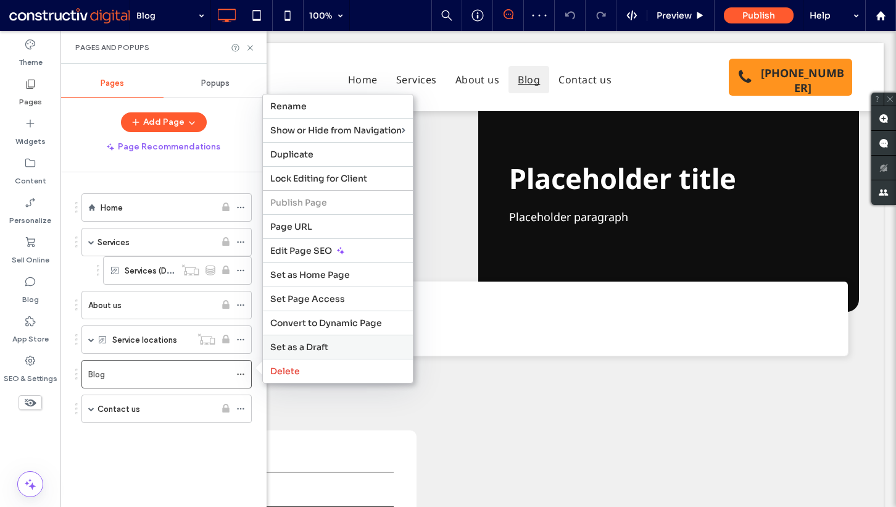
drag, startPoint x: 307, startPoint y: 341, endPoint x: 207, endPoint y: 330, distance: 100.6
click at [307, 341] on div "Set as a Draft" at bounding box center [338, 347] width 150 height 24
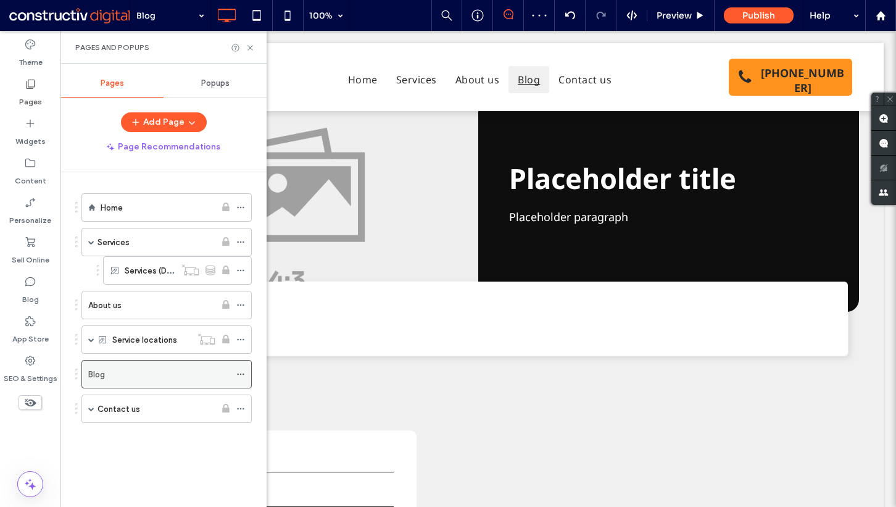
click at [241, 374] on icon at bounding box center [240, 374] width 9 height 9
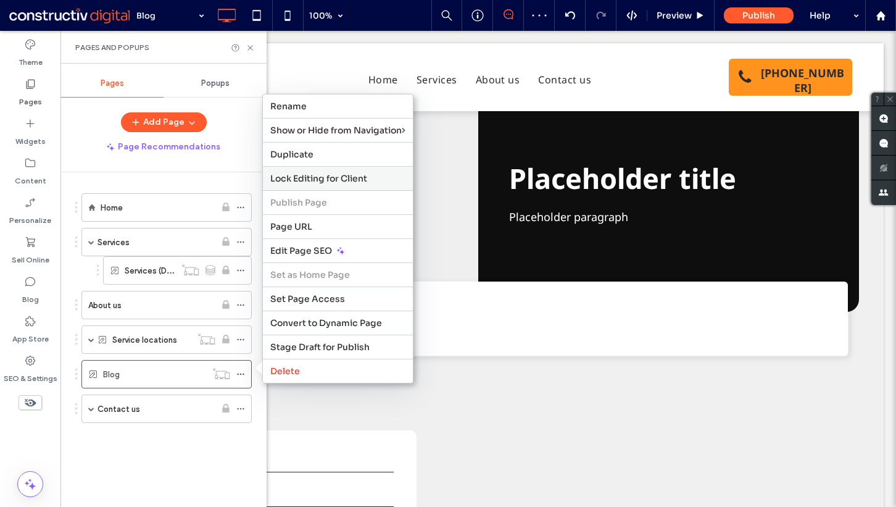
click at [336, 175] on div "Lock Editing for Client" at bounding box center [338, 178] width 150 height 24
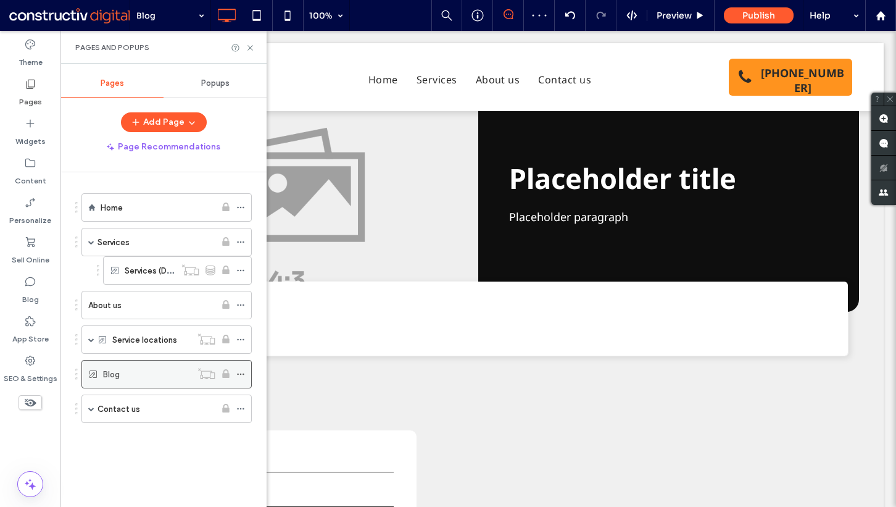
click at [180, 372] on div "Blog" at bounding box center [147, 374] width 88 height 14
click at [241, 372] on icon at bounding box center [240, 374] width 9 height 9
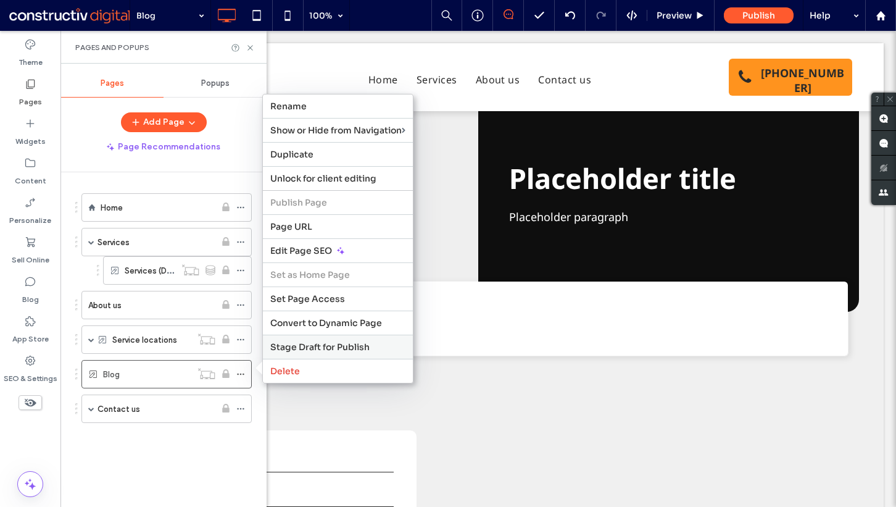
drag, startPoint x: 301, startPoint y: 339, endPoint x: 237, endPoint y: 310, distance: 69.9
click at [301, 339] on div "Stage Draft for Publish" at bounding box center [338, 347] width 150 height 24
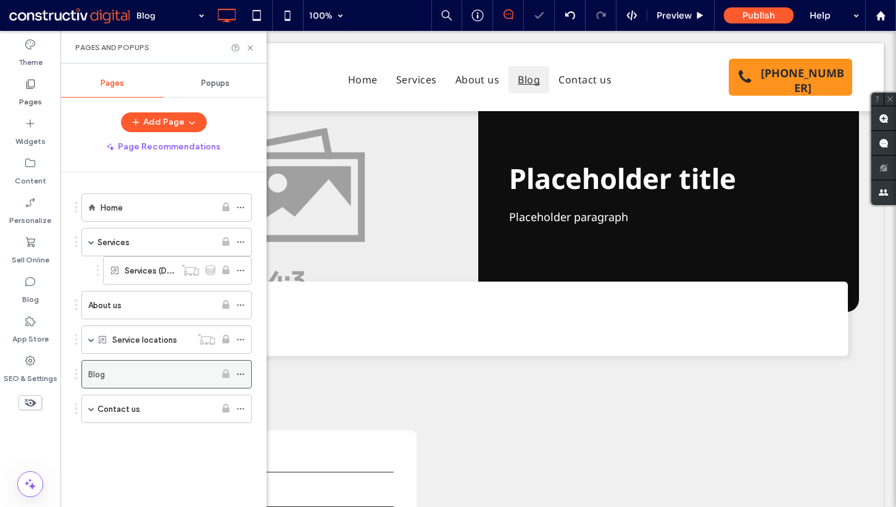
click at [240, 371] on icon at bounding box center [240, 374] width 9 height 9
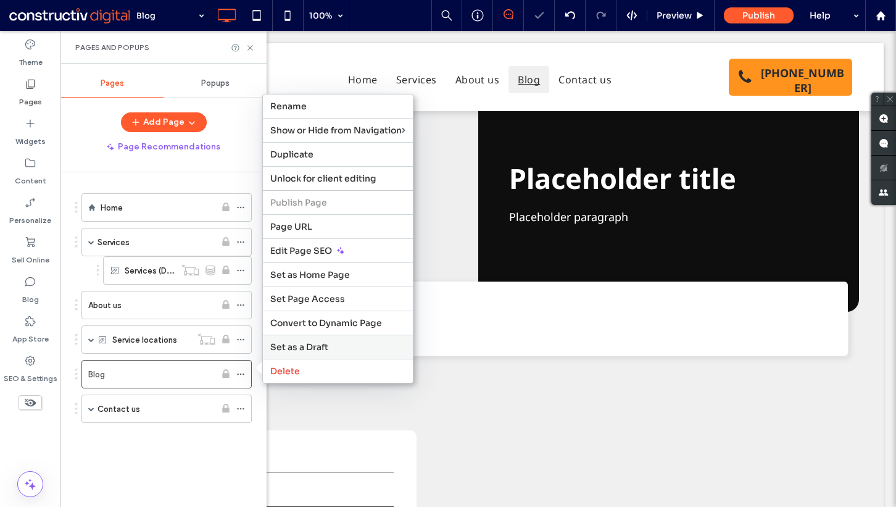
drag, startPoint x: 303, startPoint y: 348, endPoint x: 211, endPoint y: 322, distance: 96.2
click at [303, 348] on span "Set as a Draft" at bounding box center [299, 346] width 58 height 11
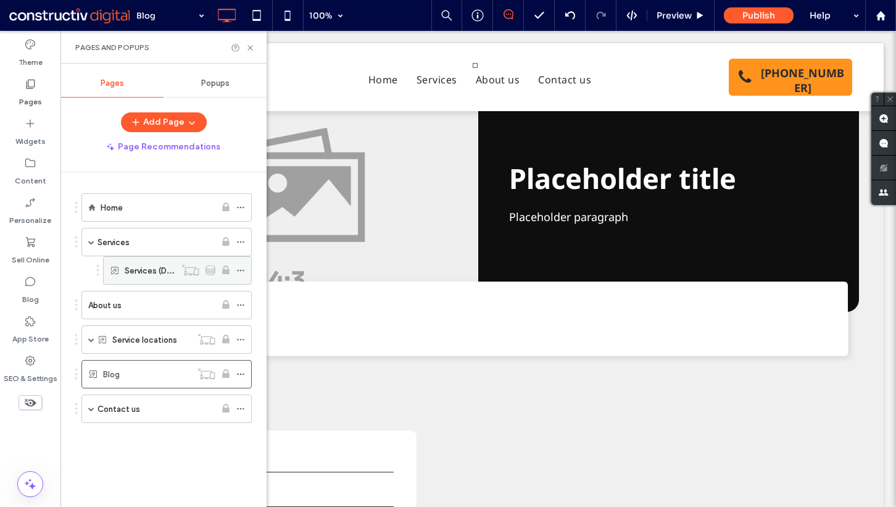
click at [140, 274] on label "Services (Dynamic)" at bounding box center [161, 271] width 72 height 22
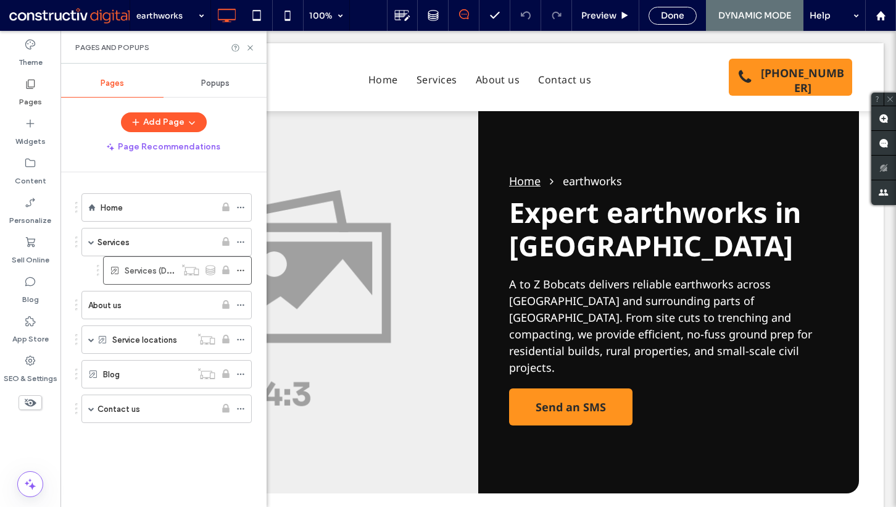
click at [85, 130] on div "Add Page" at bounding box center [164, 122] width 206 height 20
click at [29, 171] on label "Content" at bounding box center [30, 177] width 31 height 17
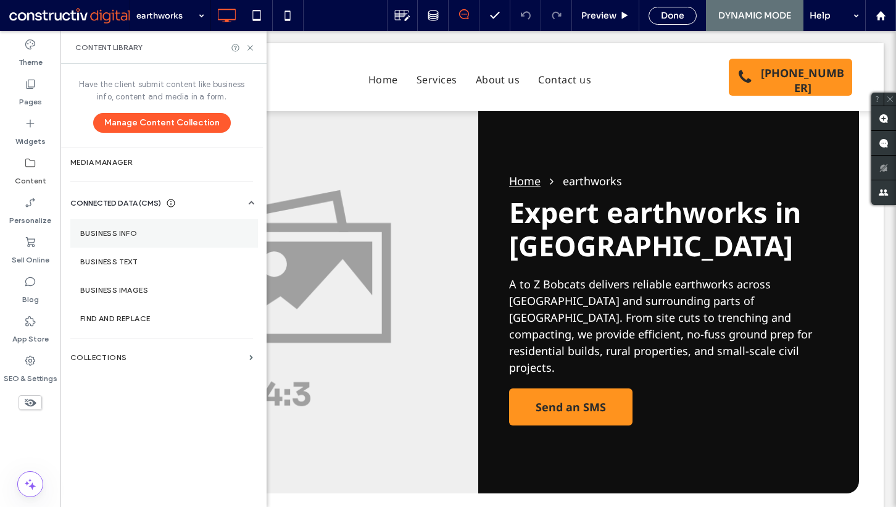
click at [130, 235] on label "Business Info" at bounding box center [164, 233] width 168 height 9
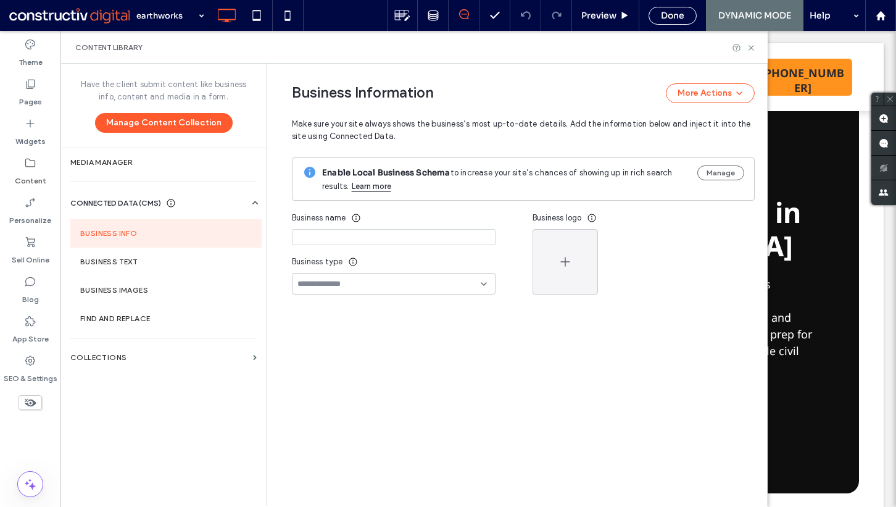
type input "**********"
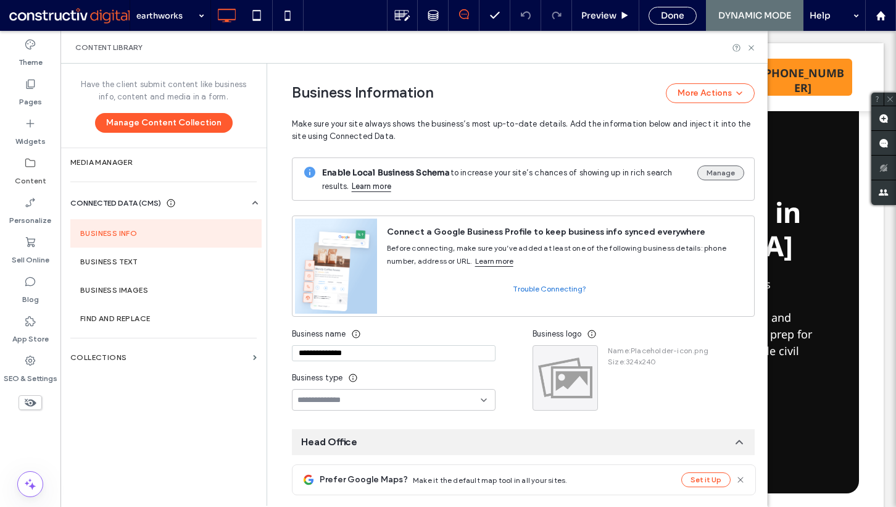
click at [698, 167] on button "Manage" at bounding box center [721, 172] width 47 height 15
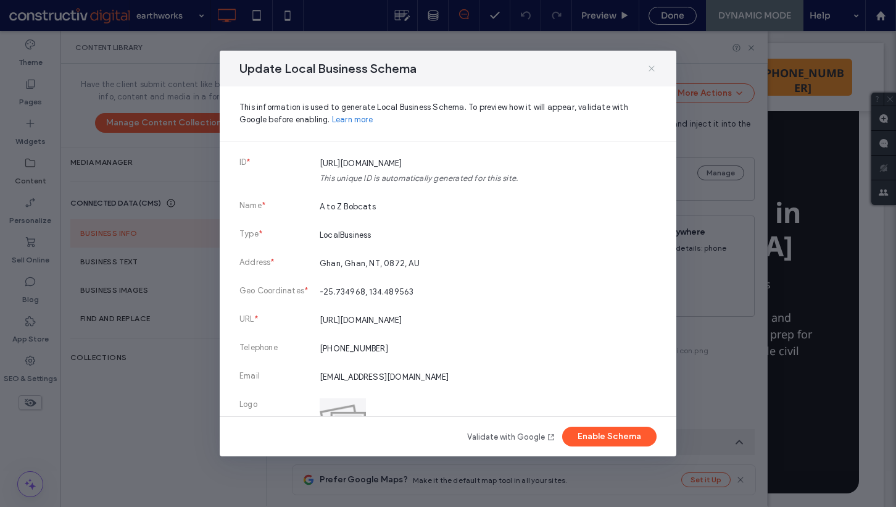
click at [656, 70] on icon at bounding box center [652, 69] width 10 height 10
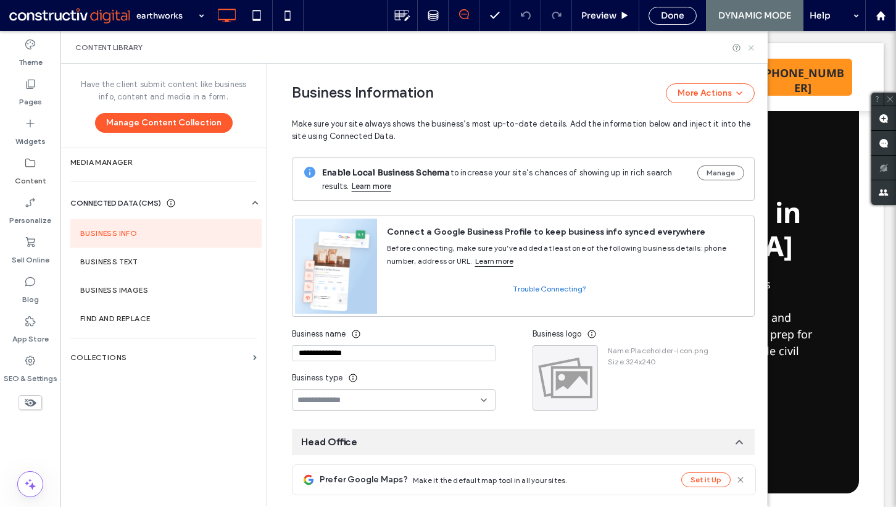
click at [751, 46] on icon at bounding box center [751, 47] width 9 height 9
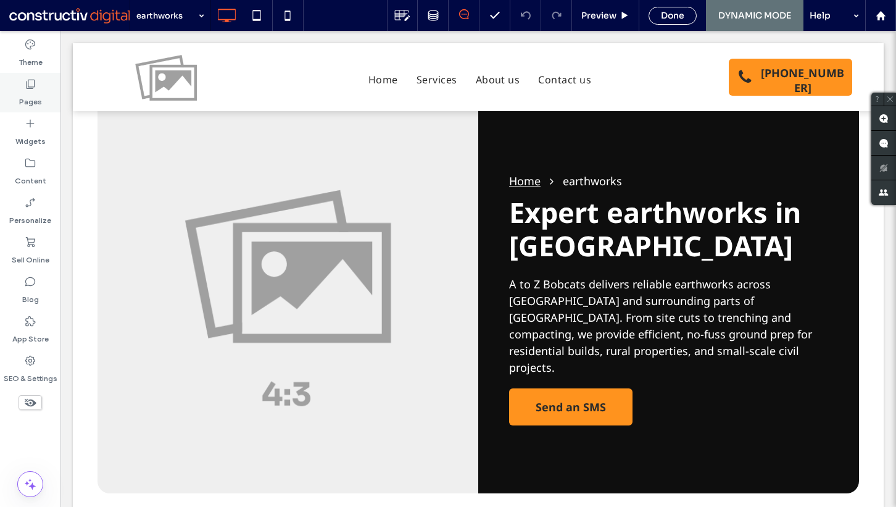
click at [37, 106] on label "Pages" at bounding box center [30, 98] width 23 height 17
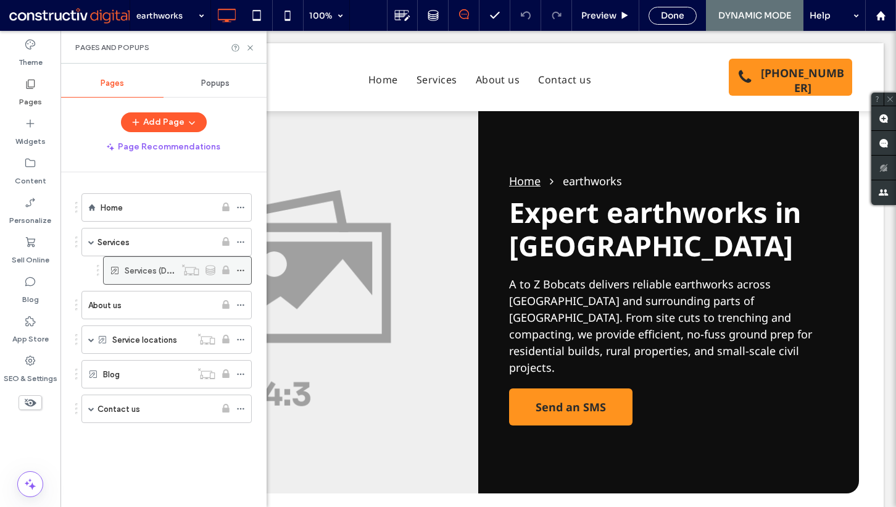
click at [238, 270] on use at bounding box center [240, 271] width 7 height 2
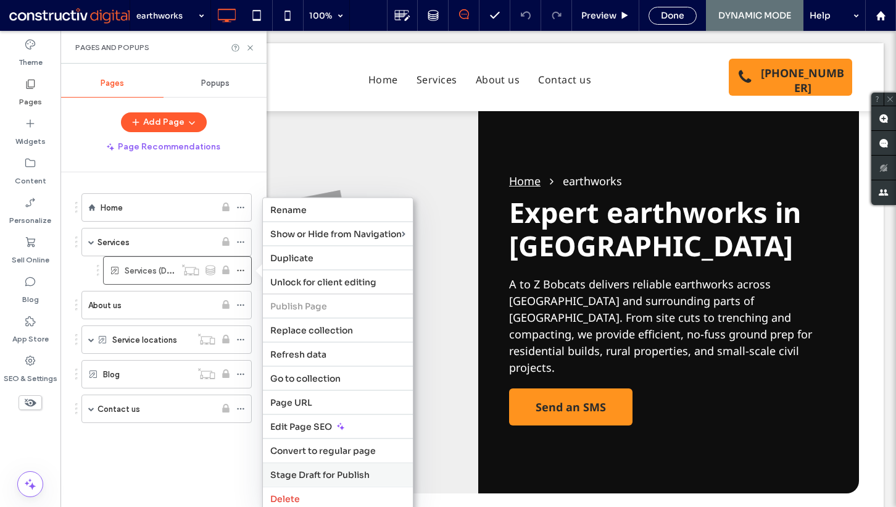
click at [323, 470] on span "Stage Draft for Publish" at bounding box center [319, 474] width 99 height 11
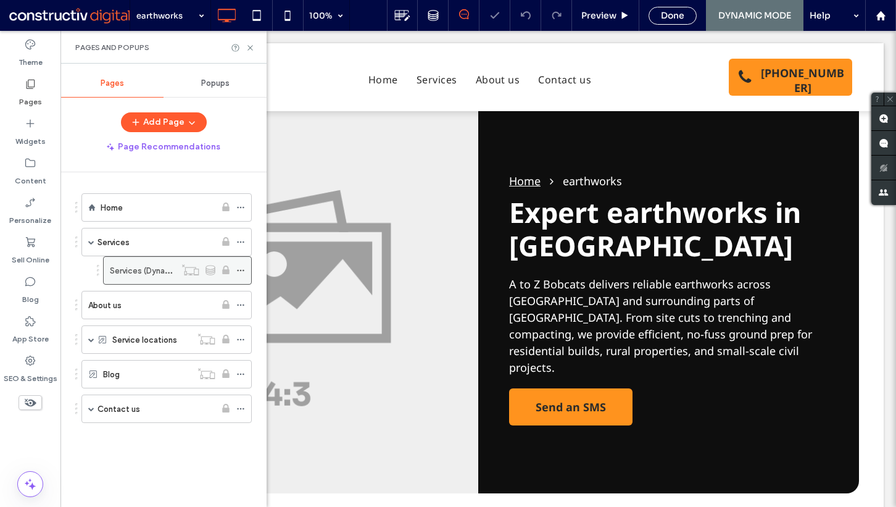
click at [153, 269] on label "Services (Dynamic)" at bounding box center [146, 271] width 72 height 22
click at [147, 272] on label "Services (Dynamic)" at bounding box center [146, 271] width 72 height 22
click at [158, 207] on div "Home" at bounding box center [158, 208] width 115 height 14
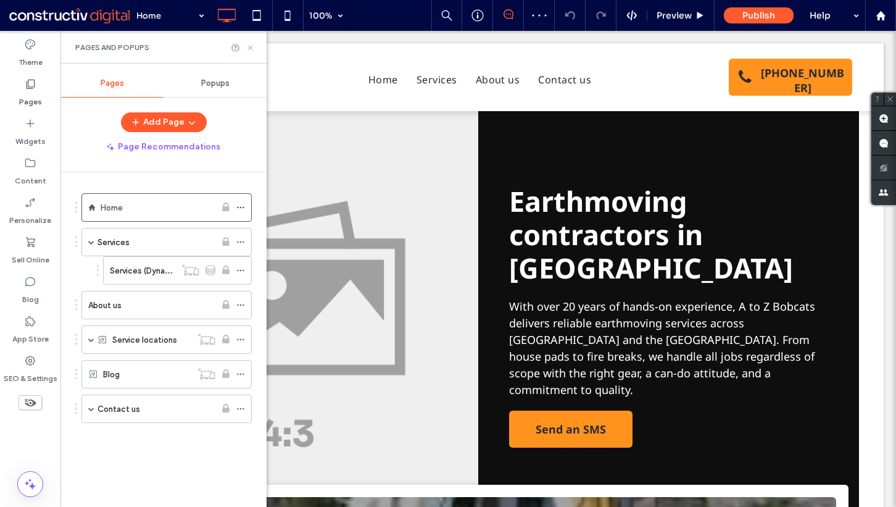
click at [248, 44] on icon at bounding box center [250, 47] width 9 height 9
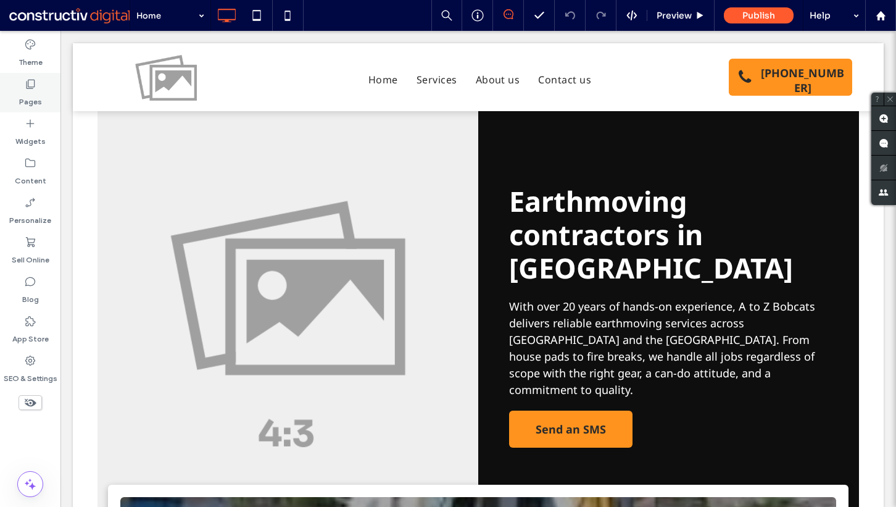
click at [36, 78] on div "Pages" at bounding box center [30, 93] width 61 height 40
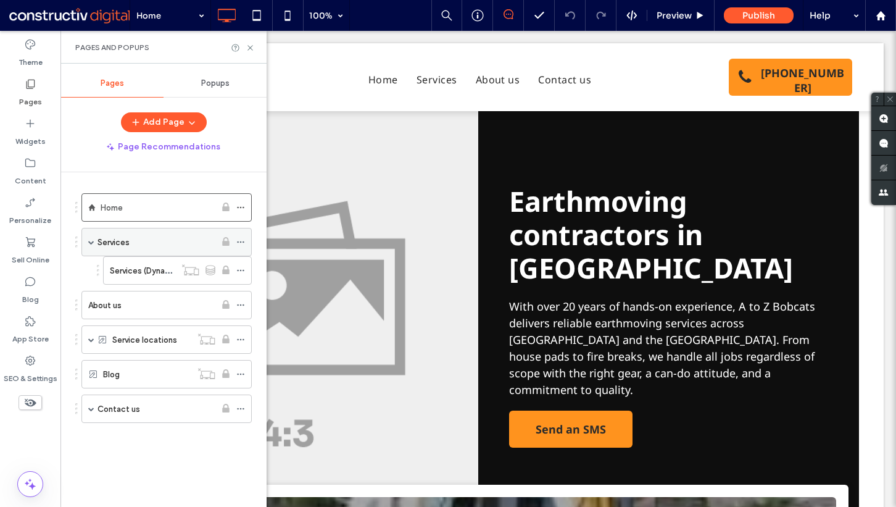
click at [123, 240] on label "Services" at bounding box center [114, 243] width 32 height 22
click at [143, 265] on label "Services (Dynamic)" at bounding box center [146, 271] width 72 height 22
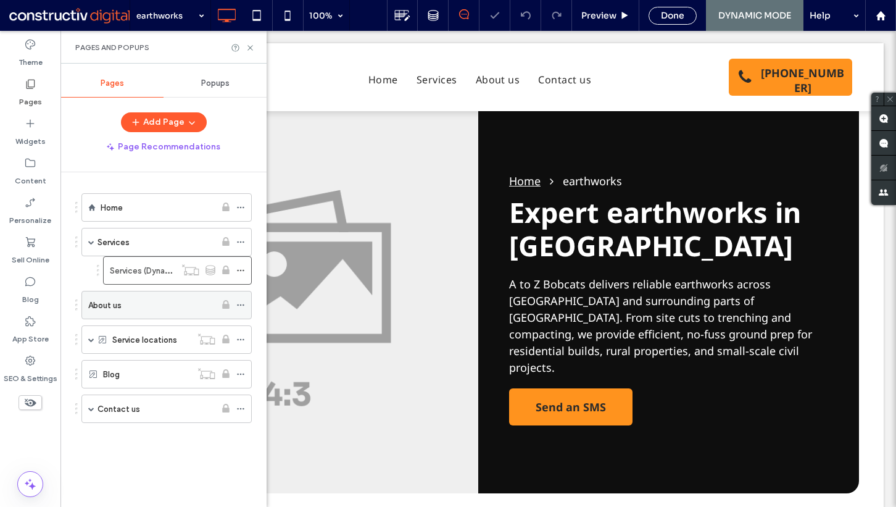
click at [136, 307] on div "About us" at bounding box center [151, 305] width 127 height 14
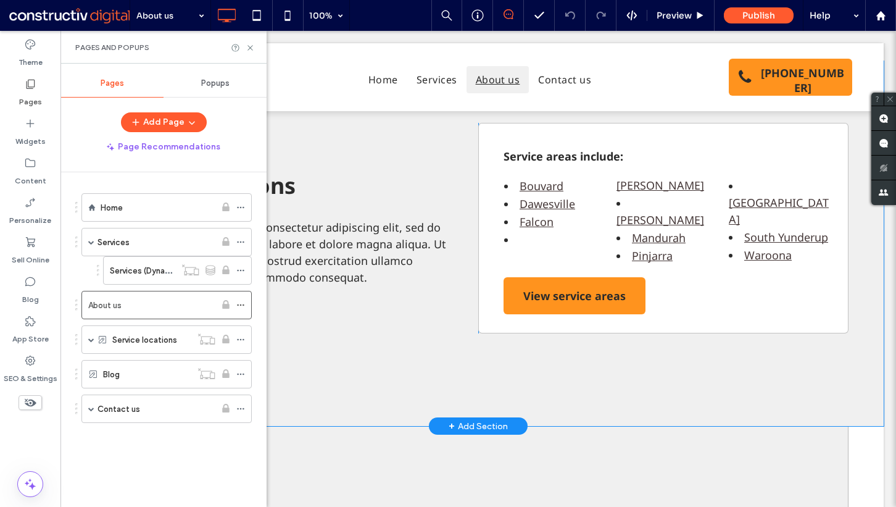
scroll to position [1659, 0]
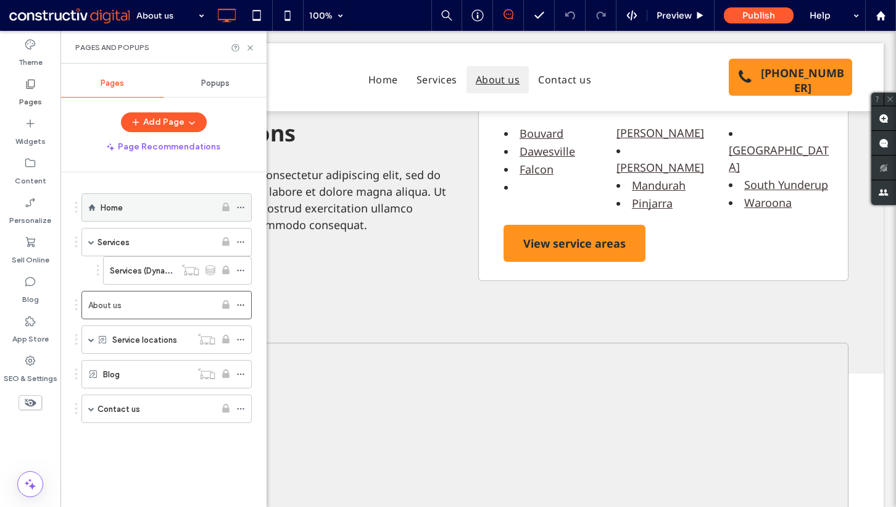
click at [128, 208] on div "Home" at bounding box center [158, 208] width 115 height 14
click at [250, 47] on use at bounding box center [250, 47] width 5 height 5
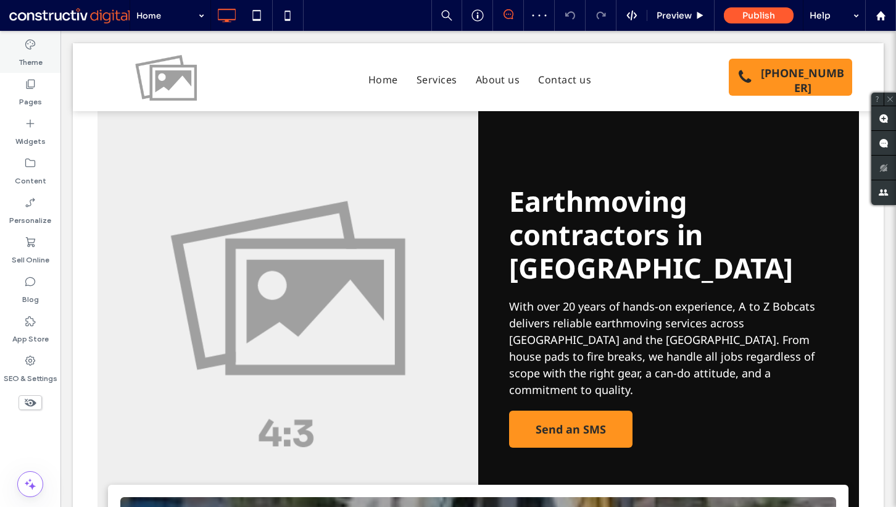
click at [37, 52] on label "Theme" at bounding box center [31, 59] width 24 height 17
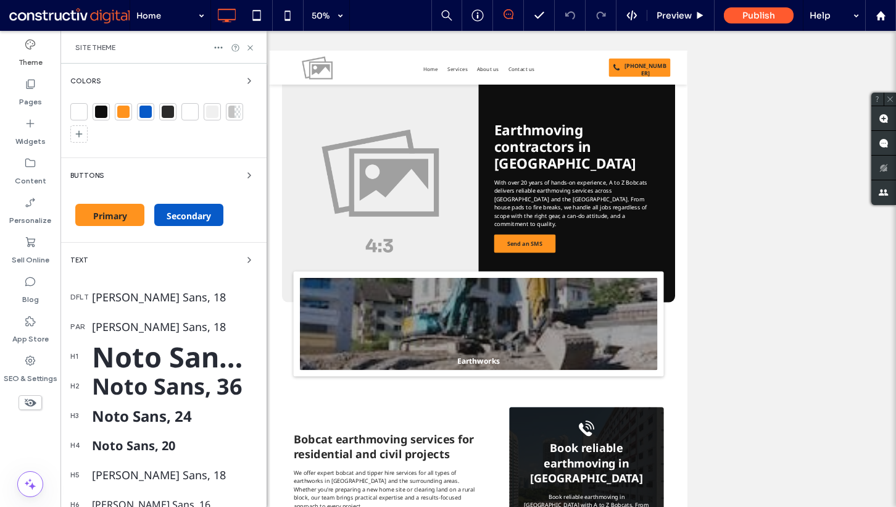
click at [134, 352] on div "Noto Sans, 45" at bounding box center [174, 357] width 165 height 38
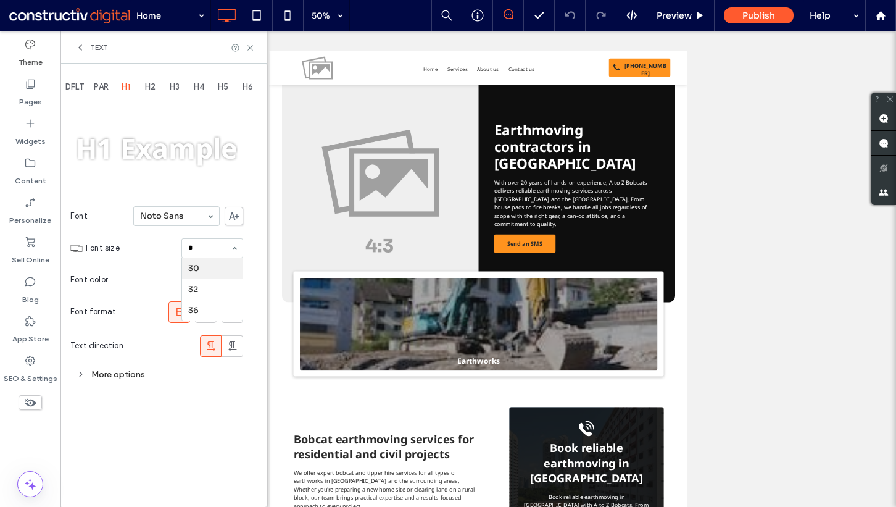
type input "**"
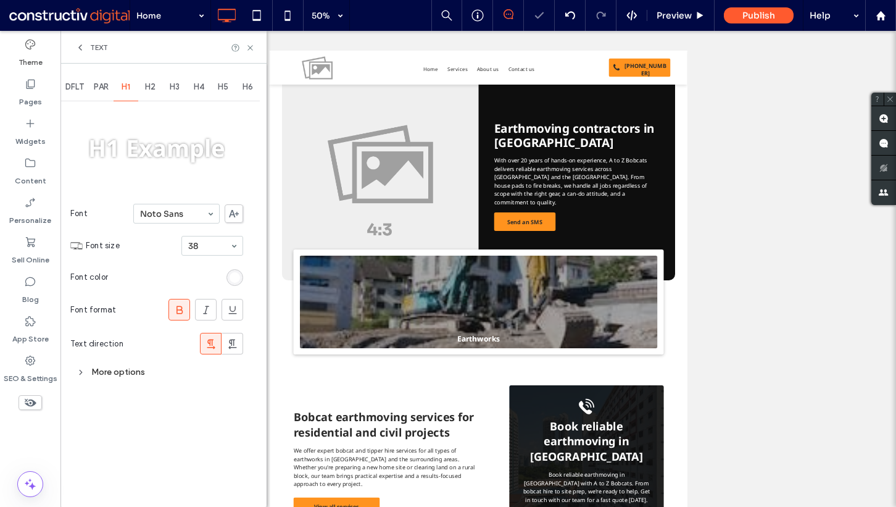
click at [210, 246] on input at bounding box center [209, 245] width 42 height 9
click at [214, 248] on input at bounding box center [209, 245] width 42 height 9
type input "**"
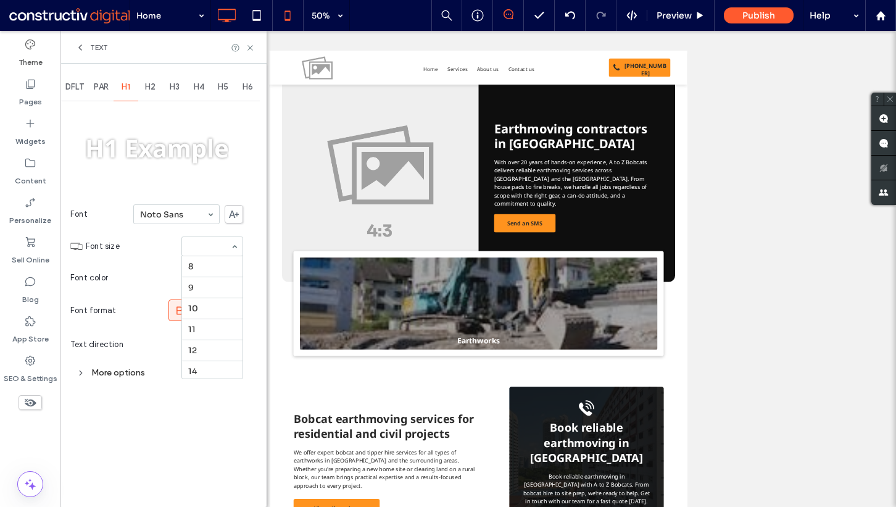
scroll to position [228, 0]
click at [199, 249] on input at bounding box center [209, 246] width 42 height 9
type input "**"
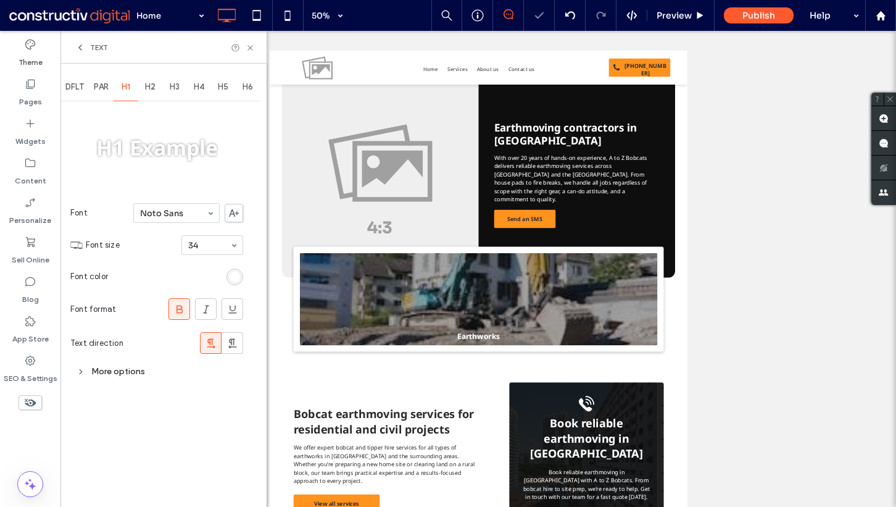
click at [156, 83] on span "H2" at bounding box center [150, 87] width 10 height 10
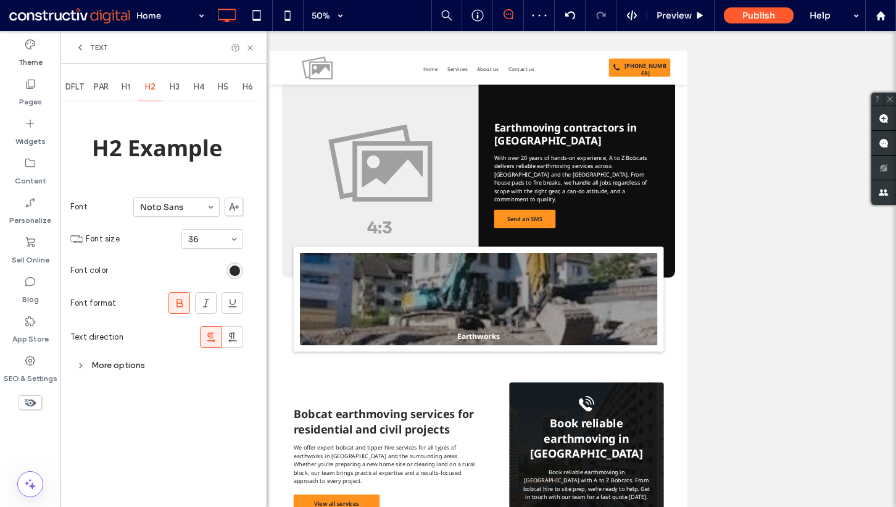
click at [128, 86] on span "H1" at bounding box center [126, 87] width 9 height 10
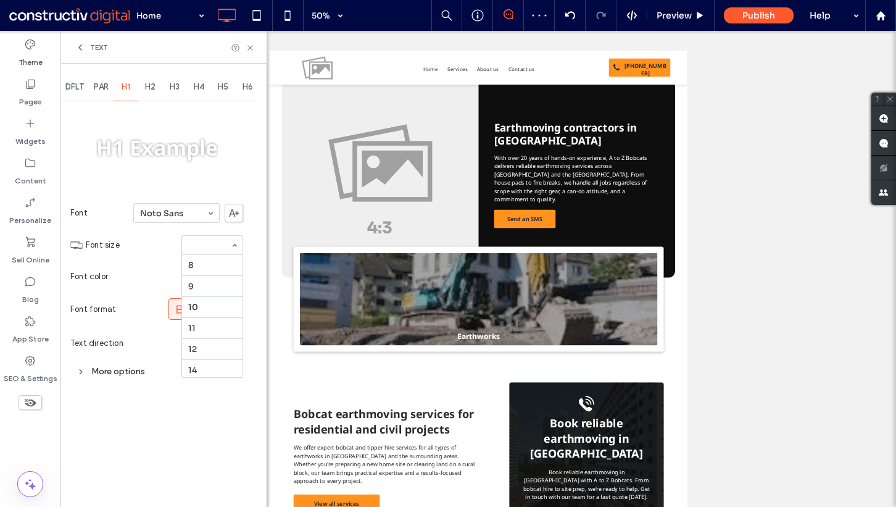
scroll to position [228, 0]
type input "**"
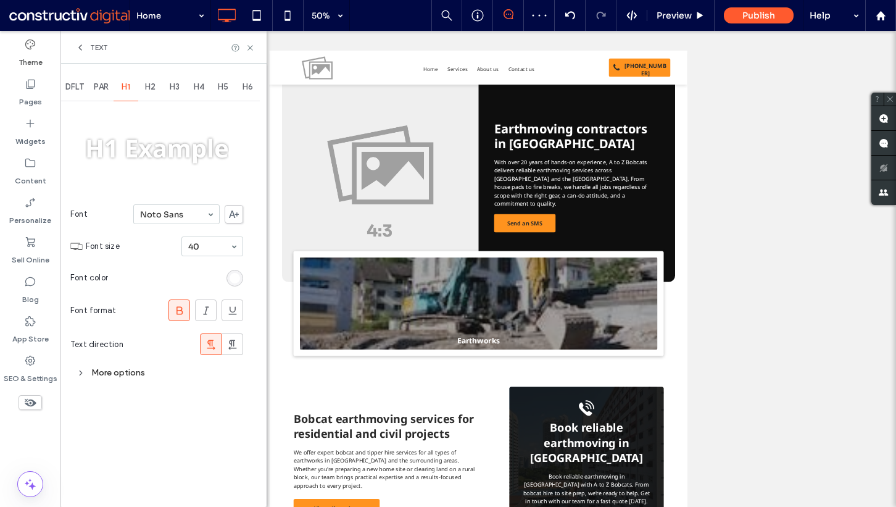
click at [150, 86] on span "H2" at bounding box center [150, 87] width 10 height 10
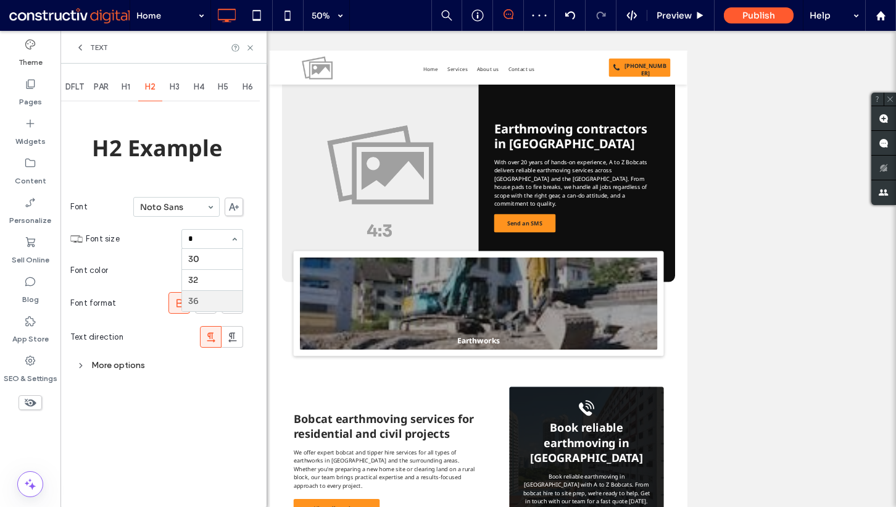
type input "**"
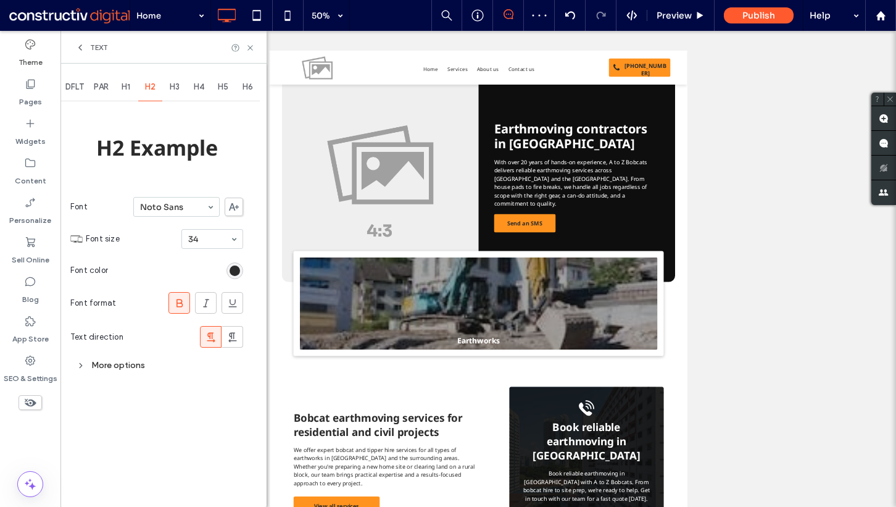
click at [173, 122] on div "H2 Example Font [PERSON_NAME] Sans Font size 34 Font color Font format Text dir…" at bounding box center [156, 240] width 173 height 272
click at [254, 50] on icon at bounding box center [250, 47] width 9 height 9
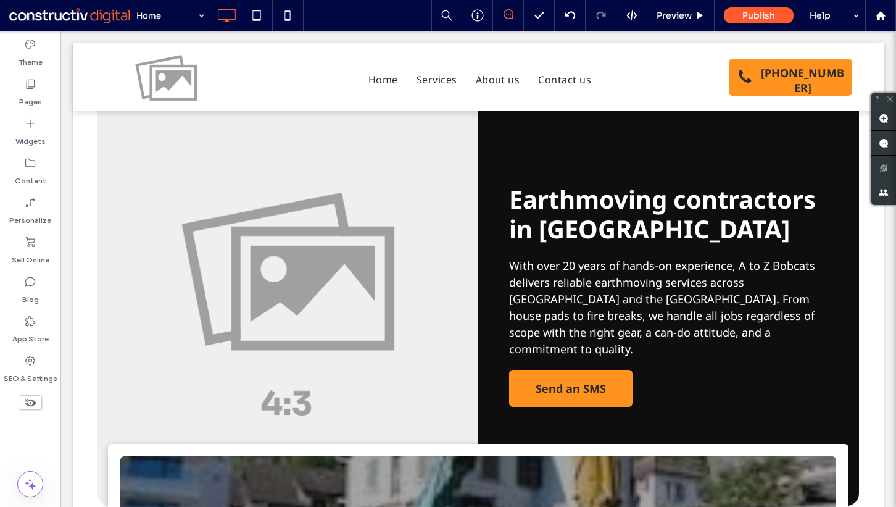
drag, startPoint x: 25, startPoint y: 446, endPoint x: 43, endPoint y: 423, distance: 29.5
click at [25, 446] on div "Theme Pages Widgets Content Personalize Sell Online Blog App Store SEO & Settin…" at bounding box center [30, 269] width 61 height 476
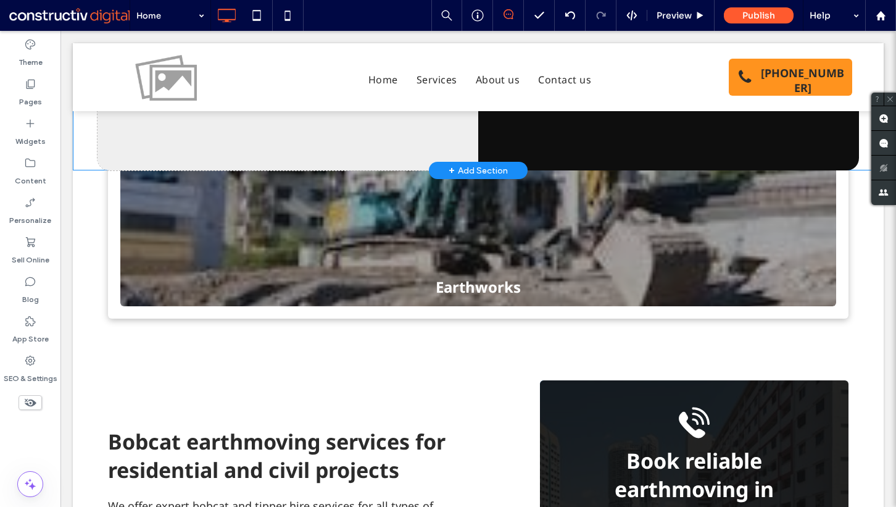
scroll to position [298, 0]
